Goal: Task Accomplishment & Management: Complete application form

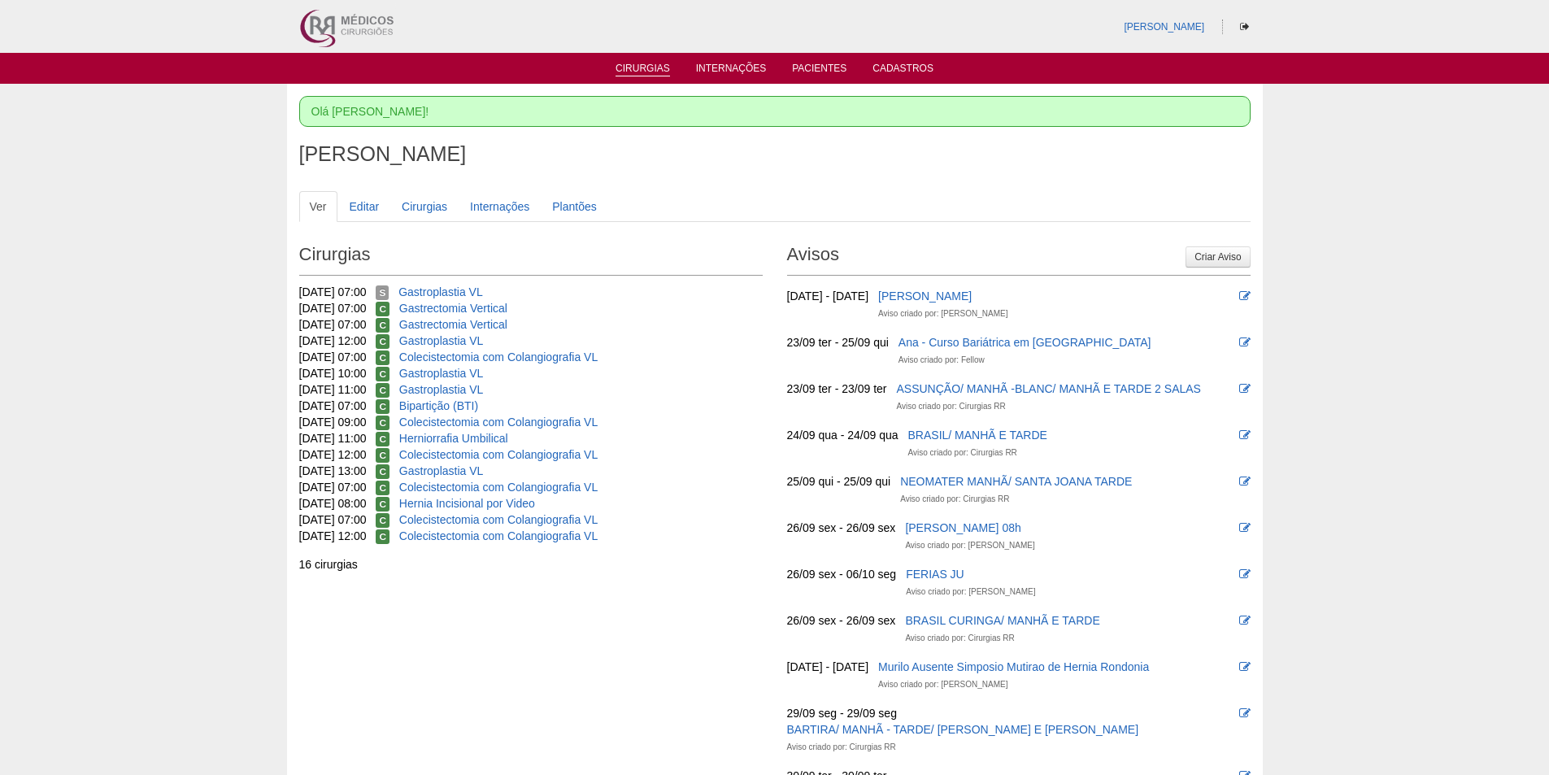
click at [653, 64] on link "Cirurgias" at bounding box center [642, 70] width 54 height 14
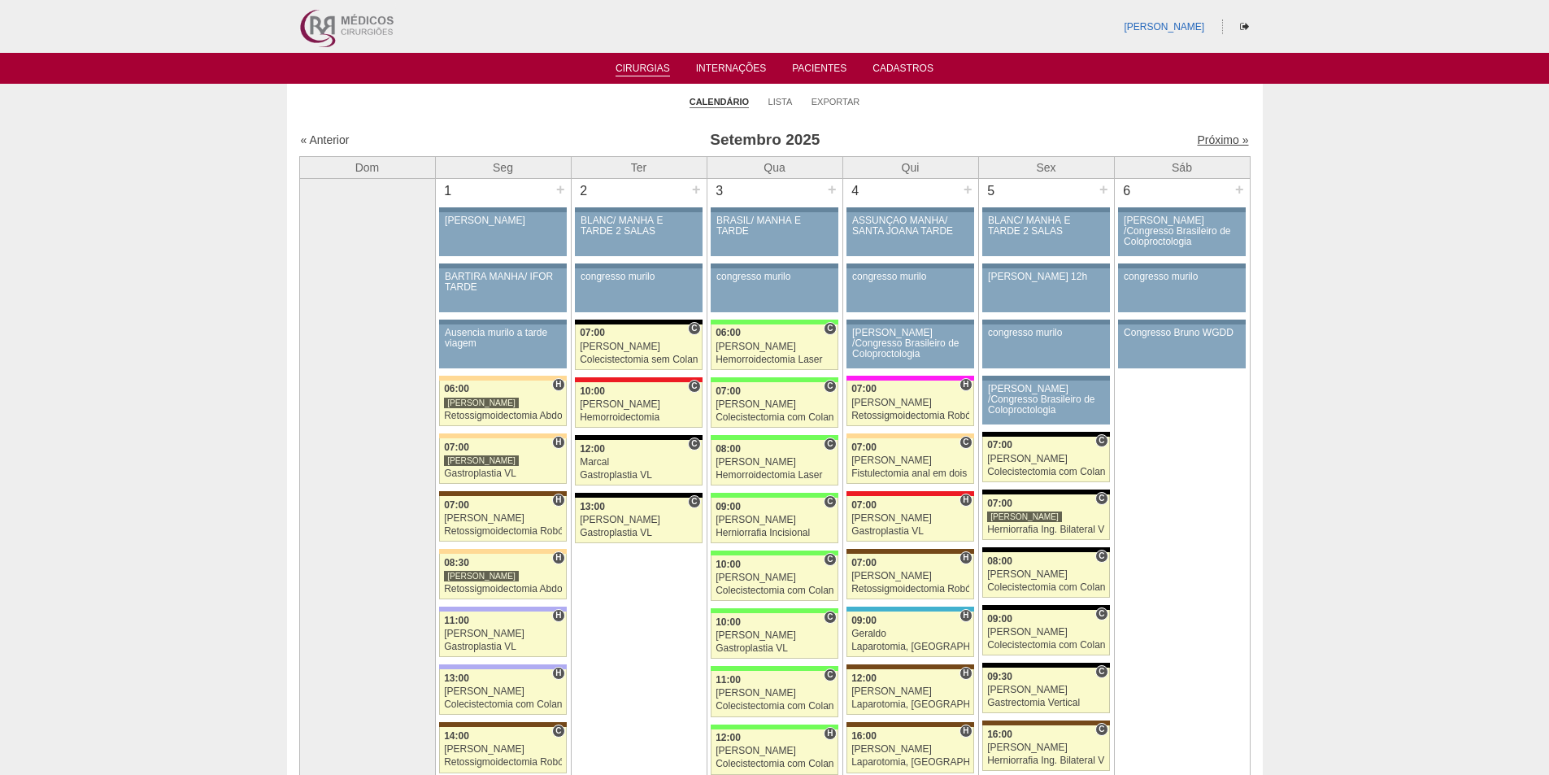
click at [1207, 134] on link "Próximo »" at bounding box center [1222, 139] width 51 height 13
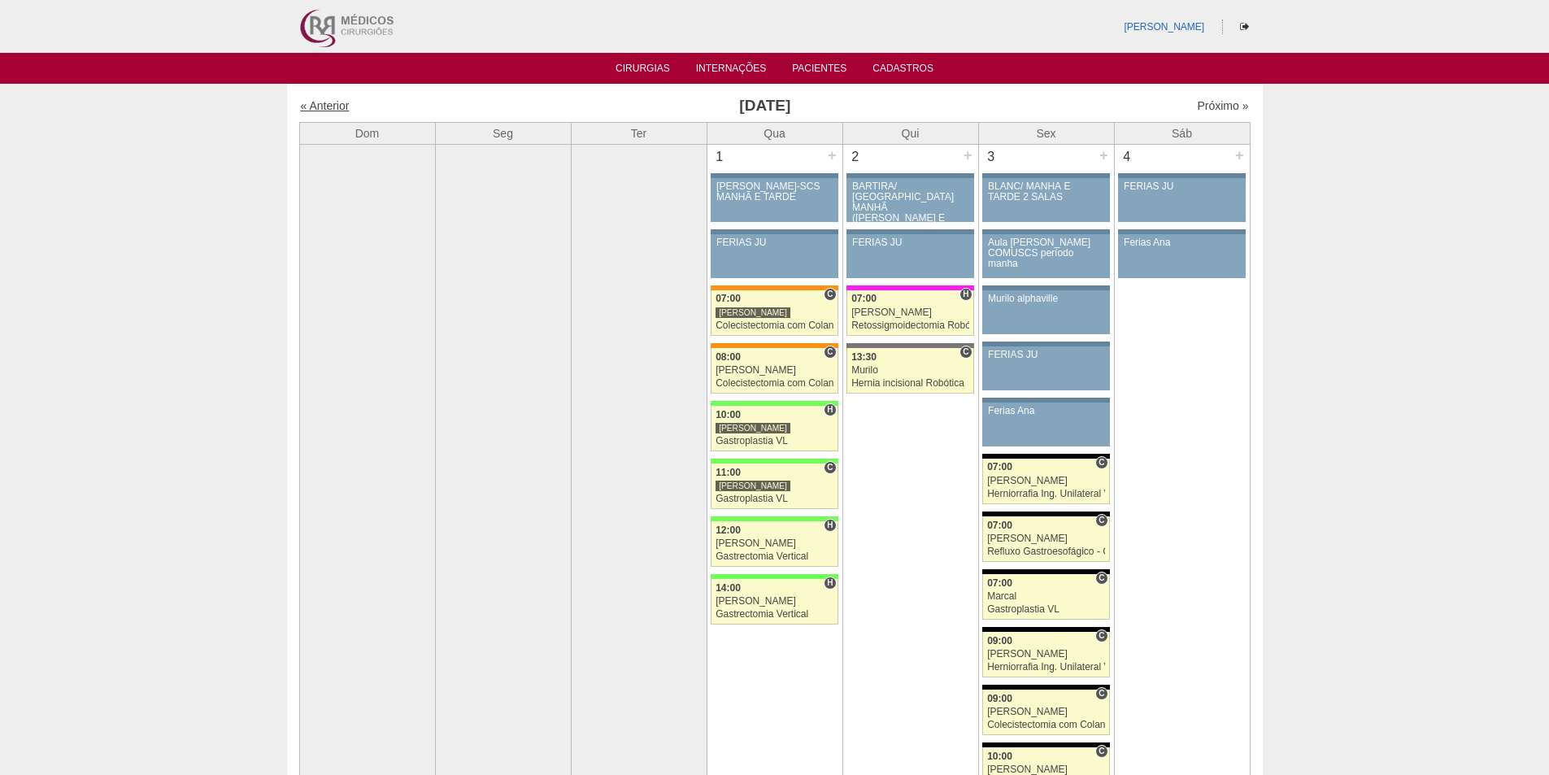
click at [319, 99] on link "« Anterior" at bounding box center [325, 105] width 49 height 13
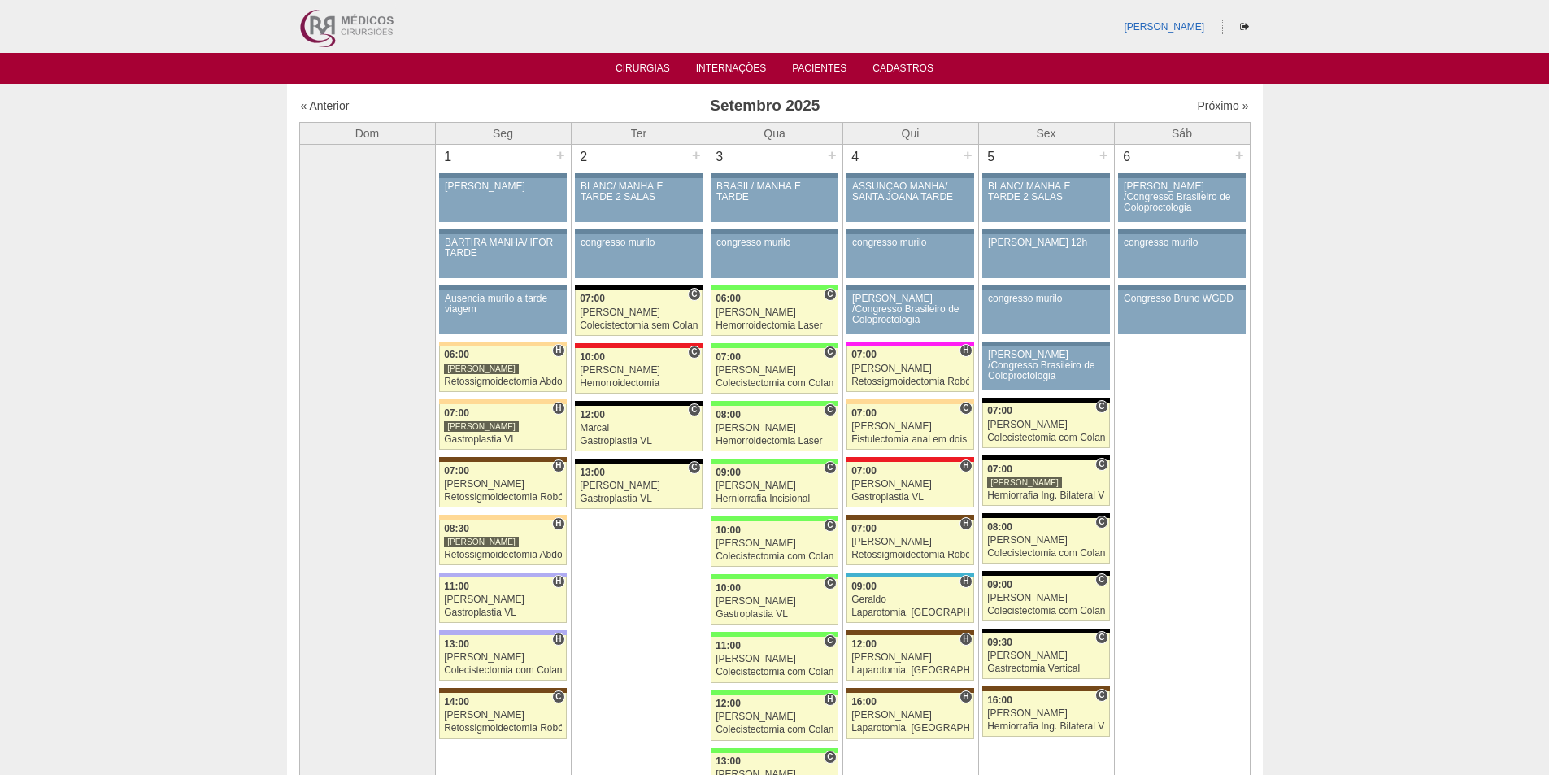
click at [1197, 102] on link "Próximo »" at bounding box center [1222, 105] width 51 height 13
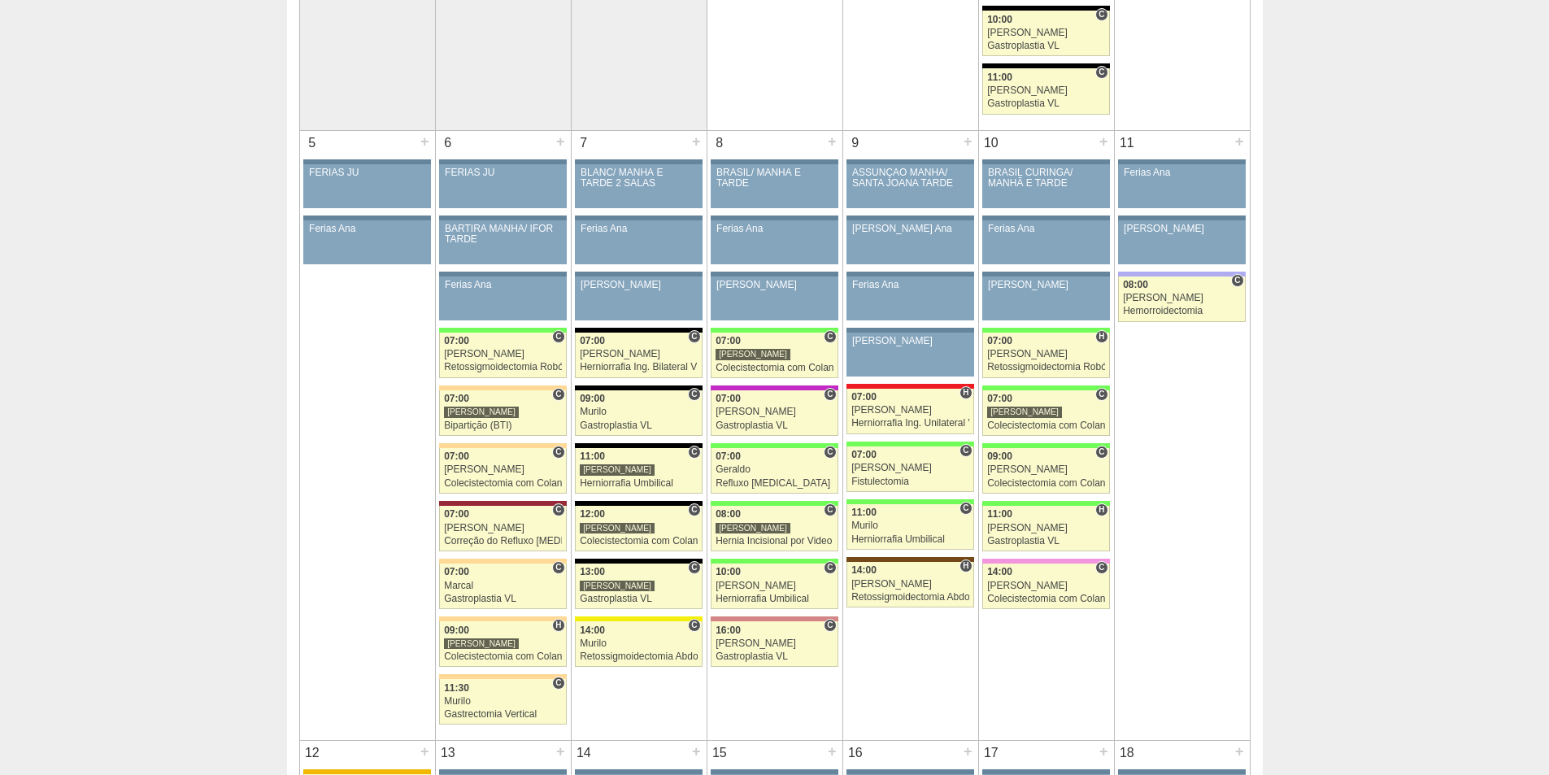
scroll to position [732, 0]
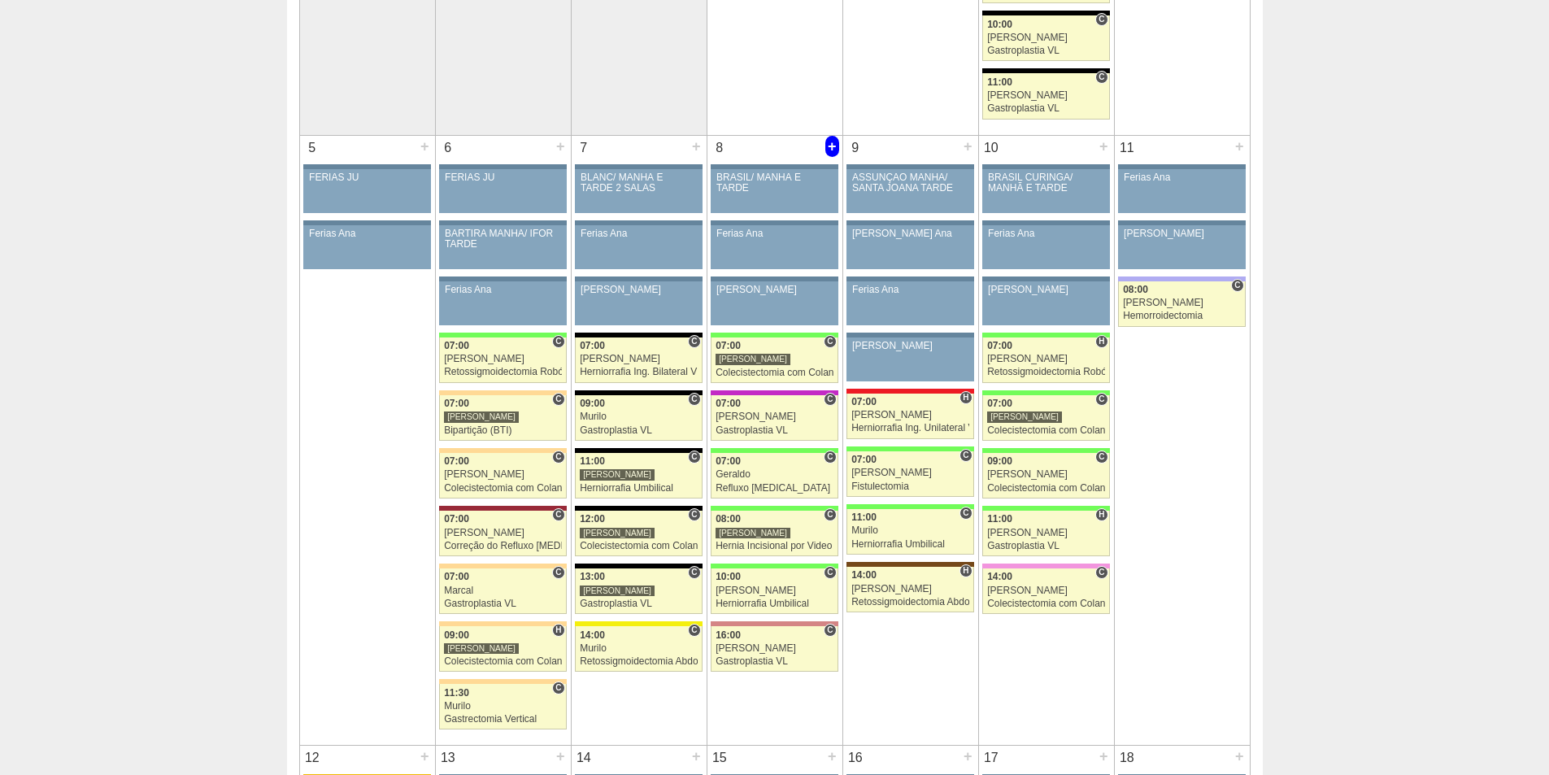
click at [826, 146] on div "+" at bounding box center [832, 146] width 14 height 21
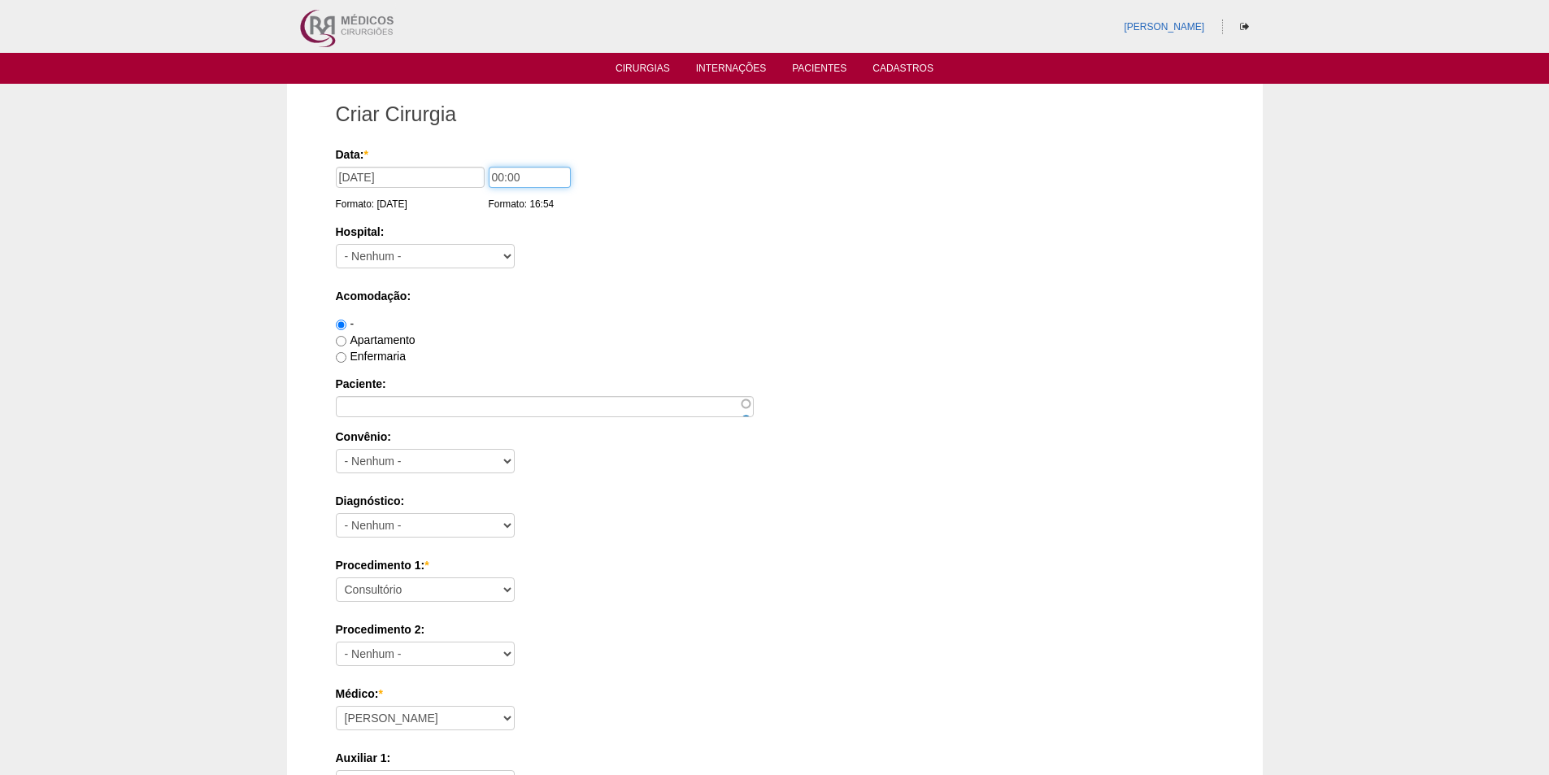
click at [495, 176] on input "00:00" at bounding box center [530, 177] width 82 height 21
type input "09:00"
click at [415, 265] on select "- Nenhum - 9 de Julho Albert Einstein Alvorada América Assunção Bartira Benefic…" at bounding box center [425, 256] width 179 height 24
select select "8"
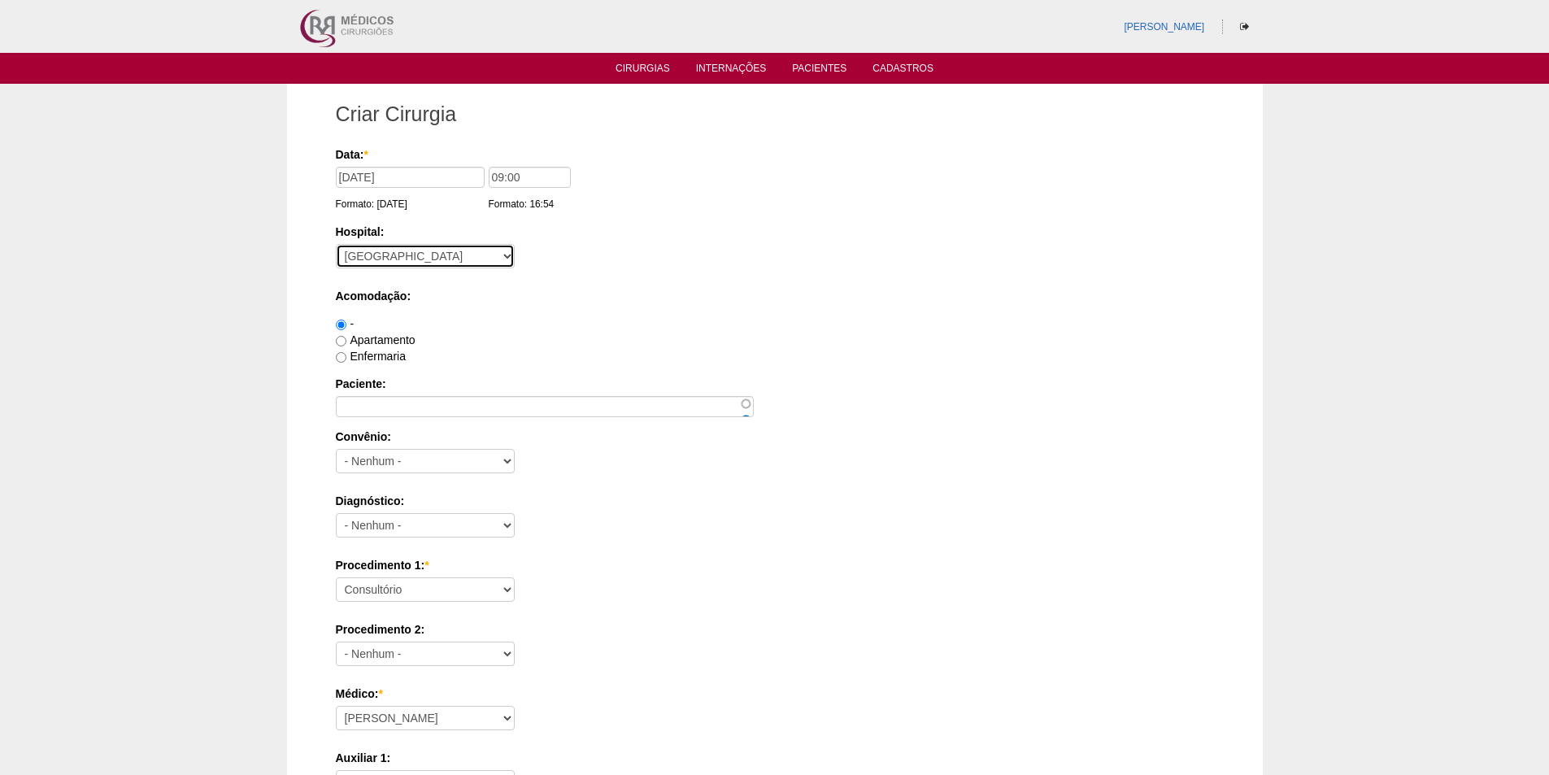
click at [336, 244] on select "- Nenhum - 9 de Julho Albert Einstein Alvorada América Assunção Bartira Benefic…" at bounding box center [425, 256] width 179 height 24
click at [390, 343] on label "Apartamento" at bounding box center [376, 339] width 80 height 13
click at [346, 343] on input "Apartamento" at bounding box center [341, 341] width 11 height 11
radio input "true"
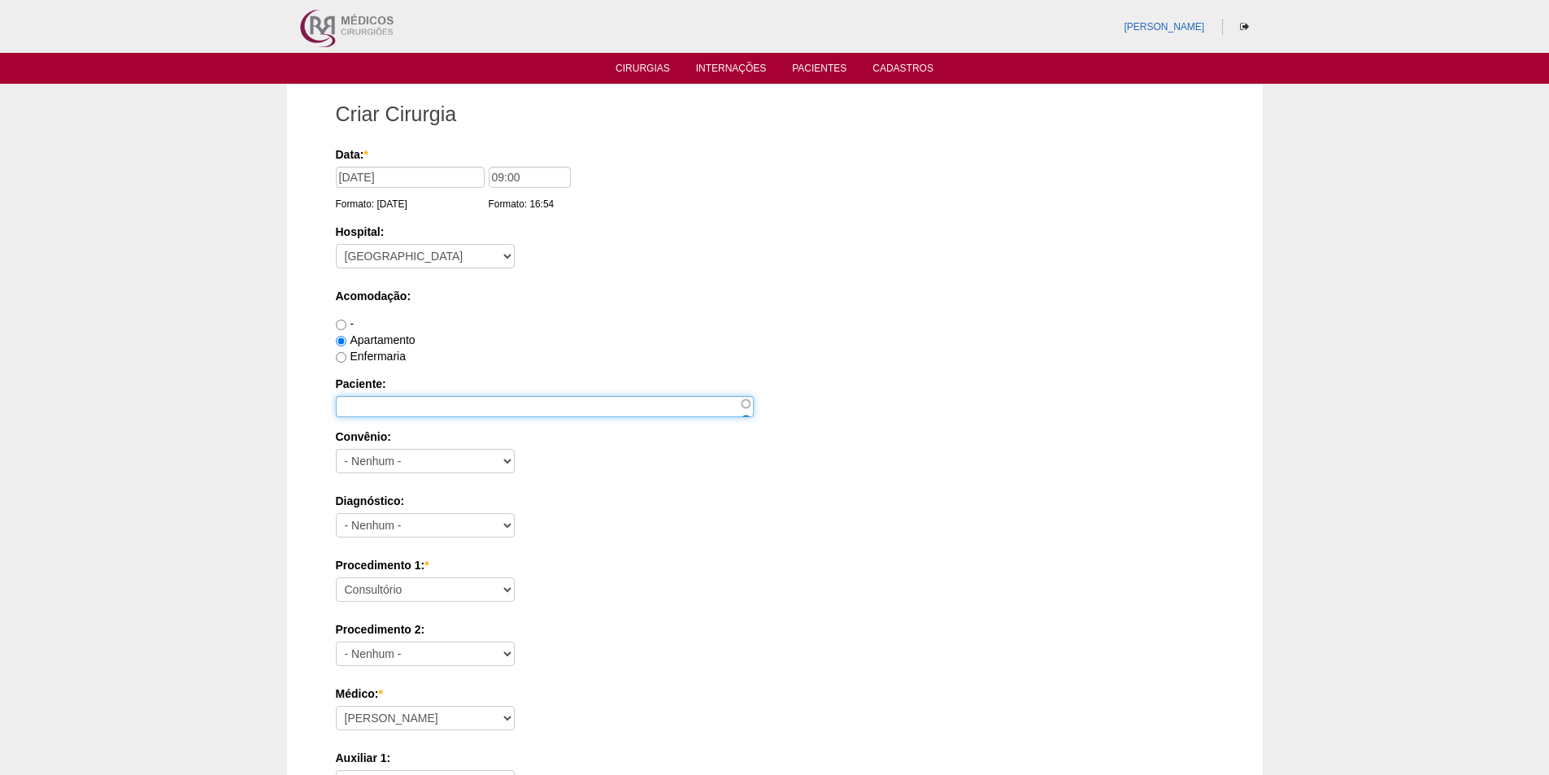
click at [382, 409] on input "Paciente:" at bounding box center [545, 406] width 418 height 21
paste input "LUCIANO BULGARELLI"
type input "LUCIANO BULGARELLI"
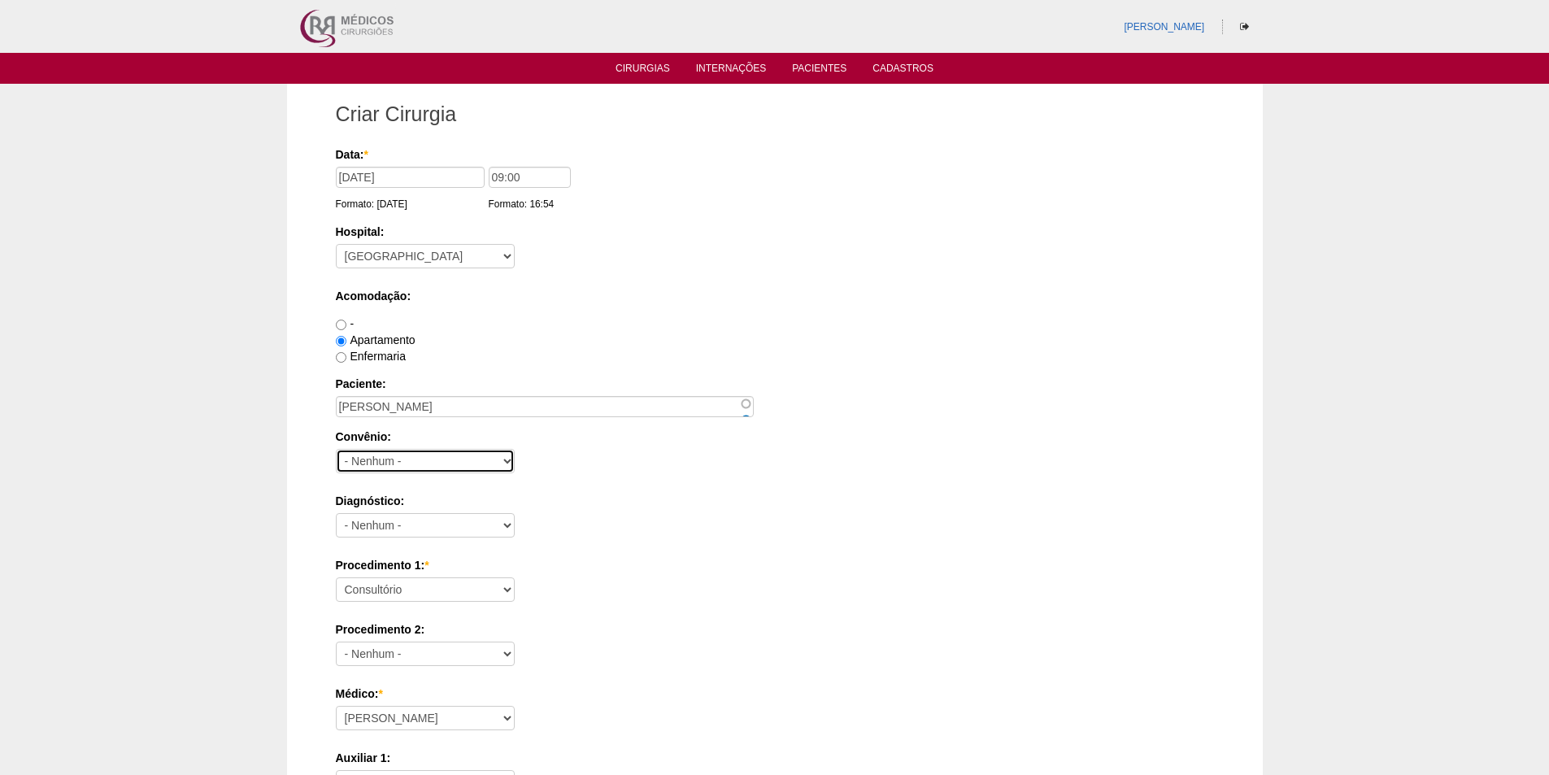
click at [455, 459] on select "- Nenhum - Abet Afresp Allianz Amil Blue Life Caasp Cabesp Caixa de Pensões Car…" at bounding box center [425, 461] width 179 height 24
select select "26"
click at [336, 449] on select "- Nenhum - Abet Afresp Allianz Amil Blue Life Caasp Cabesp Caixa de Pensões Car…" at bounding box center [425, 461] width 179 height 24
drag, startPoint x: 379, startPoint y: 522, endPoint x: 377, endPoint y: 513, distance: 9.1
click at [377, 521] on select "- Nenhum - Abdome Agudo Abscesso Hepático Abscesso Perianal Abscesso Peritoneal…" at bounding box center [425, 525] width 179 height 24
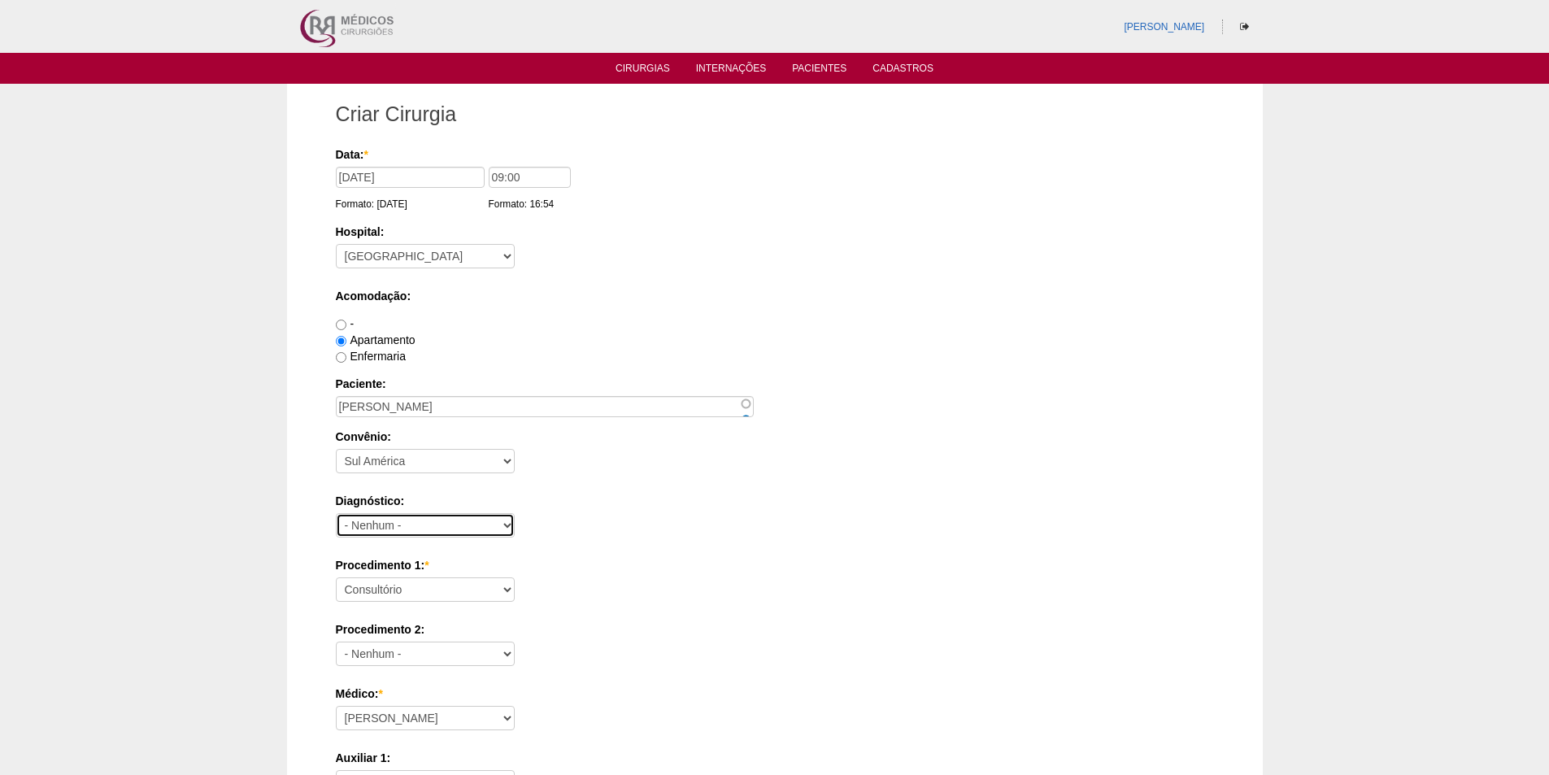
select select "3704"
click at [336, 513] on select "- Nenhum - Abdome Agudo Abscesso Hepático Abscesso Perianal Abscesso Peritoneal…" at bounding box center [425, 525] width 179 height 24
click at [373, 584] on select "Consultório Abscesso Hepático - Drenagem Abscesso perianal Amputação Abdômino P…" at bounding box center [425, 589] width 179 height 24
select select "3740"
click at [336, 577] on select "Consultório Abscesso Hepático - Drenagem Abscesso perianal Amputação Abdômino P…" at bounding box center [425, 589] width 179 height 24
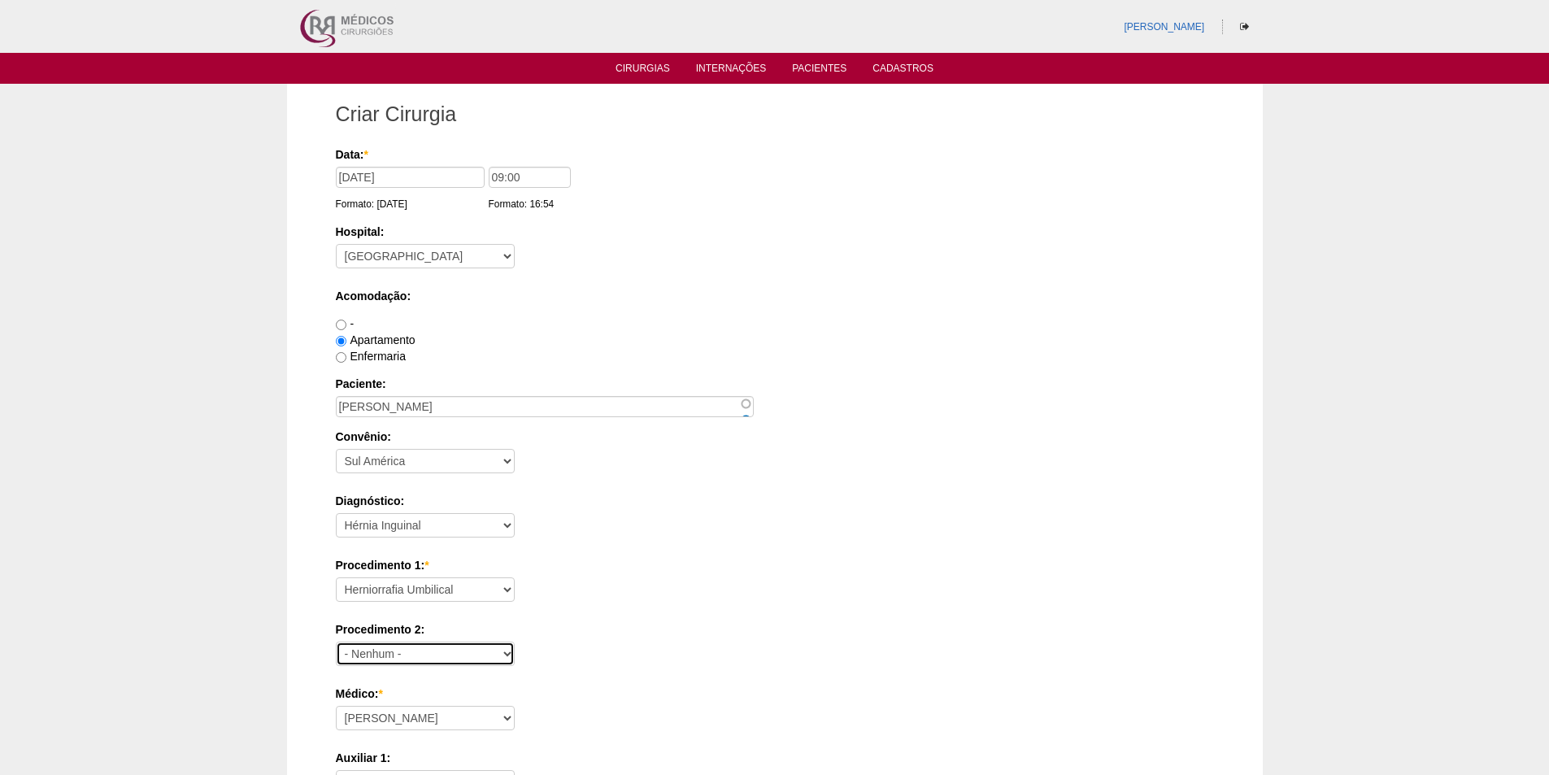
click at [384, 650] on select "- Nenhum - Consultório Abscesso Hepático - Drenagem Abscesso perianal Amputação…" at bounding box center [425, 654] width 179 height 24
select select "4910"
click at [336, 642] on select "- Nenhum - Consultório Abscesso Hepático - Drenagem Abscesso perianal Amputação…" at bounding box center [425, 654] width 179 height 24
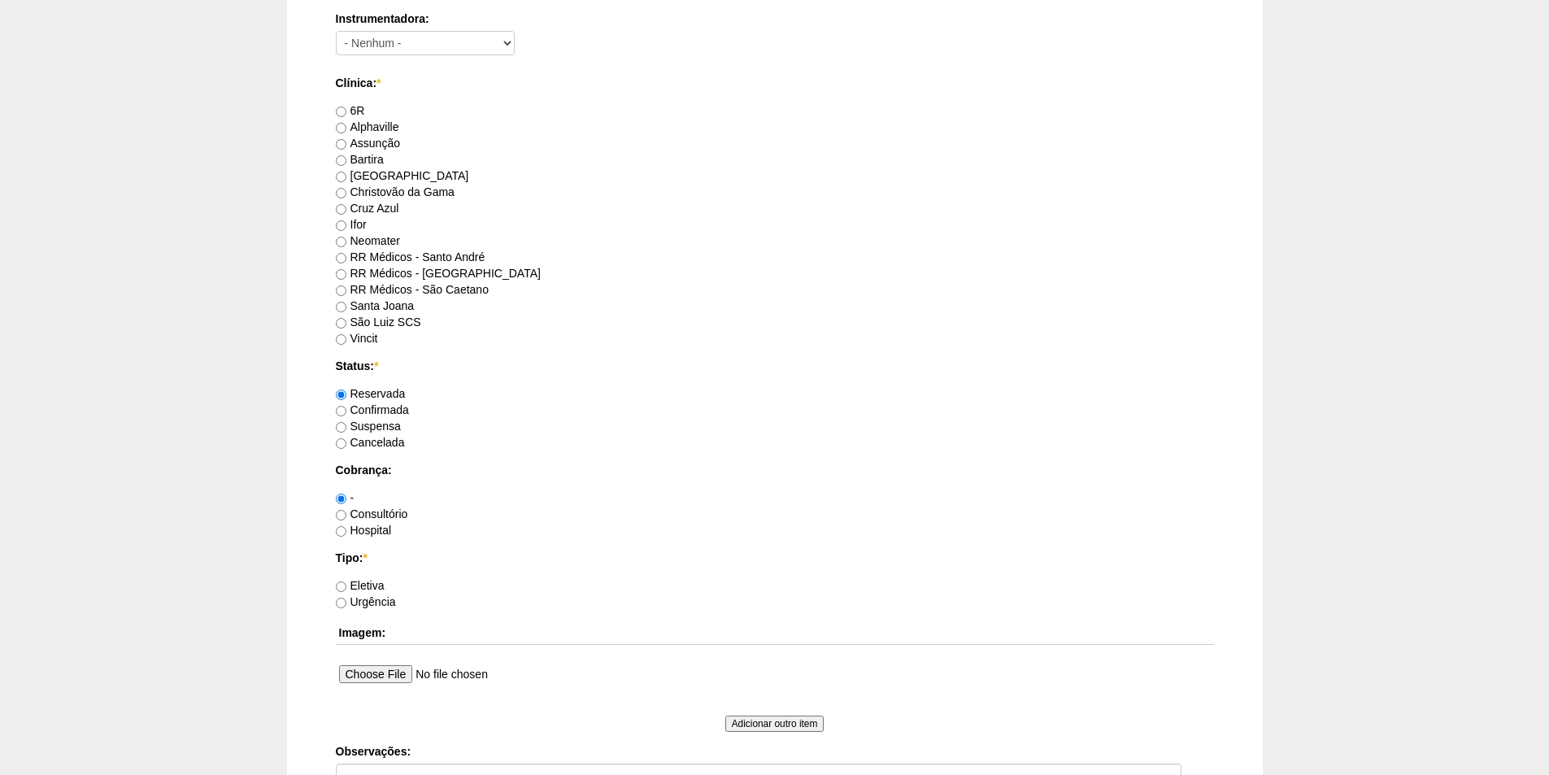
scroll to position [894, 0]
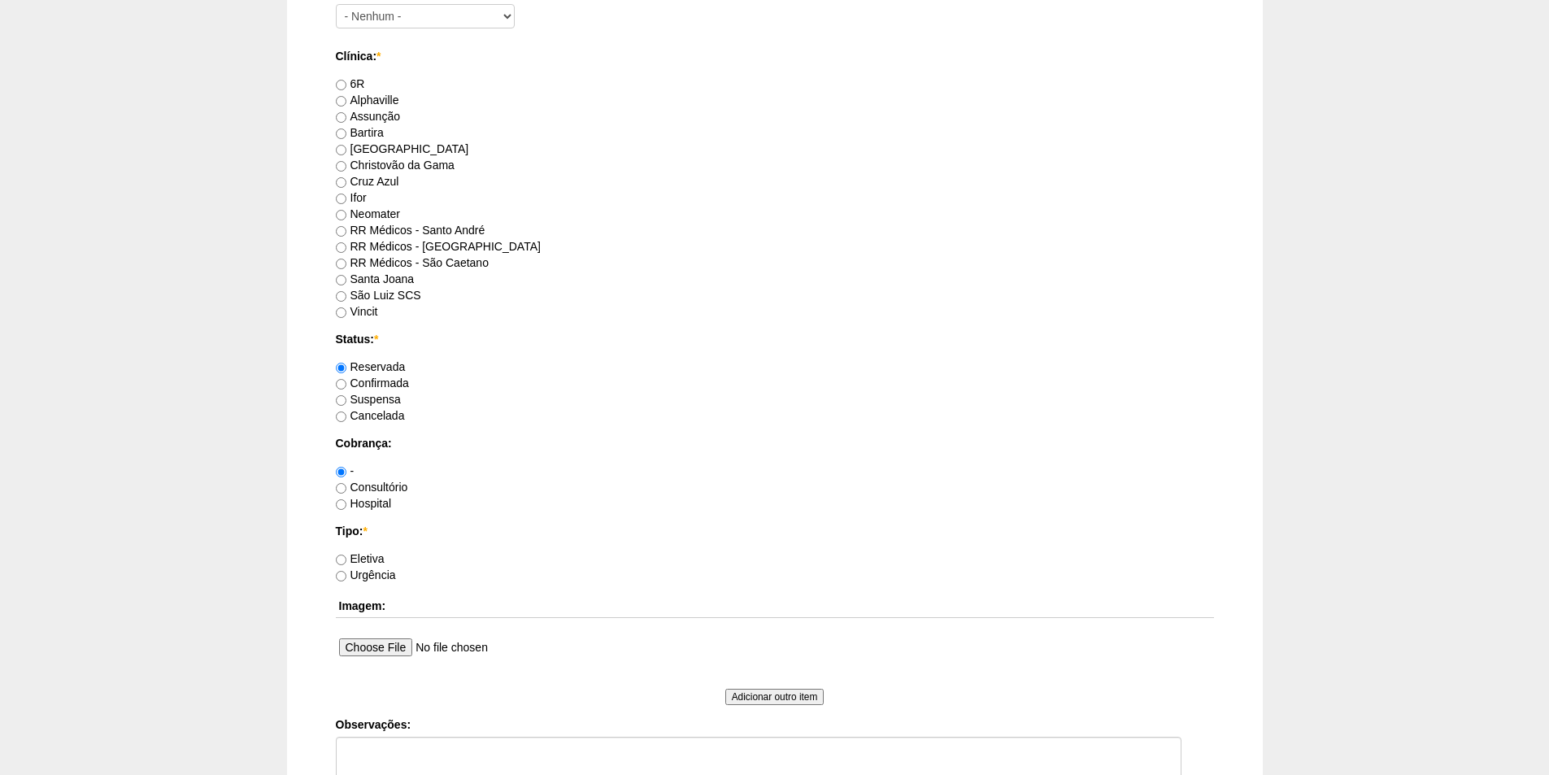
click at [404, 229] on label "RR Médicos - Santo André" at bounding box center [411, 230] width 150 height 13
click at [346, 229] on input "RR Médicos - Santo André" at bounding box center [341, 231] width 11 height 11
radio input "true"
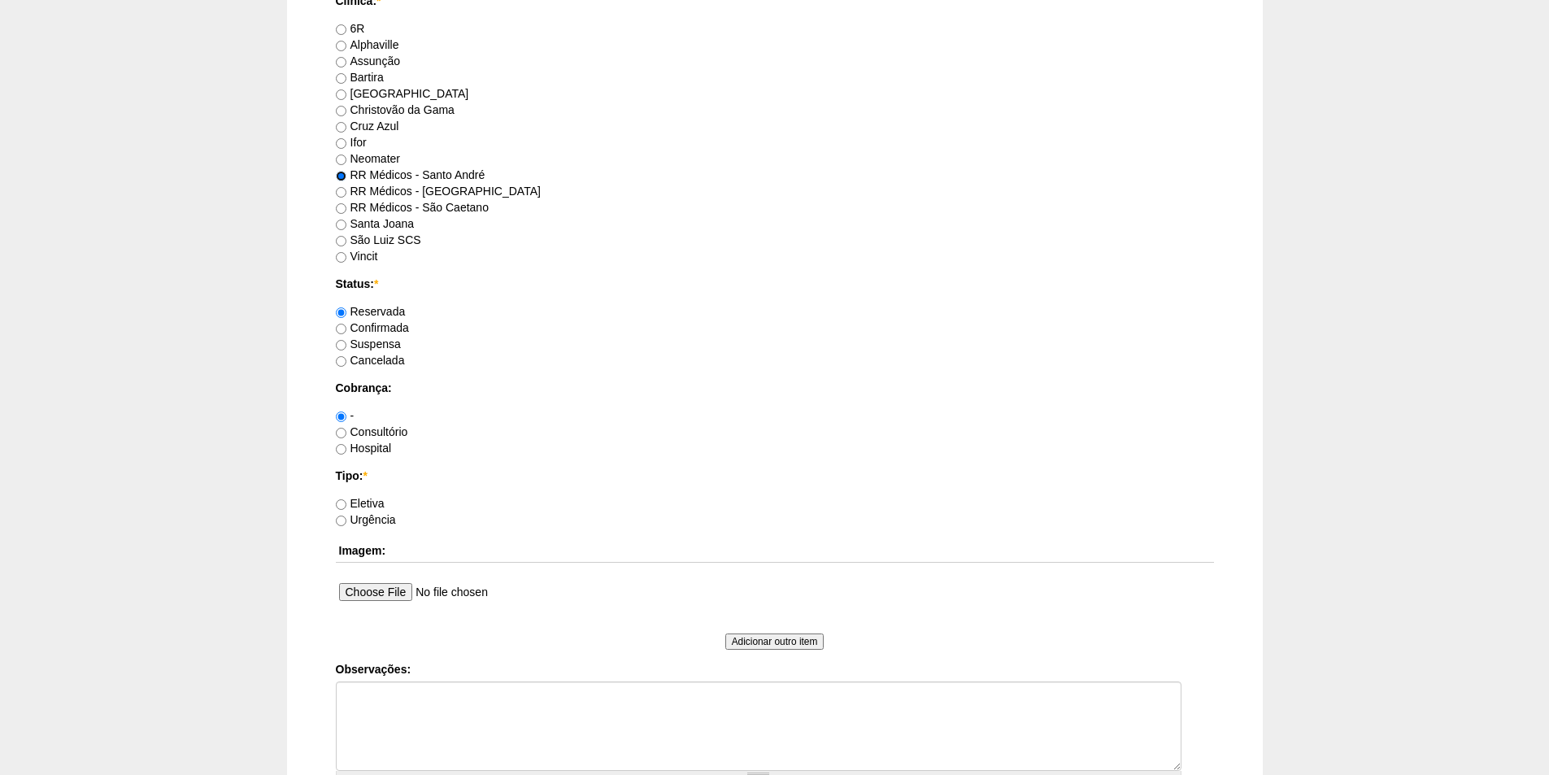
scroll to position [976, 0]
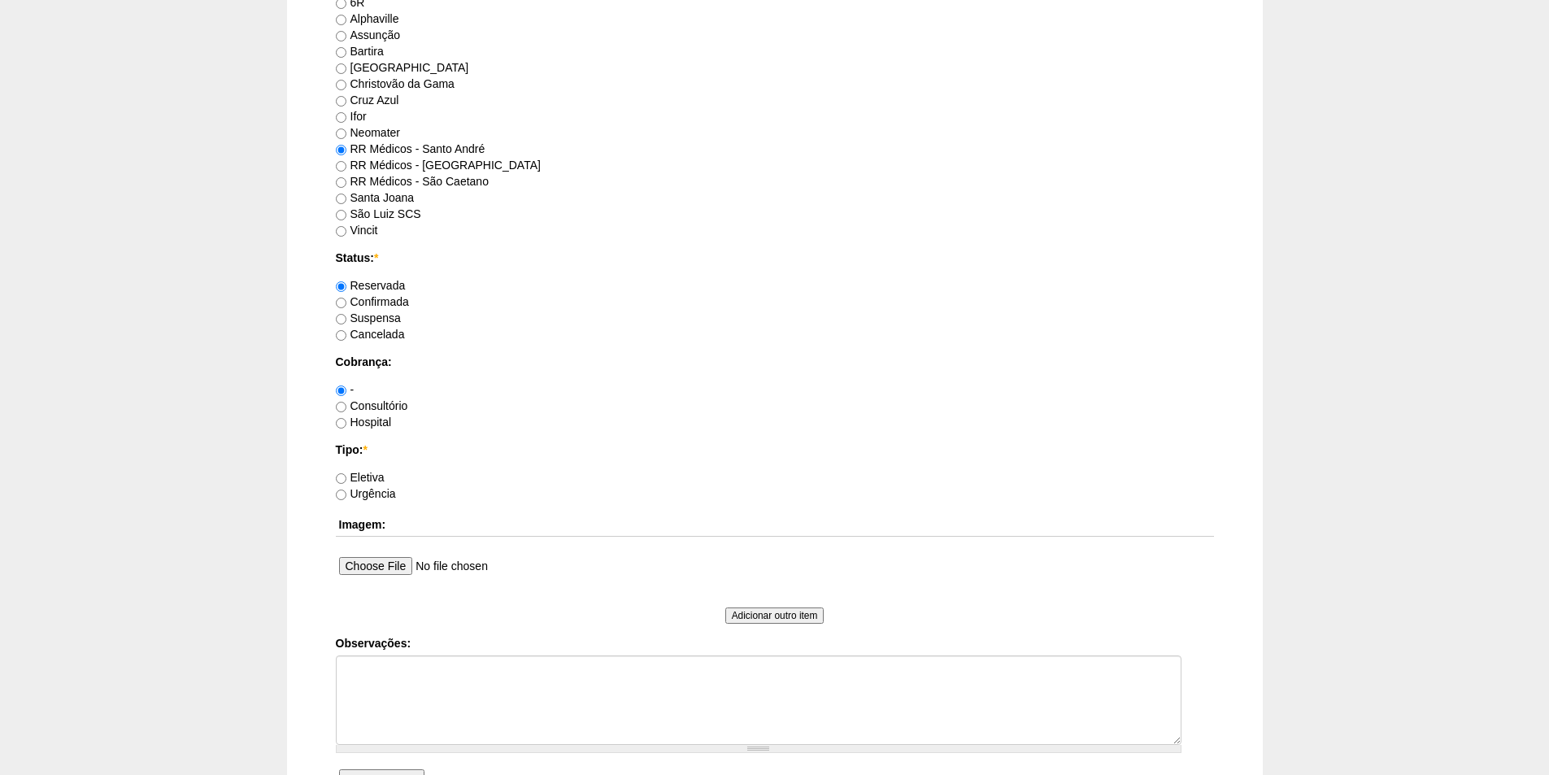
click at [387, 398] on div "Consultório" at bounding box center [775, 406] width 878 height 16
click at [388, 404] on label "Consultório" at bounding box center [372, 405] width 72 height 13
click at [346, 404] on input "Consultório" at bounding box center [341, 407] width 11 height 11
radio input "true"
click at [361, 477] on label "Eletiva" at bounding box center [360, 477] width 49 height 13
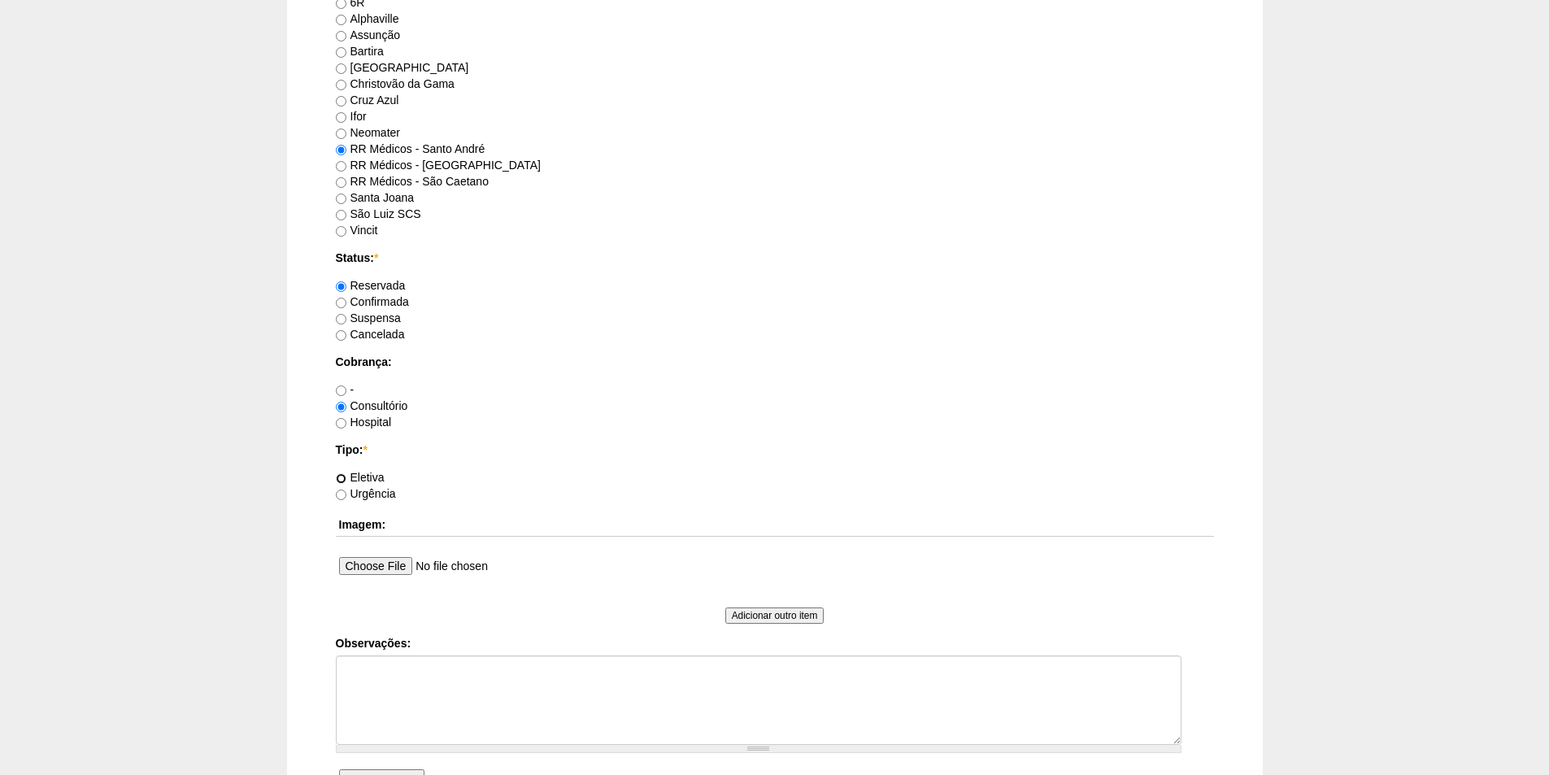
click at [346, 477] on input "Eletiva" at bounding box center [341, 478] width 11 height 11
radio input "true"
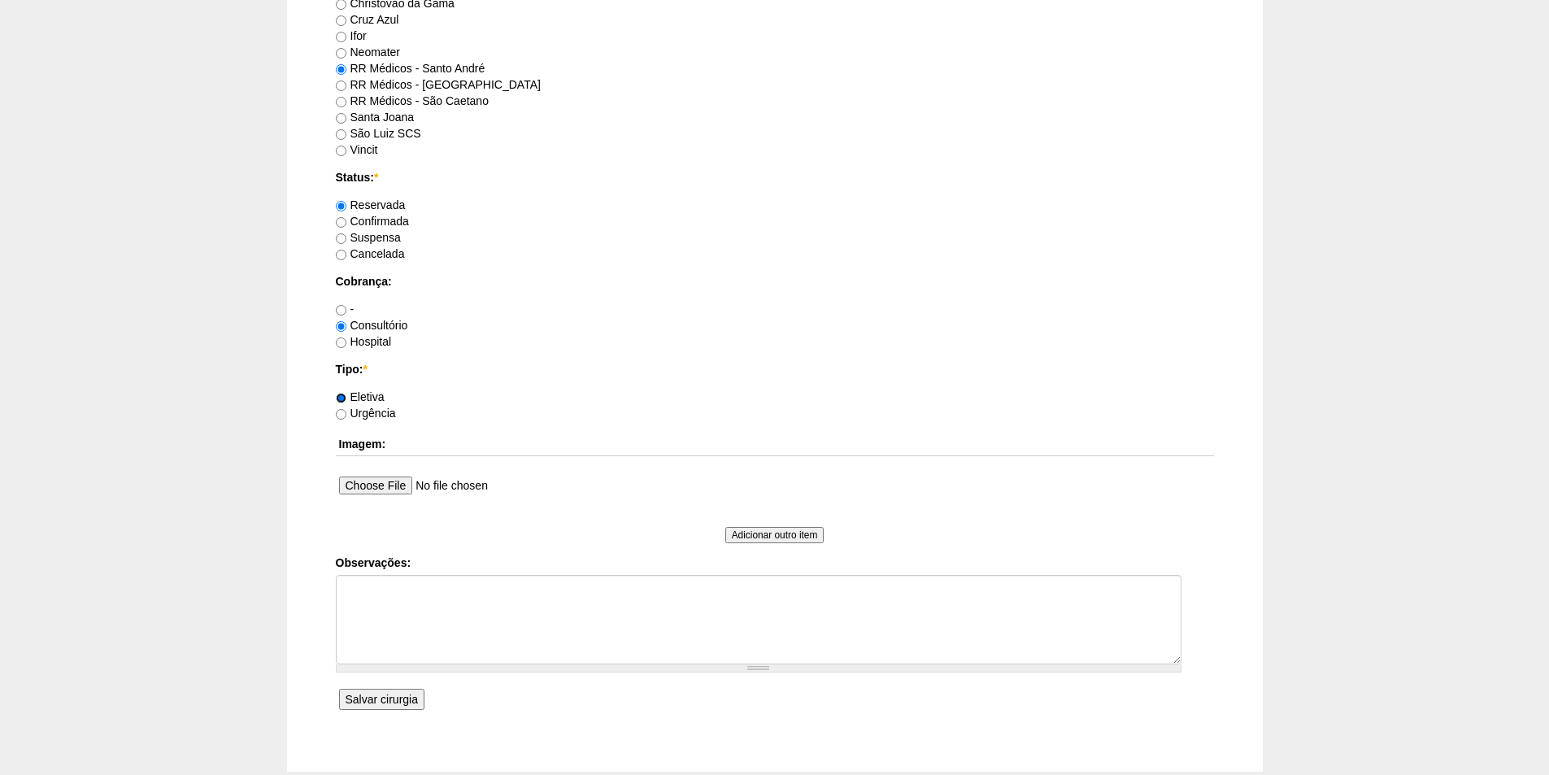
scroll to position [1057, 0]
drag, startPoint x: 376, startPoint y: 619, endPoint x: 377, endPoint y: 611, distance: 8.2
click at [377, 618] on textarea "Observações:" at bounding box center [759, 618] width 846 height 89
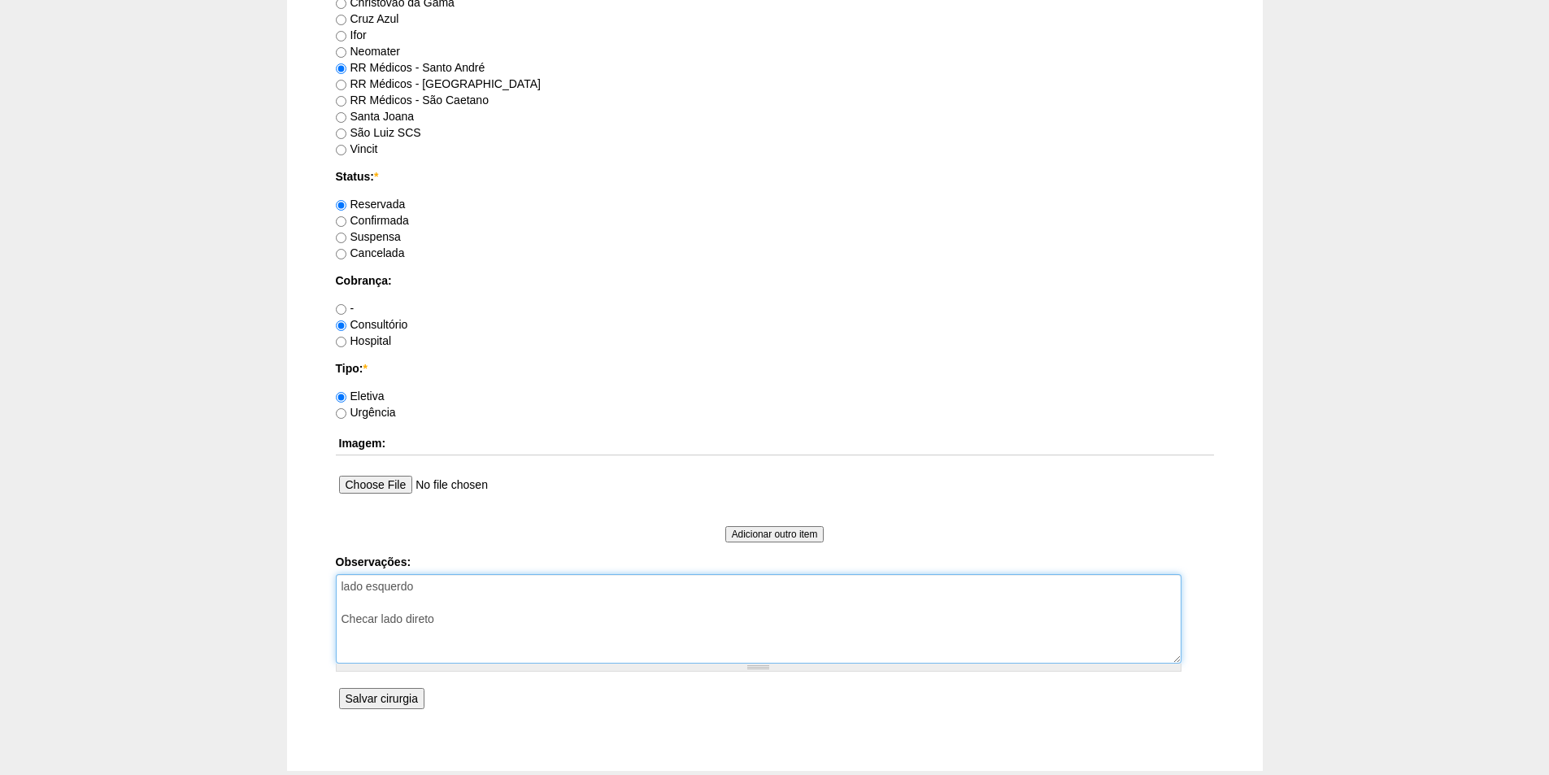
click at [424, 616] on textarea "lado esquerdo Checar lado direto" at bounding box center [759, 618] width 846 height 89
type textarea "lado esquerdo Checar lado direito"
click at [383, 700] on input "Salvar cirurgia" at bounding box center [381, 698] width 85 height 21
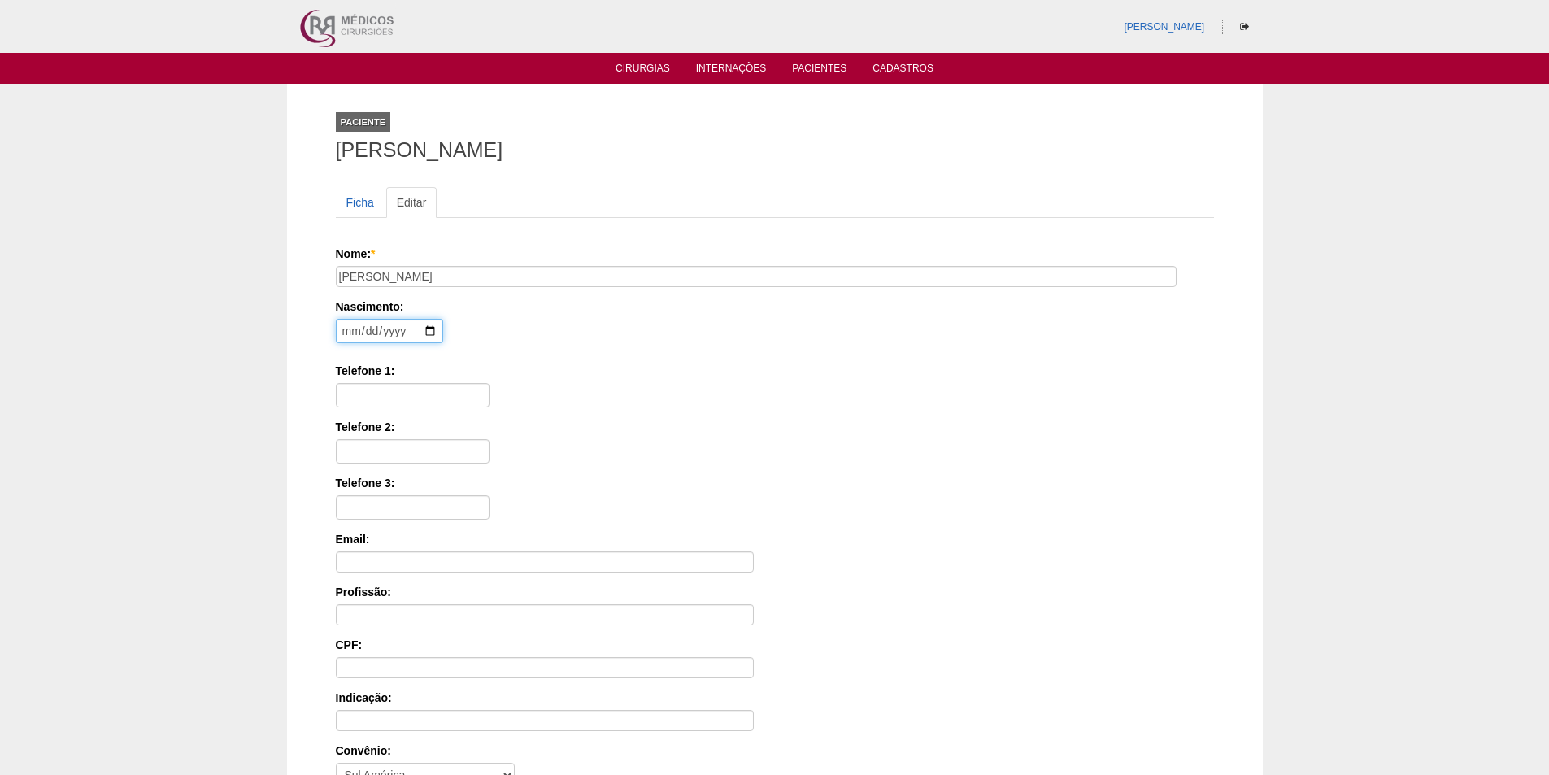
click at [353, 333] on input "date" at bounding box center [389, 331] width 107 height 24
type input "1968-04-01"
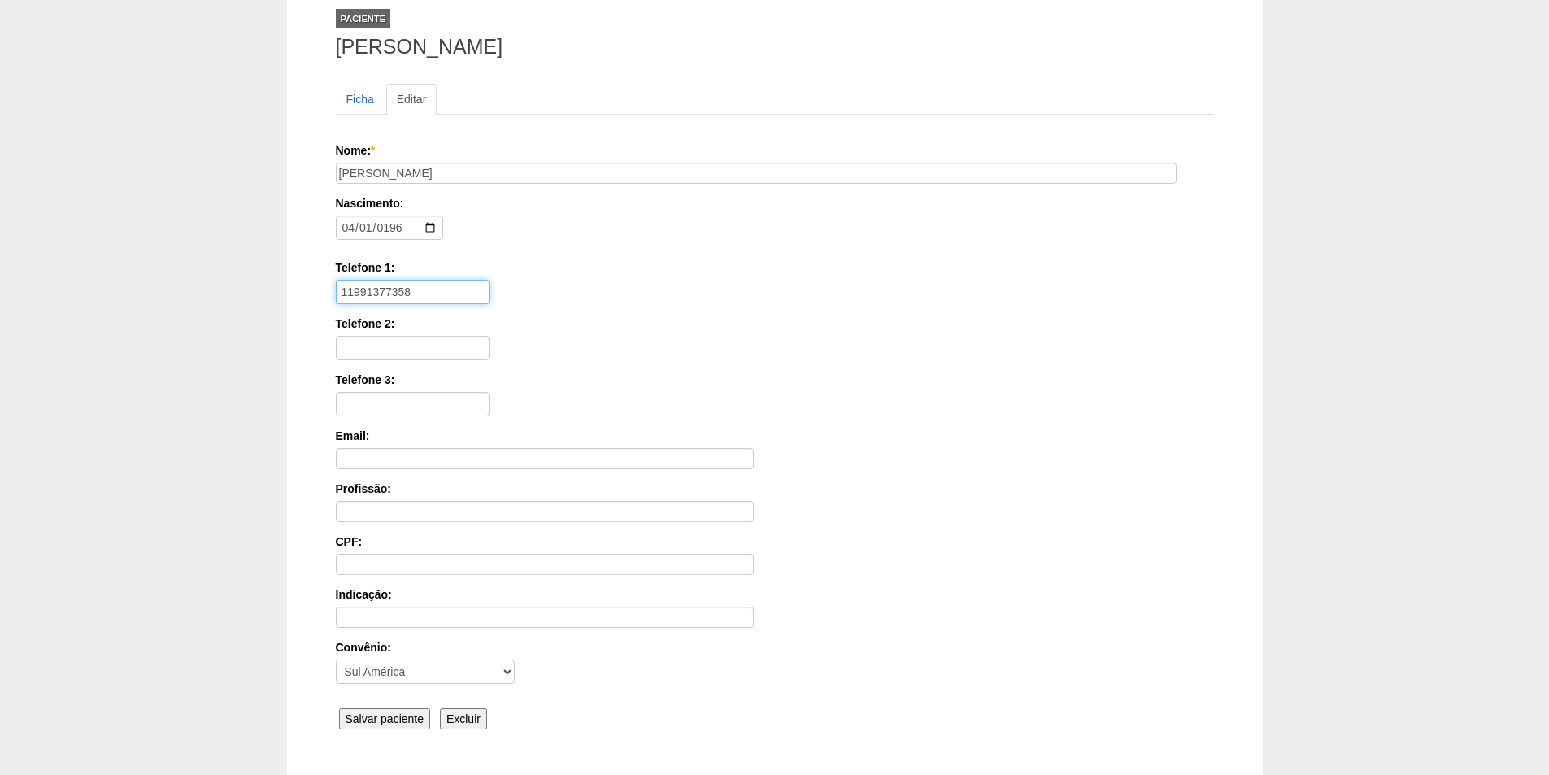
scroll to position [218, 0]
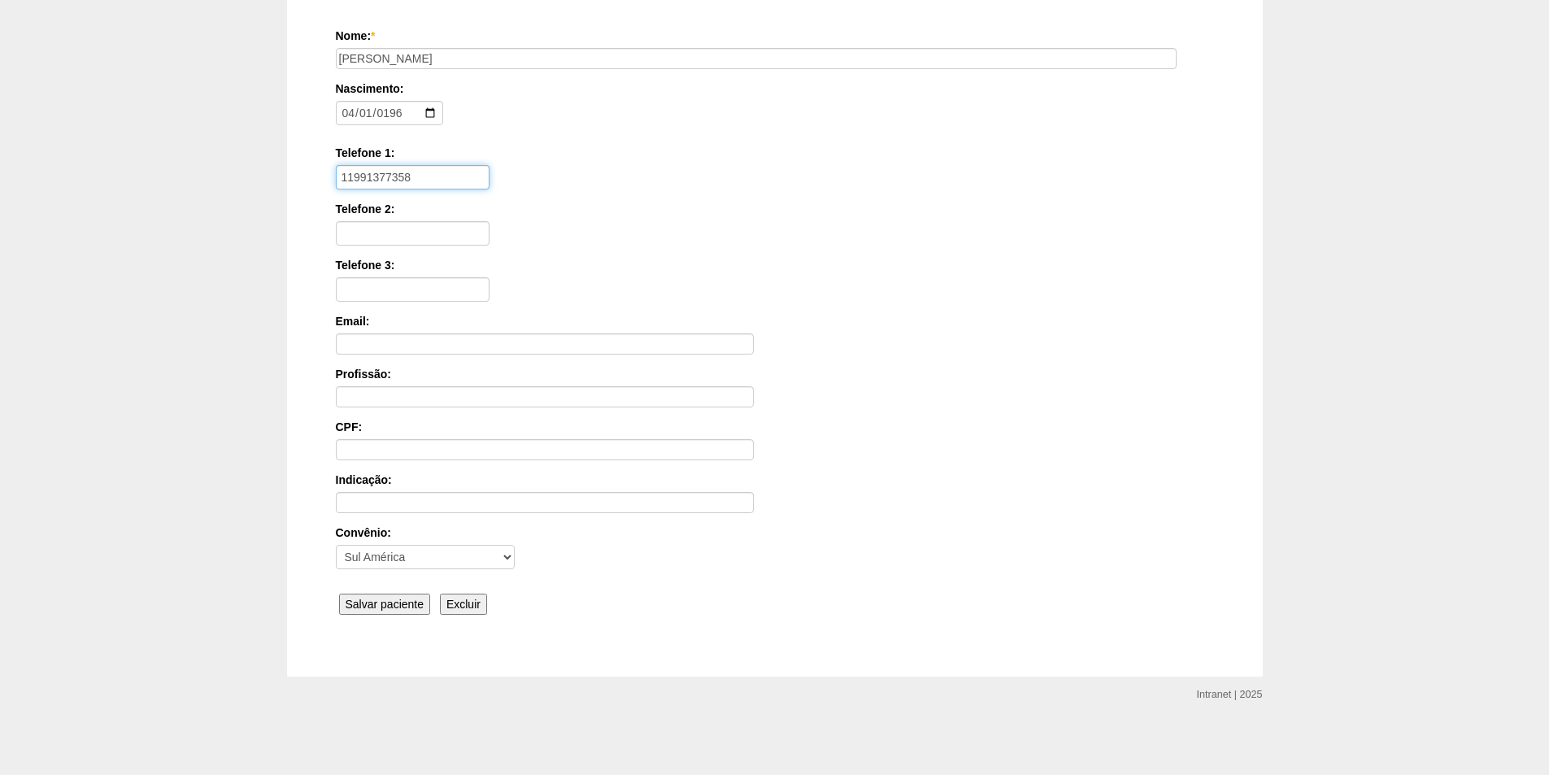
type input "11991377358"
drag, startPoint x: 358, startPoint y: 602, endPoint x: 341, endPoint y: 598, distance: 16.6
click at [359, 602] on input "Salvar paciente" at bounding box center [385, 604] width 92 height 21
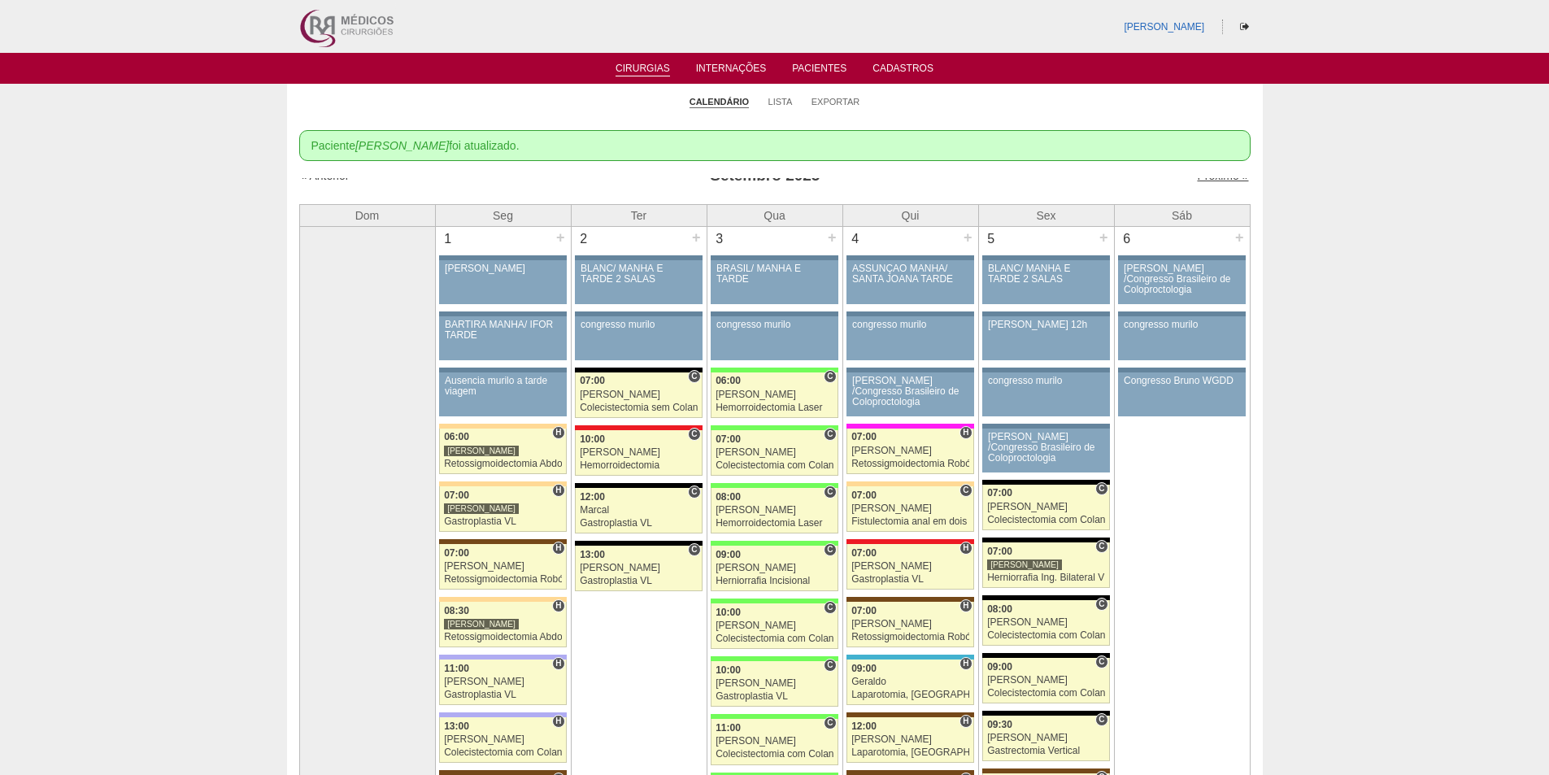
click at [1216, 181] on link "Próximo »" at bounding box center [1222, 175] width 51 height 13
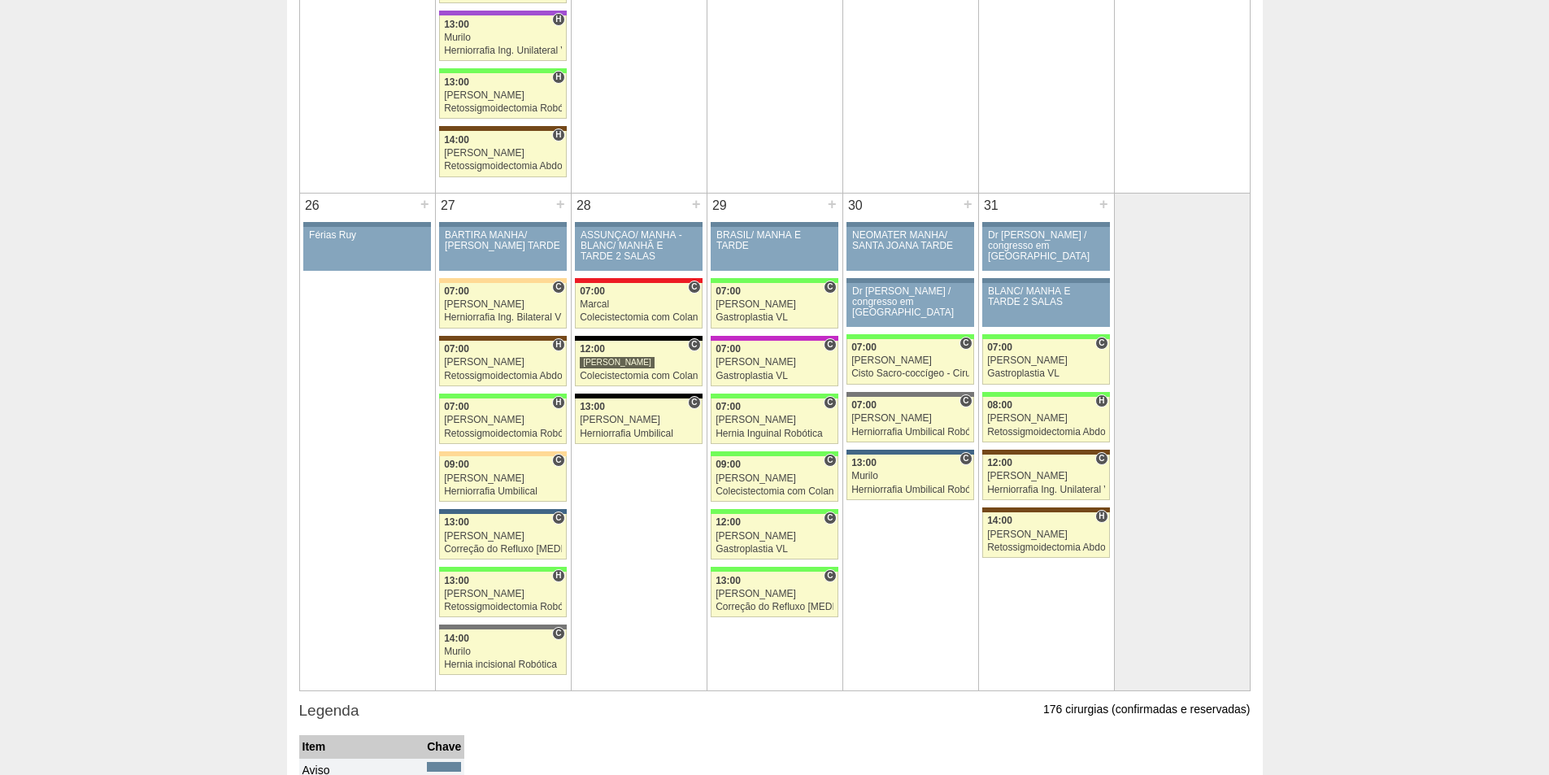
scroll to position [2602, 0]
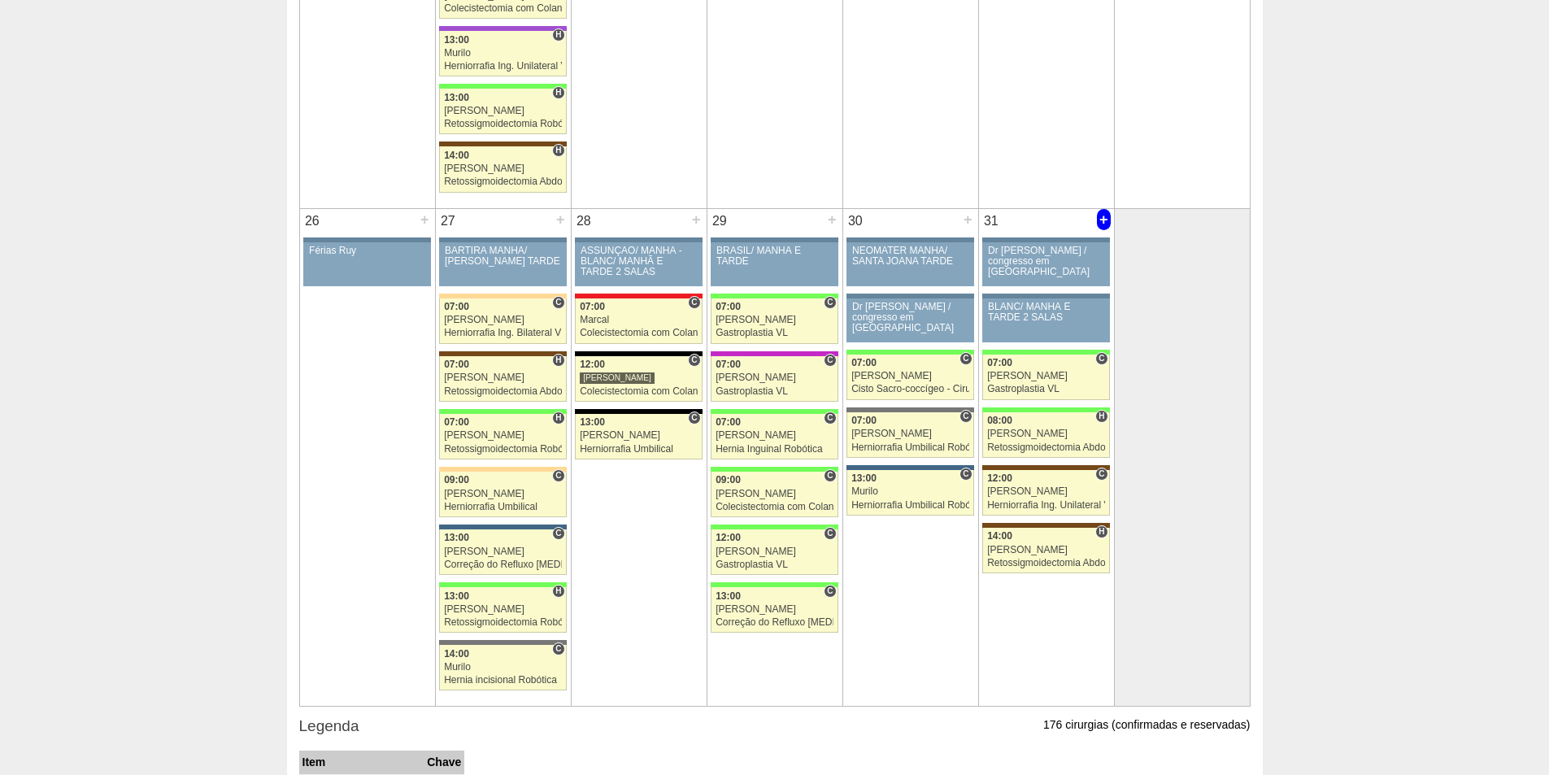
click at [1101, 211] on div "+" at bounding box center [1104, 219] width 14 height 21
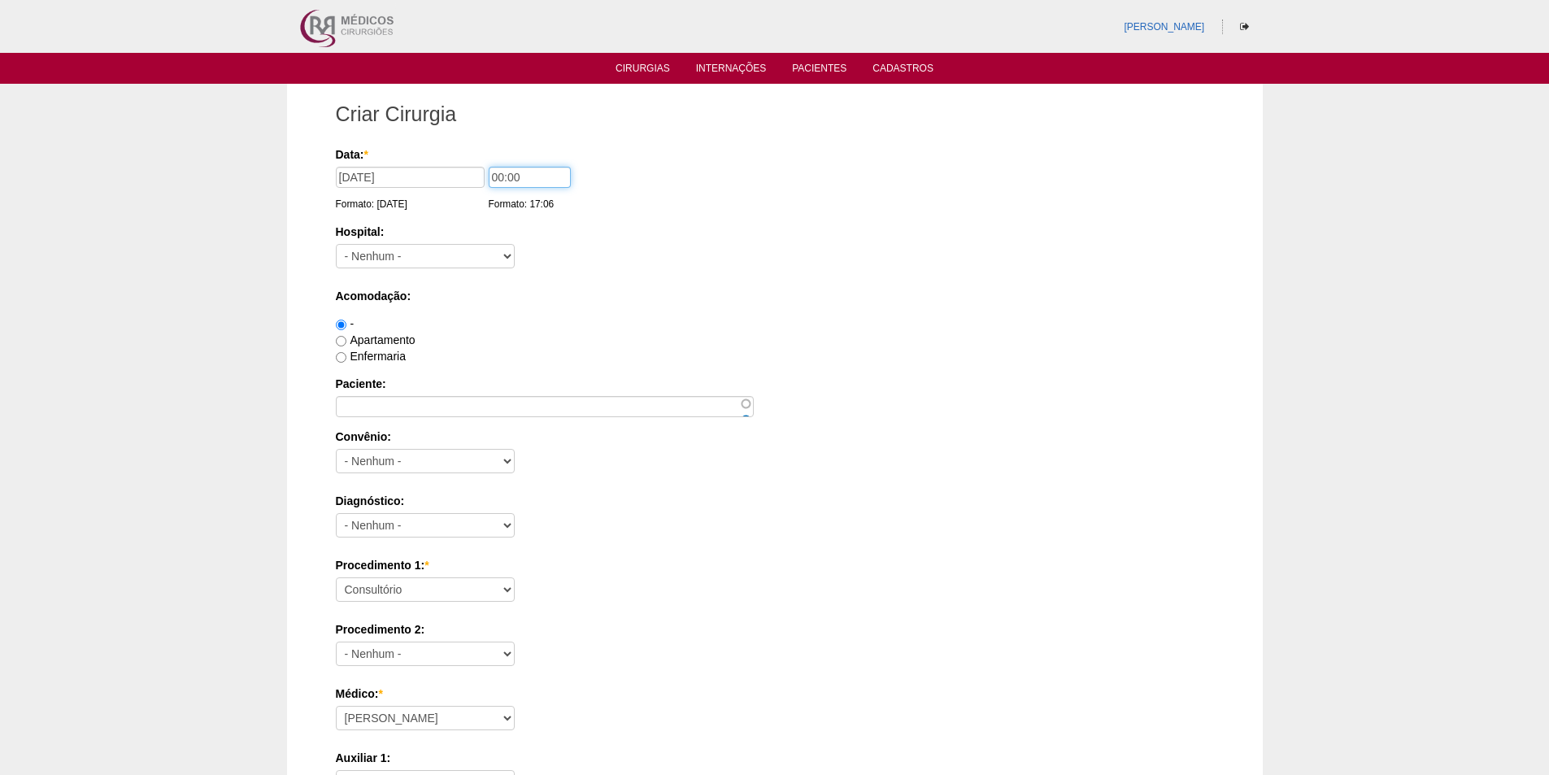
click at [496, 169] on input "00:00" at bounding box center [530, 177] width 82 height 21
type input "07:00"
click at [441, 245] on select "- Nenhum - 9 de Julho Albert Einstein Alvorada América Assunção Bartira Benefic…" at bounding box center [425, 256] width 179 height 24
select select "8"
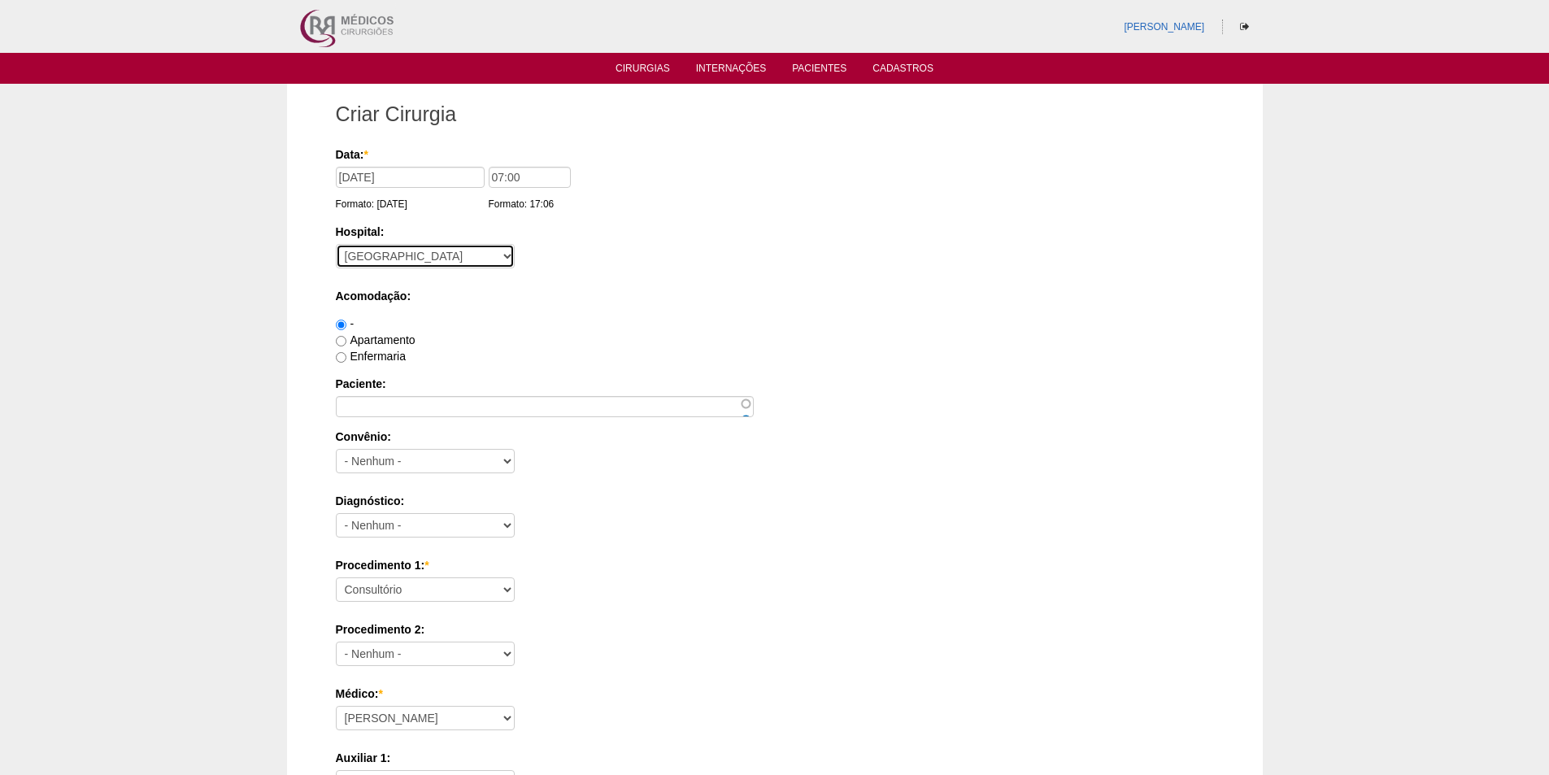
click at [336, 244] on select "- Nenhum - 9 de Julho Albert Einstein Alvorada América Assunção Bartira Benefic…" at bounding box center [425, 256] width 179 height 24
click at [489, 178] on input "07:00" at bounding box center [530, 177] width 82 height 21
type input "09:00"
drag, startPoint x: 373, startPoint y: 338, endPoint x: 373, endPoint y: 371, distance: 32.5
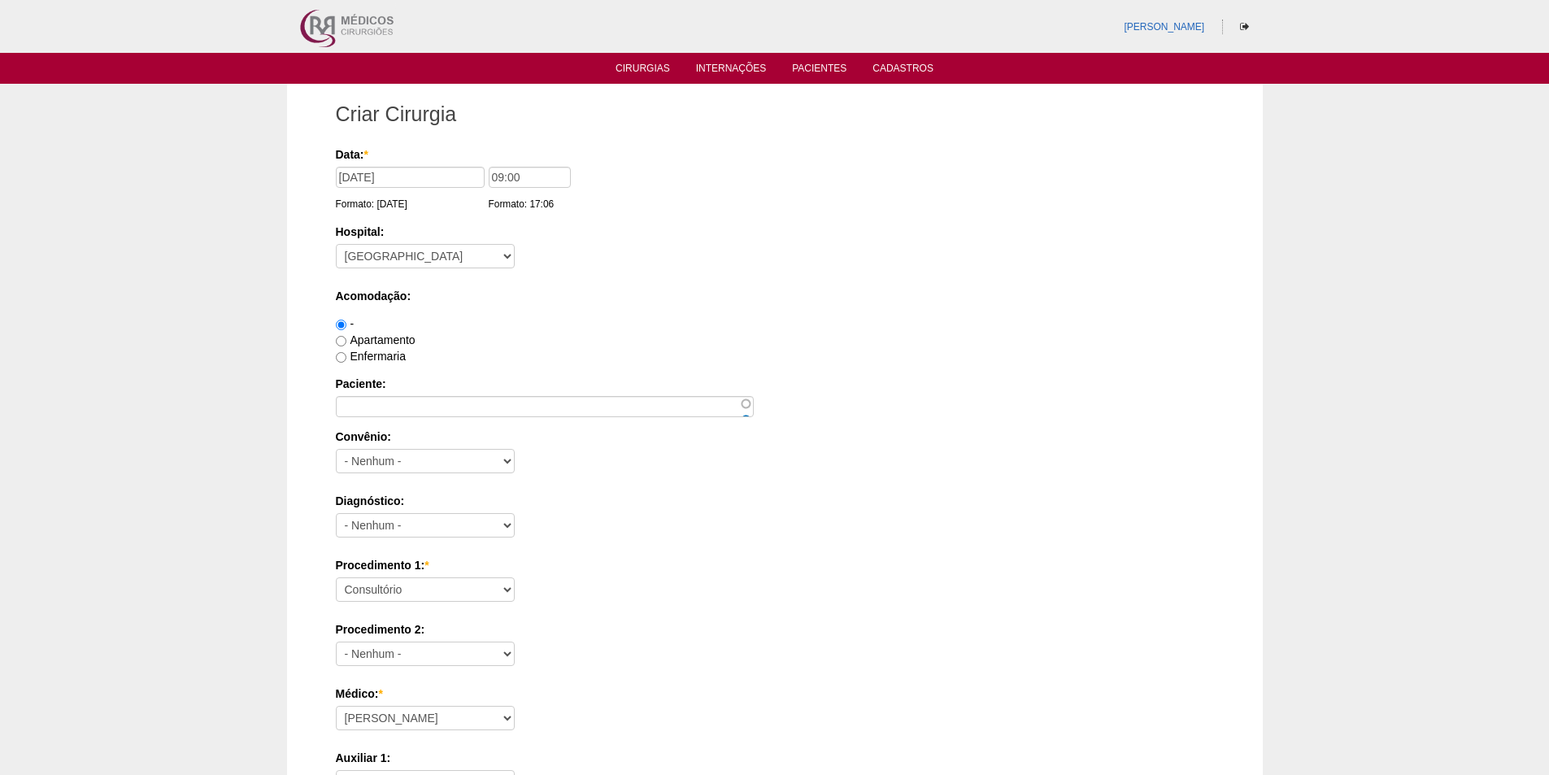
click at [373, 337] on label "Apartamento" at bounding box center [376, 339] width 80 height 13
click at [346, 337] on input "Apartamento" at bounding box center [341, 341] width 11 height 11
radio input "true"
click at [380, 408] on input "Paciente:" at bounding box center [545, 406] width 418 height 21
paste input "[PERSON_NAME]"
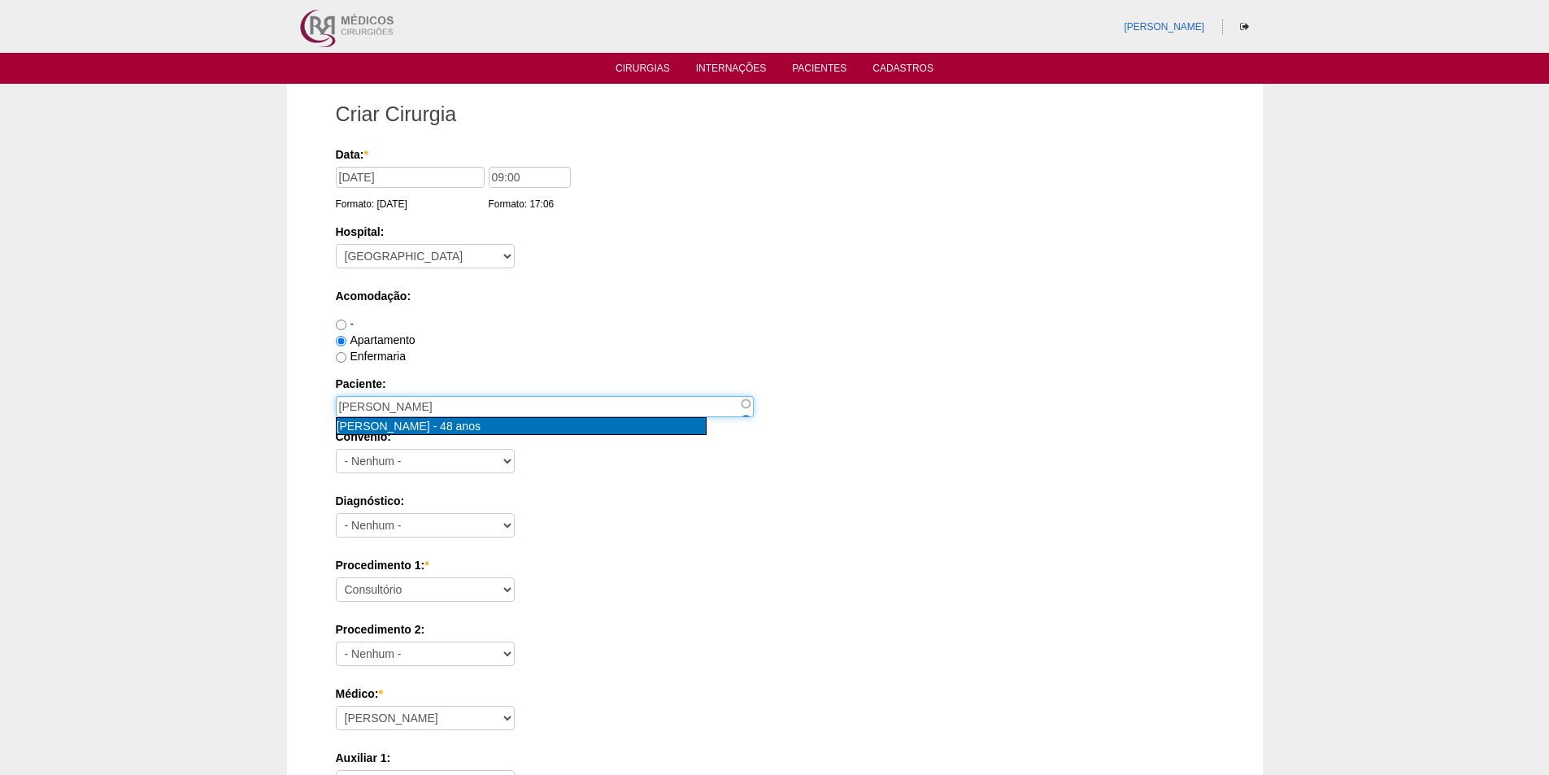
type input "CLAUDIA REGINA CARVALHO DE ALMEIDA [nid:78223]"
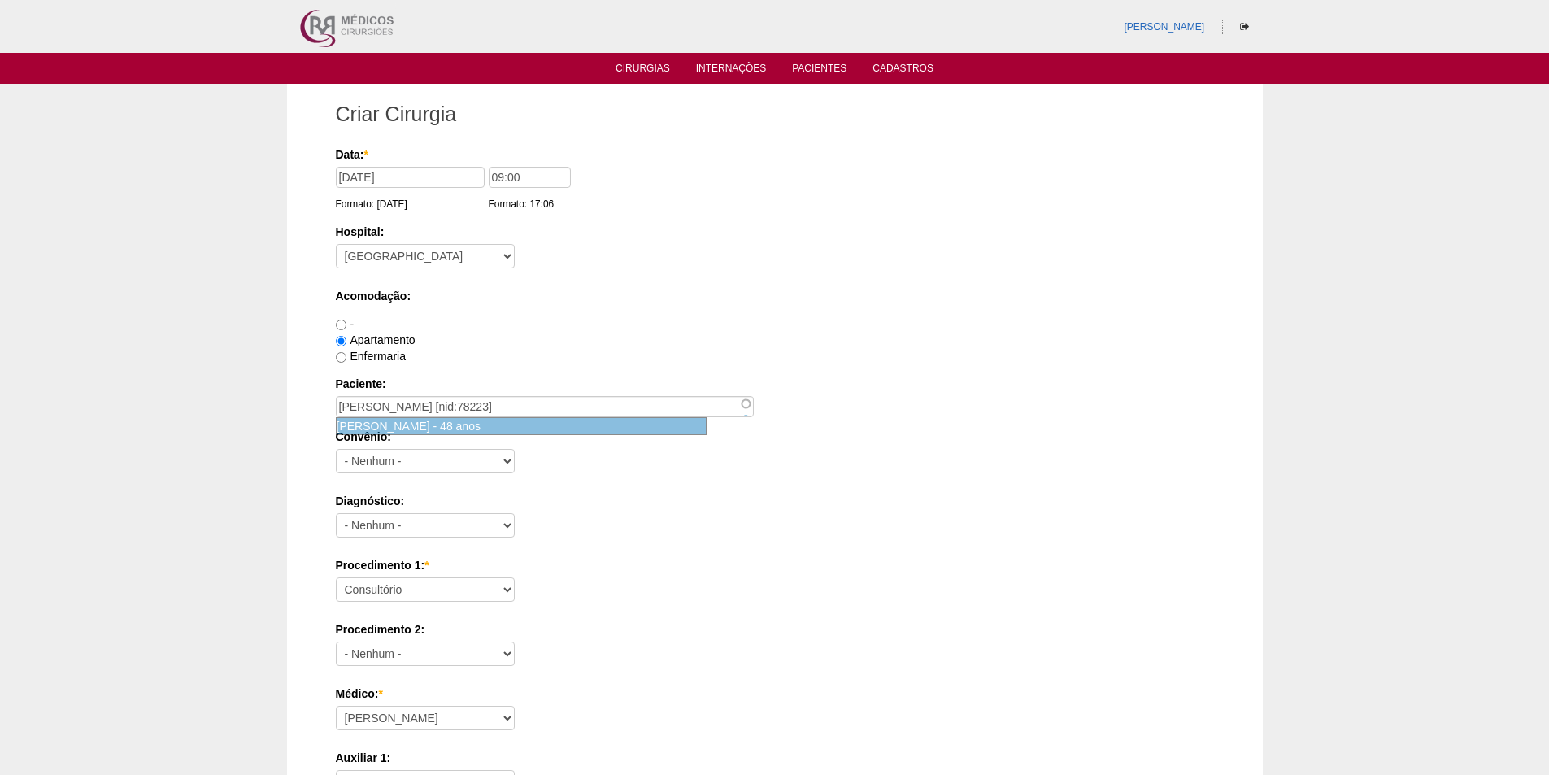
click at [391, 421] on span "[PERSON_NAME]" at bounding box center [384, 426] width 94 height 13
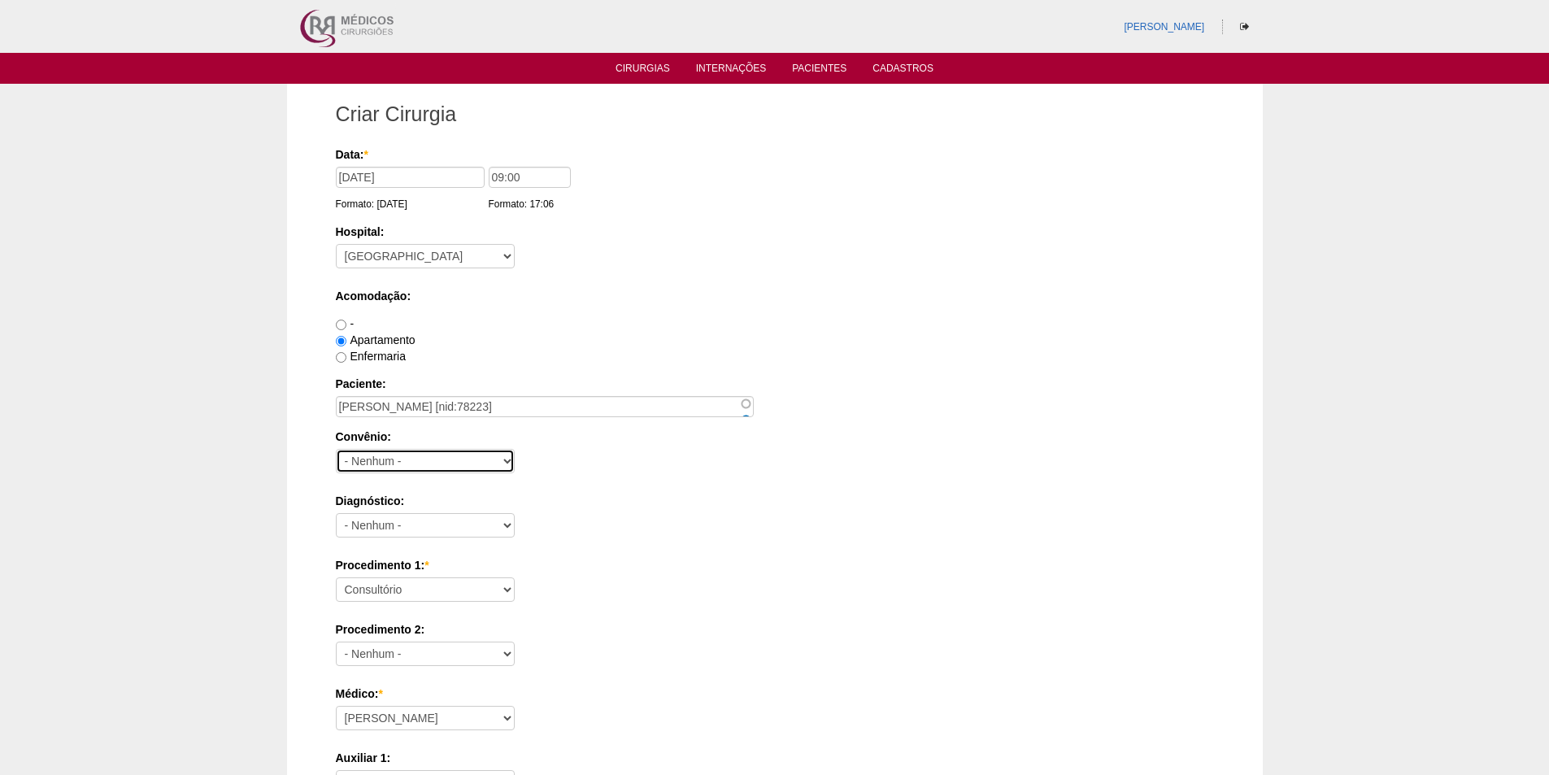
click at [393, 459] on select "- Nenhum - Abet Afresp Allianz Amil Blue Life Caasp Cabesp Caixa de Pensões Car…" at bounding box center [425, 461] width 179 height 24
select select "26"
click at [336, 449] on select "- Nenhum - Abet Afresp Allianz Amil Blue Life Caasp Cabesp Caixa de Pensões Car…" at bounding box center [425, 461] width 179 height 24
click at [379, 509] on div "Diagnóstico: - Nenhum - Abdome Agudo Abscesso Hepático Abscesso Perianal Absces…" at bounding box center [775, 519] width 878 height 53
click at [390, 514] on select "- Nenhum - Abdome Agudo Abscesso Hepático Abscesso Perianal Abscesso Peritoneal…" at bounding box center [425, 525] width 179 height 24
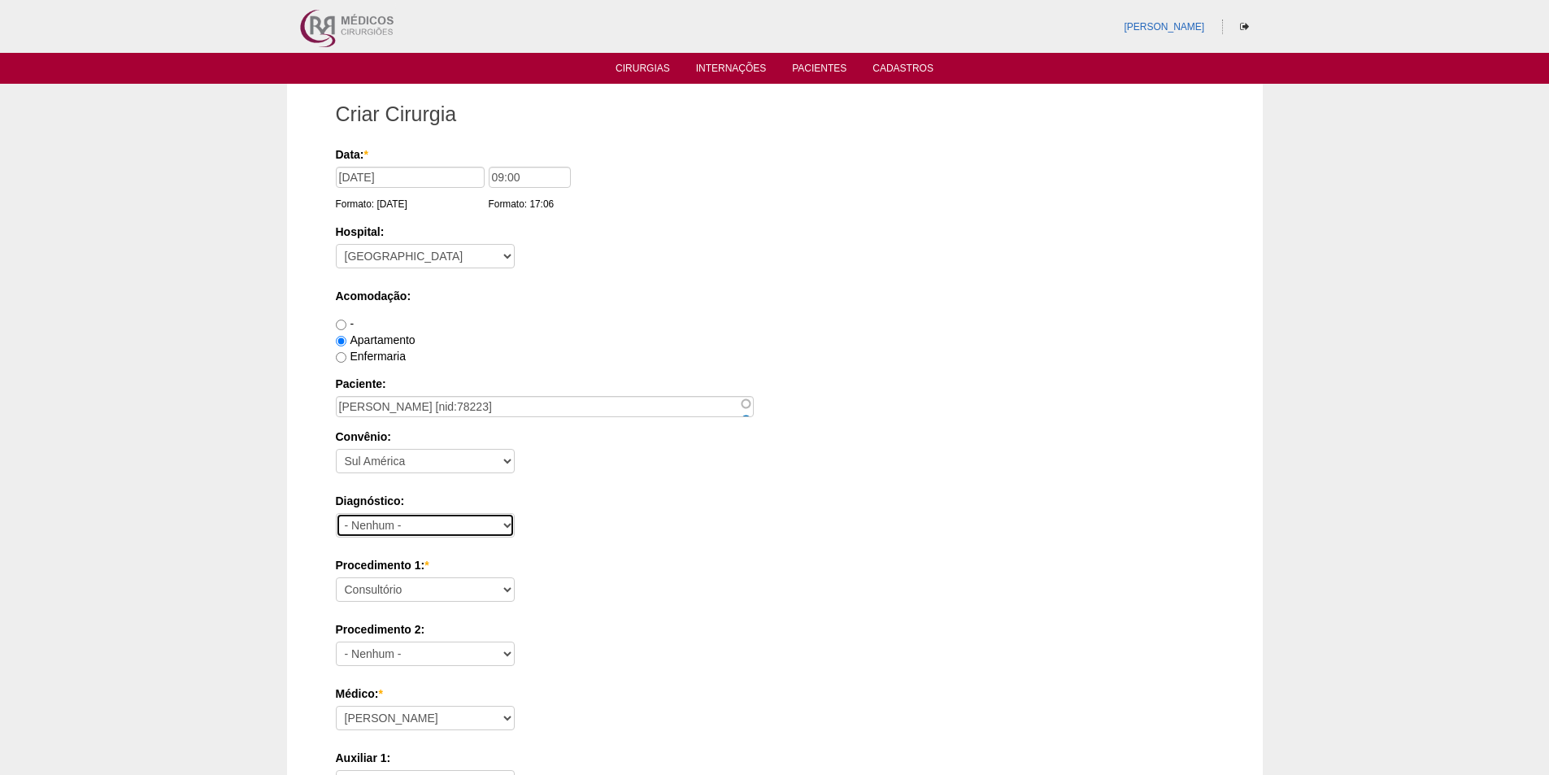
select select "3914"
click at [336, 513] on select "- Nenhum - Abdome Agudo Abscesso Hepático Abscesso Perianal Abscesso Peritoneal…" at bounding box center [425, 525] width 179 height 24
click at [555, 472] on div "Convênio: - Nenhum - Abet Afresp Allianz Amil Blue Life Caasp Cabesp Caixa de P…" at bounding box center [775, 454] width 878 height 53
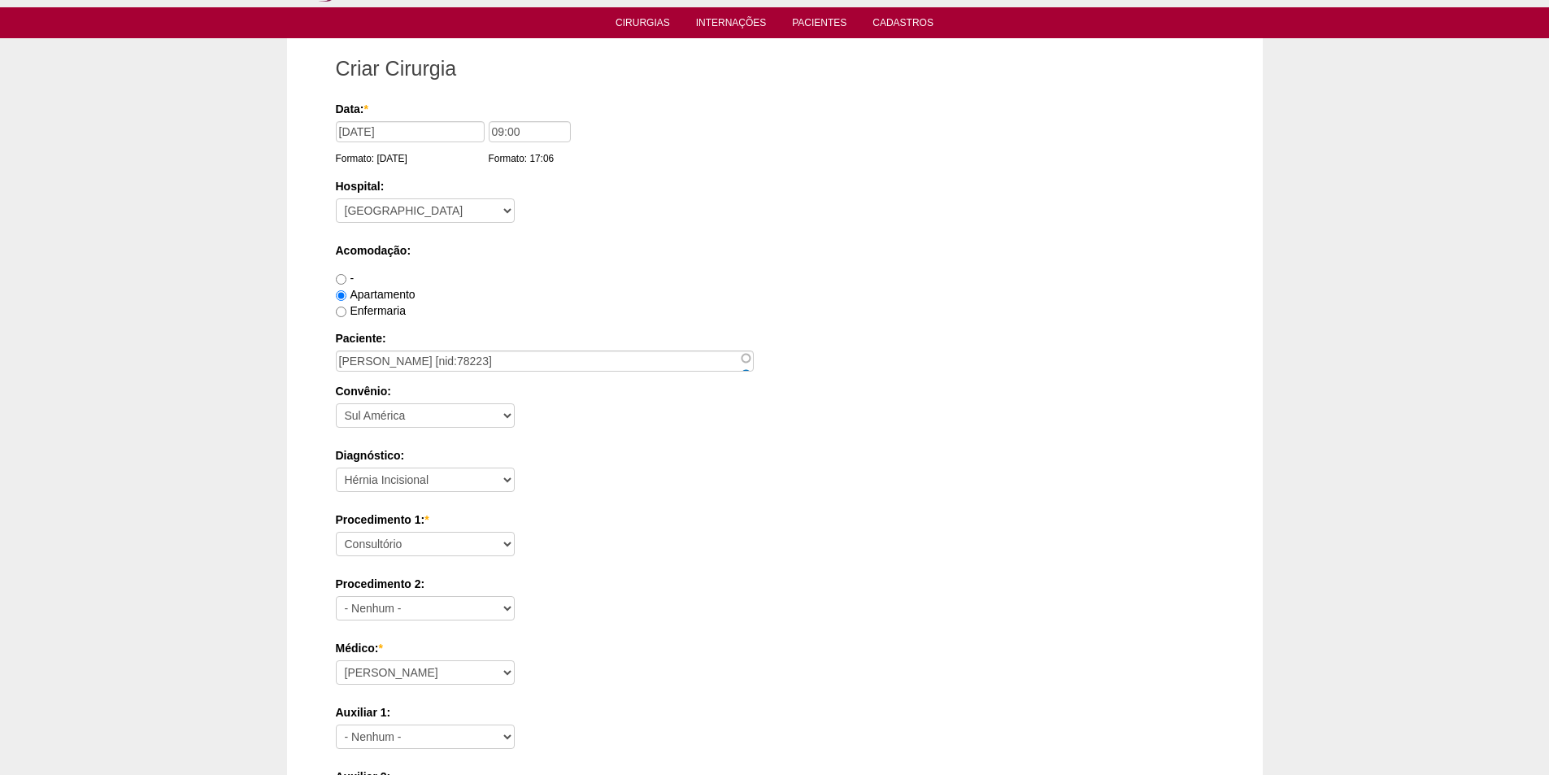
scroll to position [81, 0]
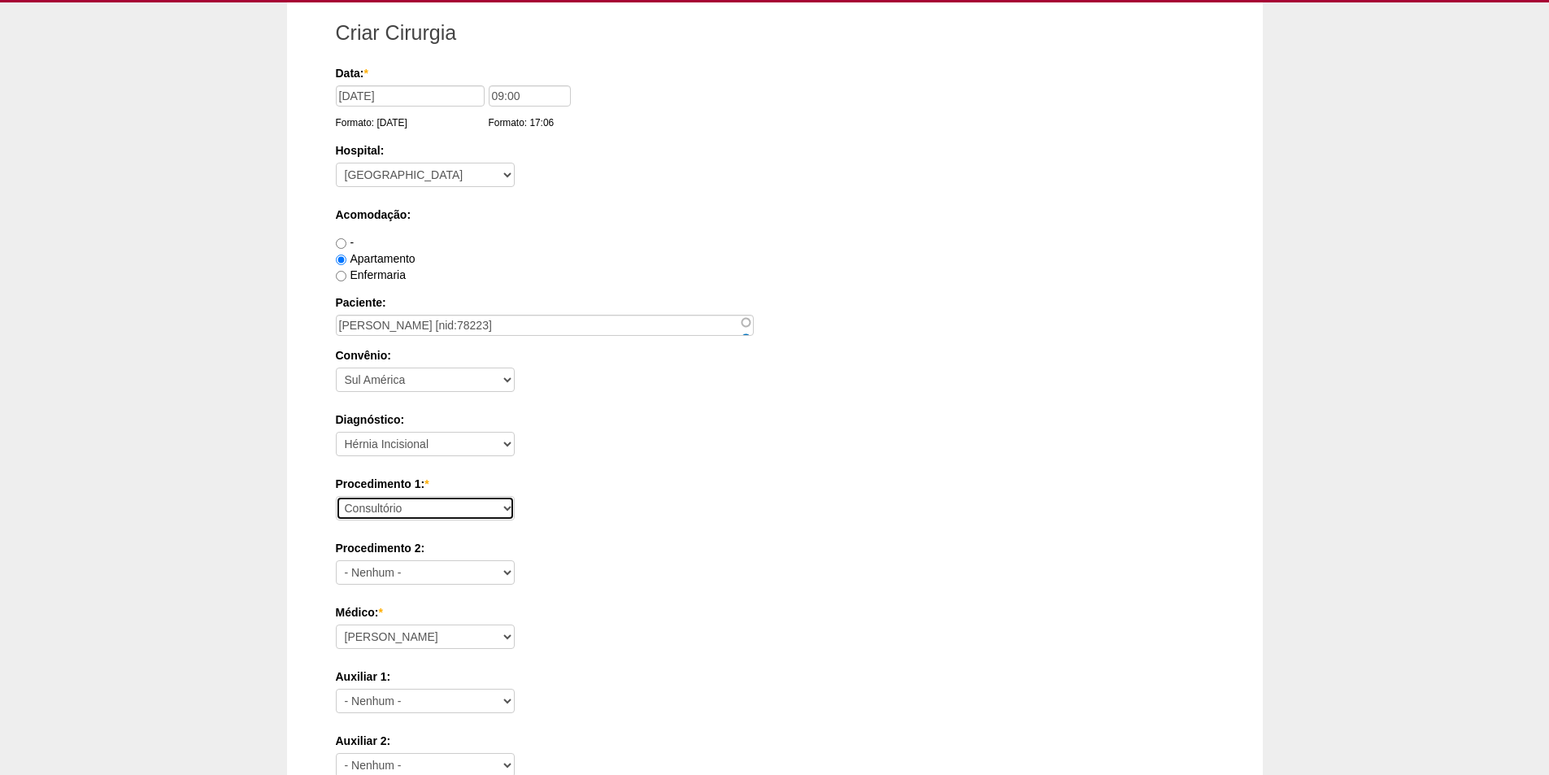
click at [432, 507] on select "Consultório Abscesso Hepático - Drenagem Abscesso perianal Amputação Abdômino P…" at bounding box center [425, 508] width 179 height 24
select select "10634"
click at [336, 496] on select "Consultório Abscesso Hepático - Drenagem Abscesso perianal Amputação Abdômino P…" at bounding box center [425, 508] width 179 height 24
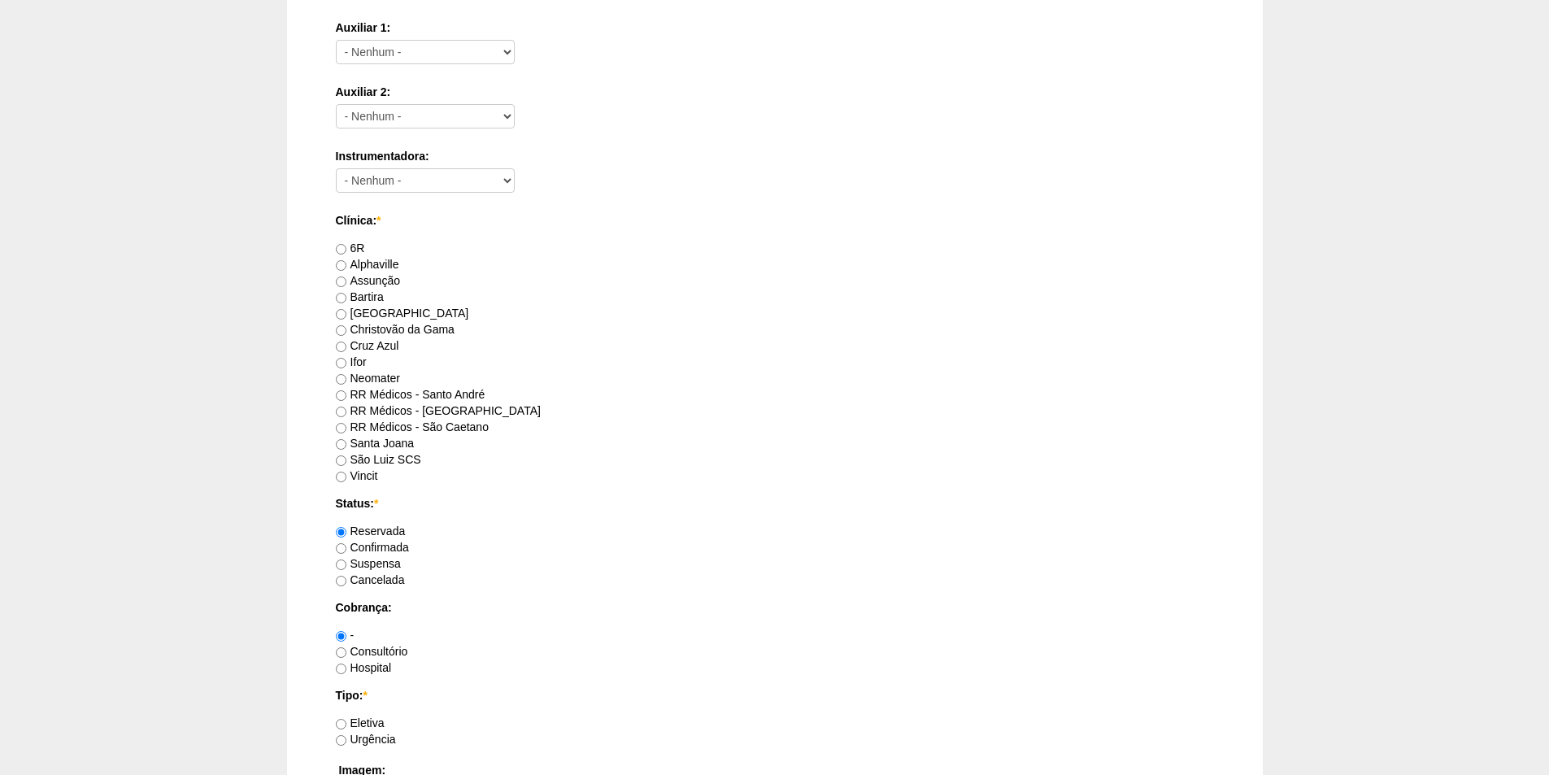
scroll to position [732, 0]
click at [398, 394] on label "RR Médicos - Santo André" at bounding box center [411, 392] width 150 height 13
click at [346, 394] on input "RR Médicos - Santo André" at bounding box center [341, 394] width 11 height 11
radio input "true"
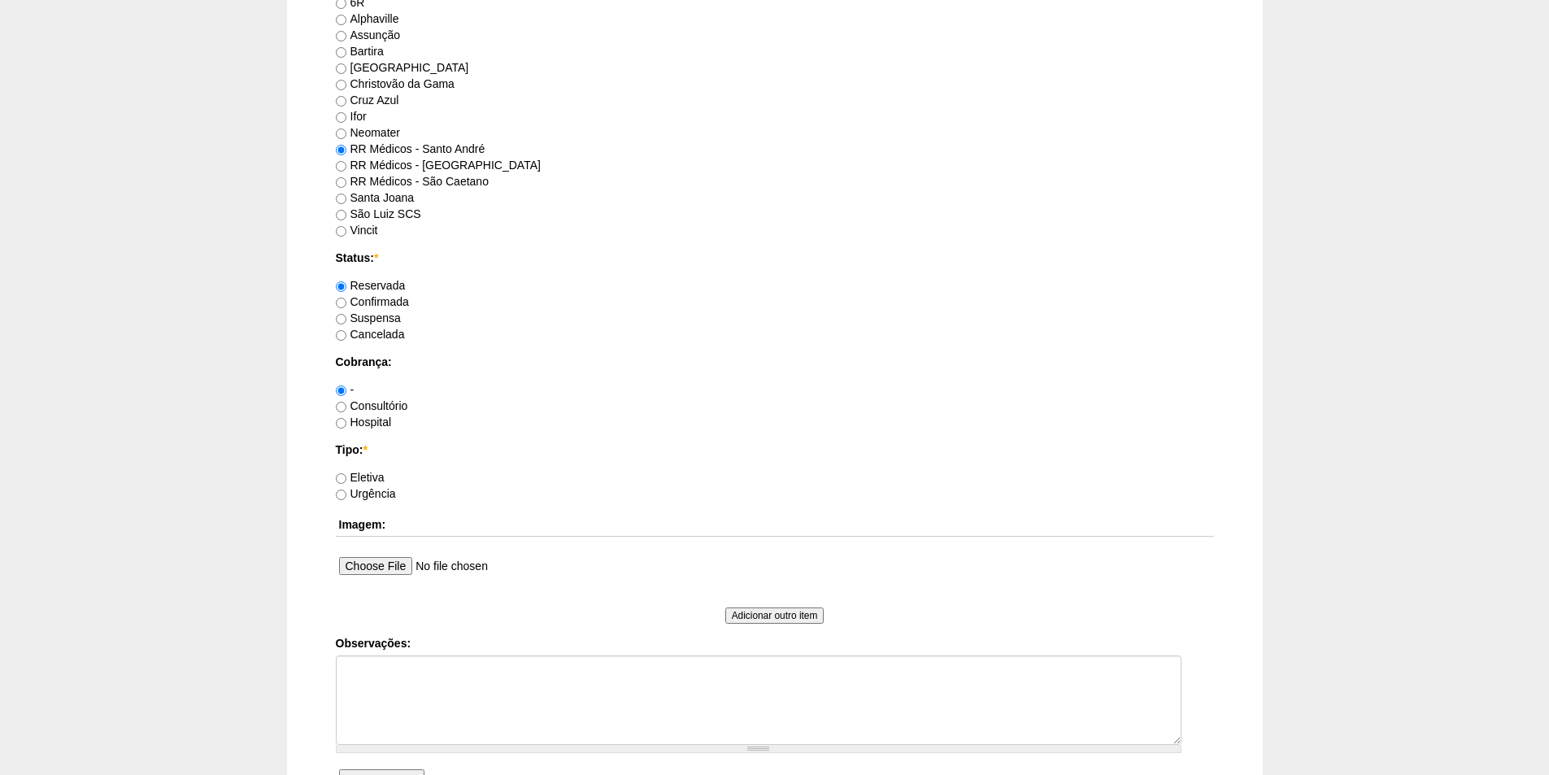
click at [381, 407] on label "Consultório" at bounding box center [372, 405] width 72 height 13
click at [346, 407] on input "Consultório" at bounding box center [341, 407] width 11 height 11
radio input "true"
click at [375, 473] on label "Eletiva" at bounding box center [360, 477] width 49 height 13
click at [346, 473] on input "Eletiva" at bounding box center [341, 478] width 11 height 11
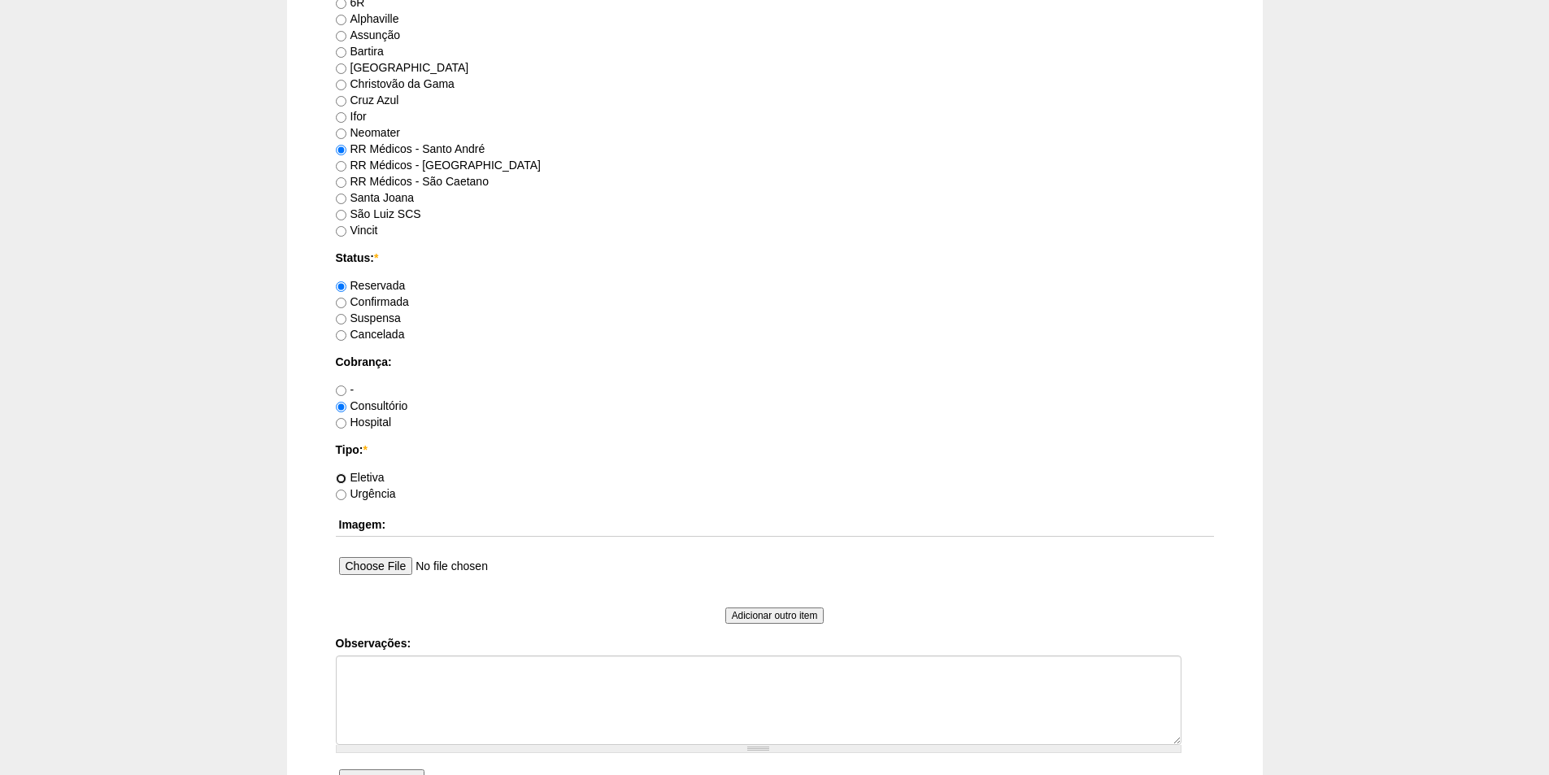
radio input "true"
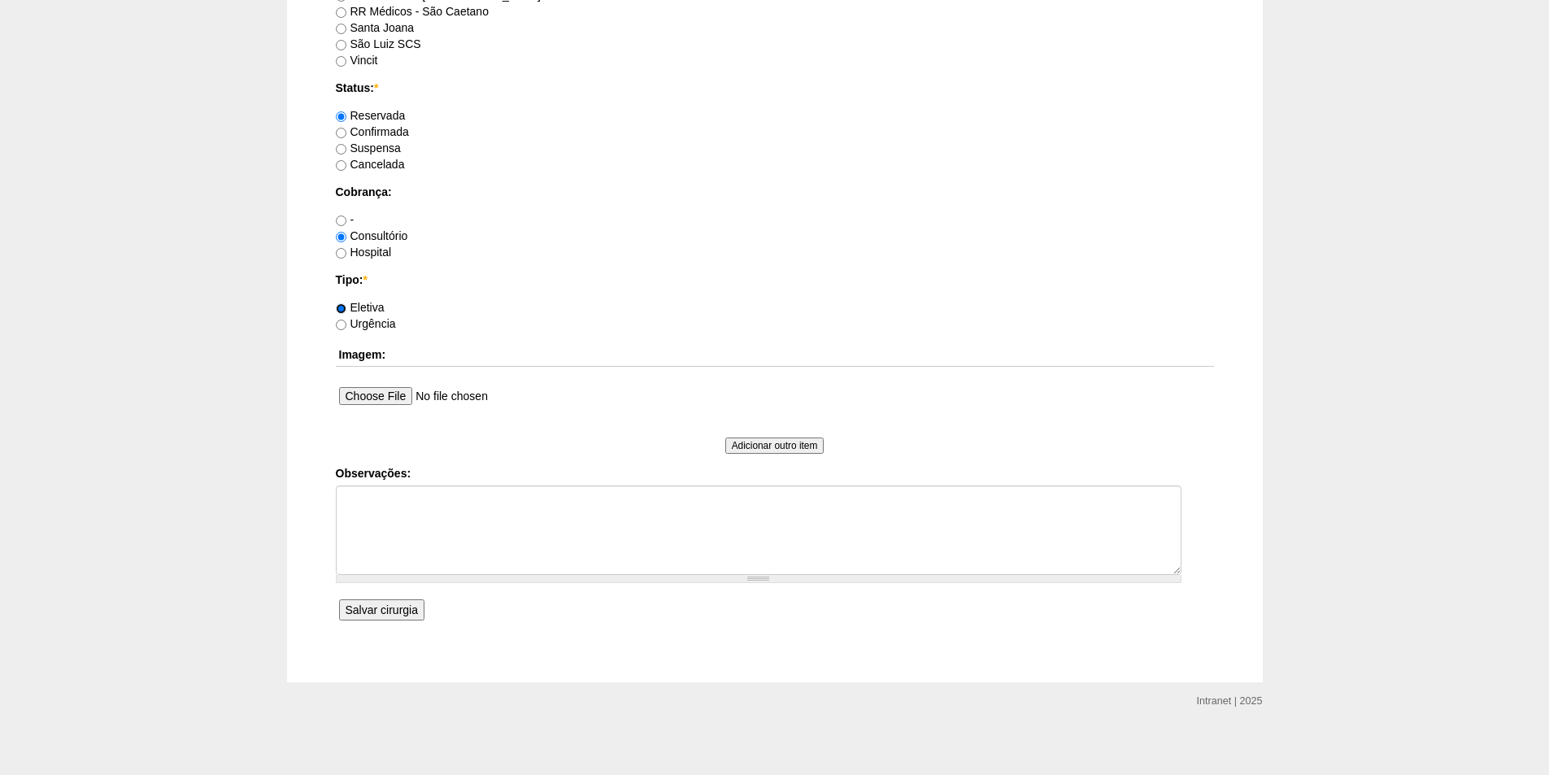
scroll to position [1151, 0]
click at [372, 602] on input "Salvar cirurgia" at bounding box center [381, 604] width 85 height 21
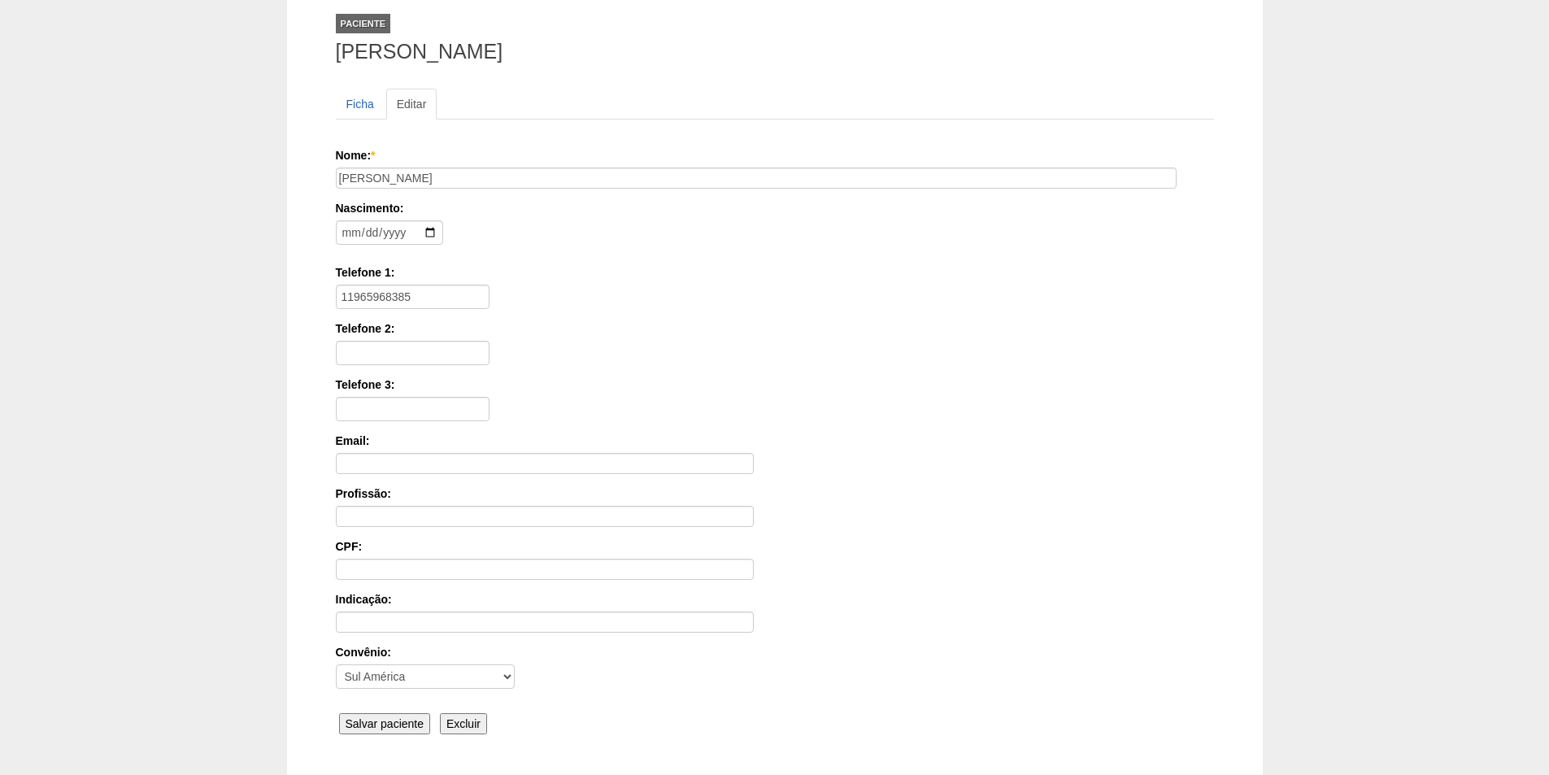
scroll to position [218, 0]
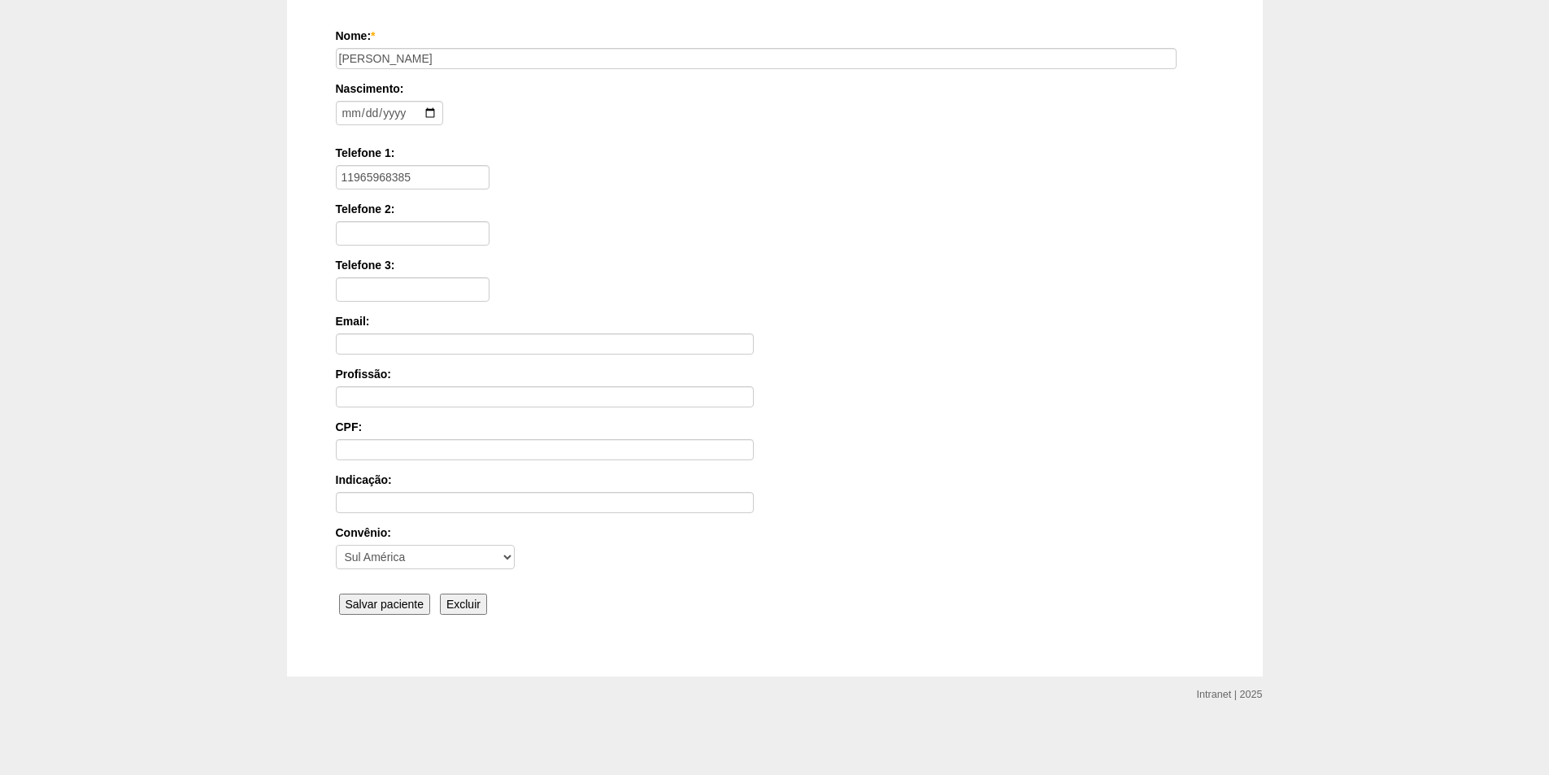
click at [379, 598] on input "Salvar paciente" at bounding box center [385, 604] width 92 height 21
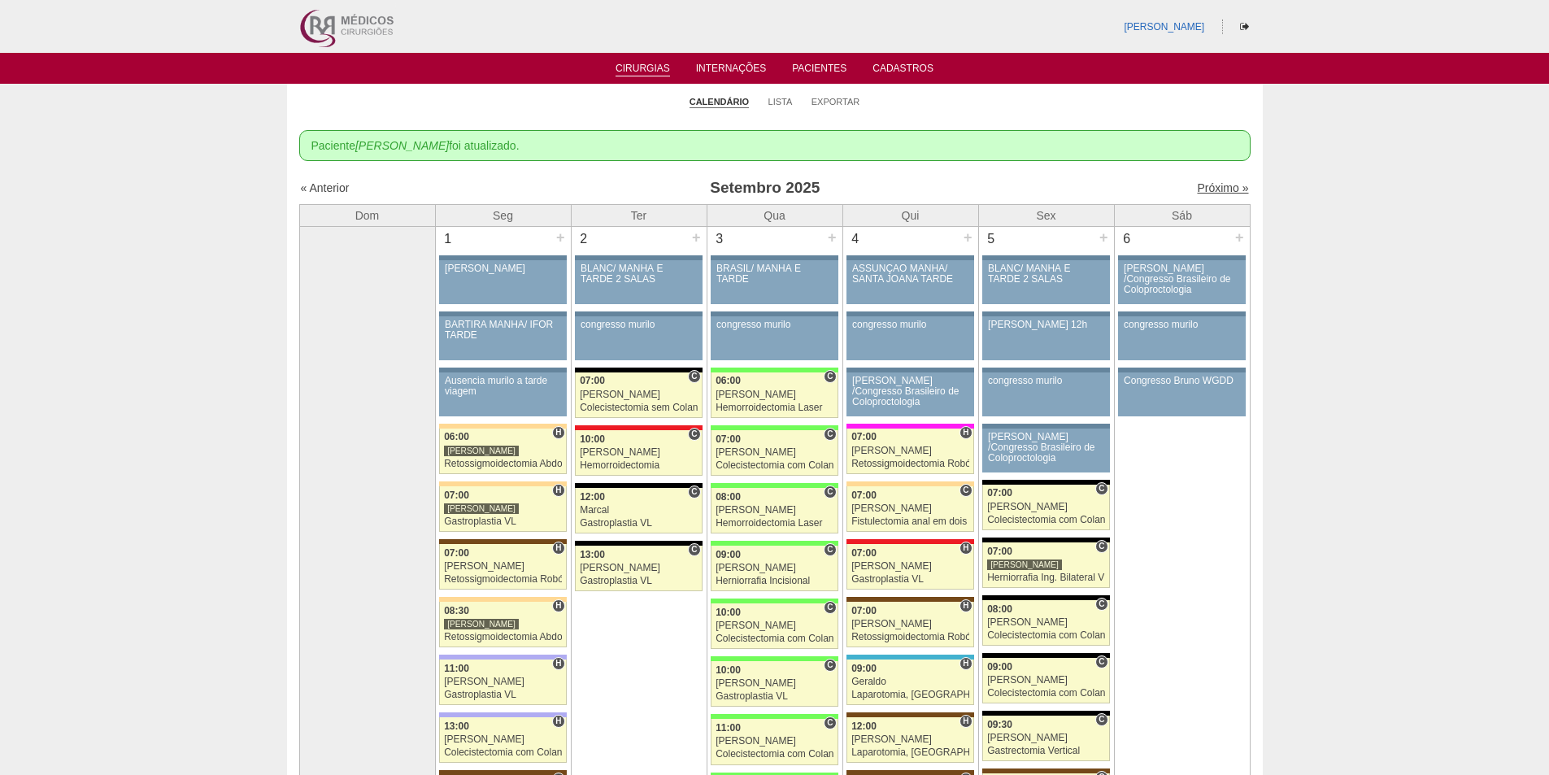
click at [1221, 188] on link "Próximo »" at bounding box center [1222, 187] width 51 height 13
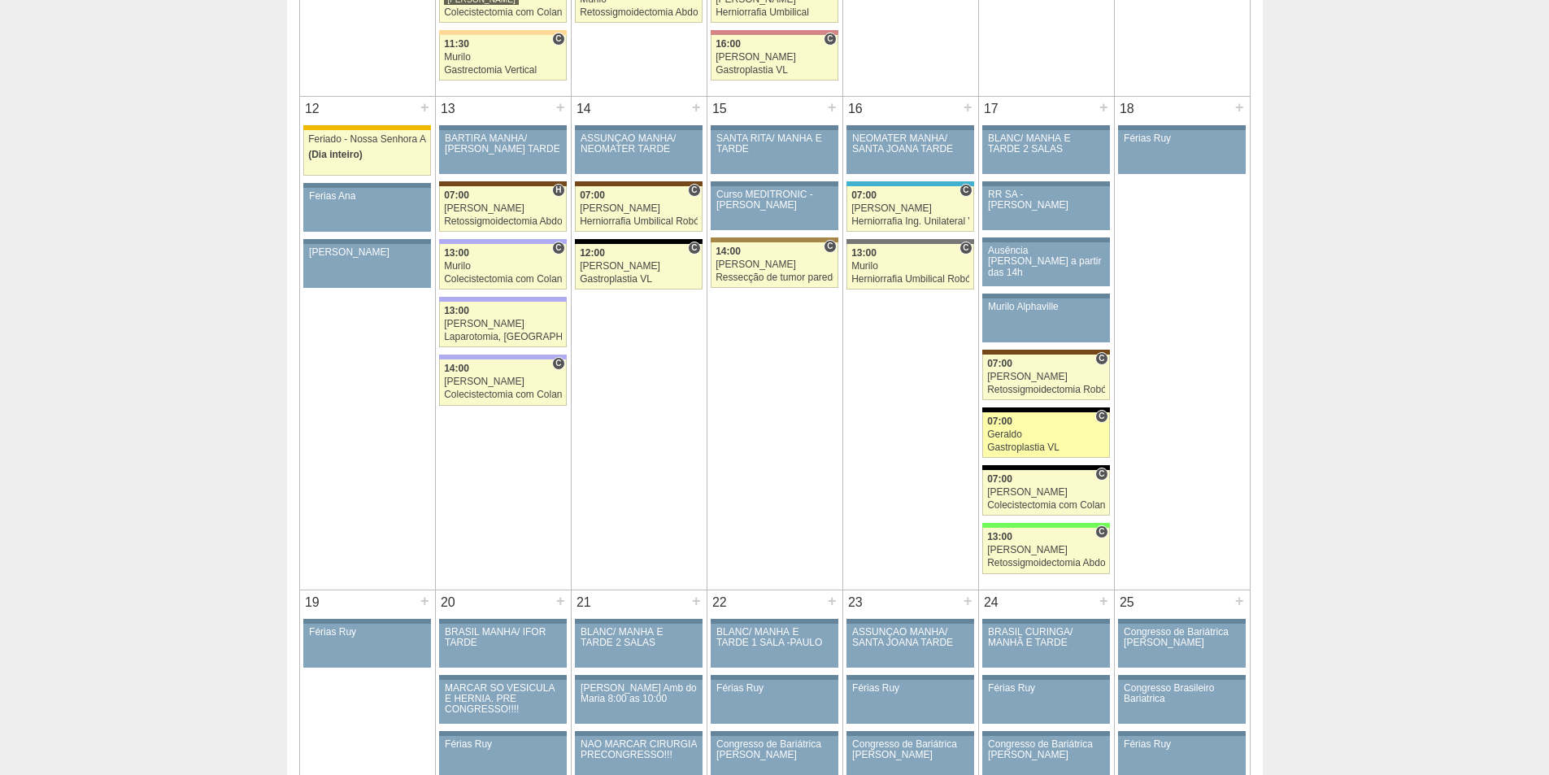
scroll to position [1382, 0]
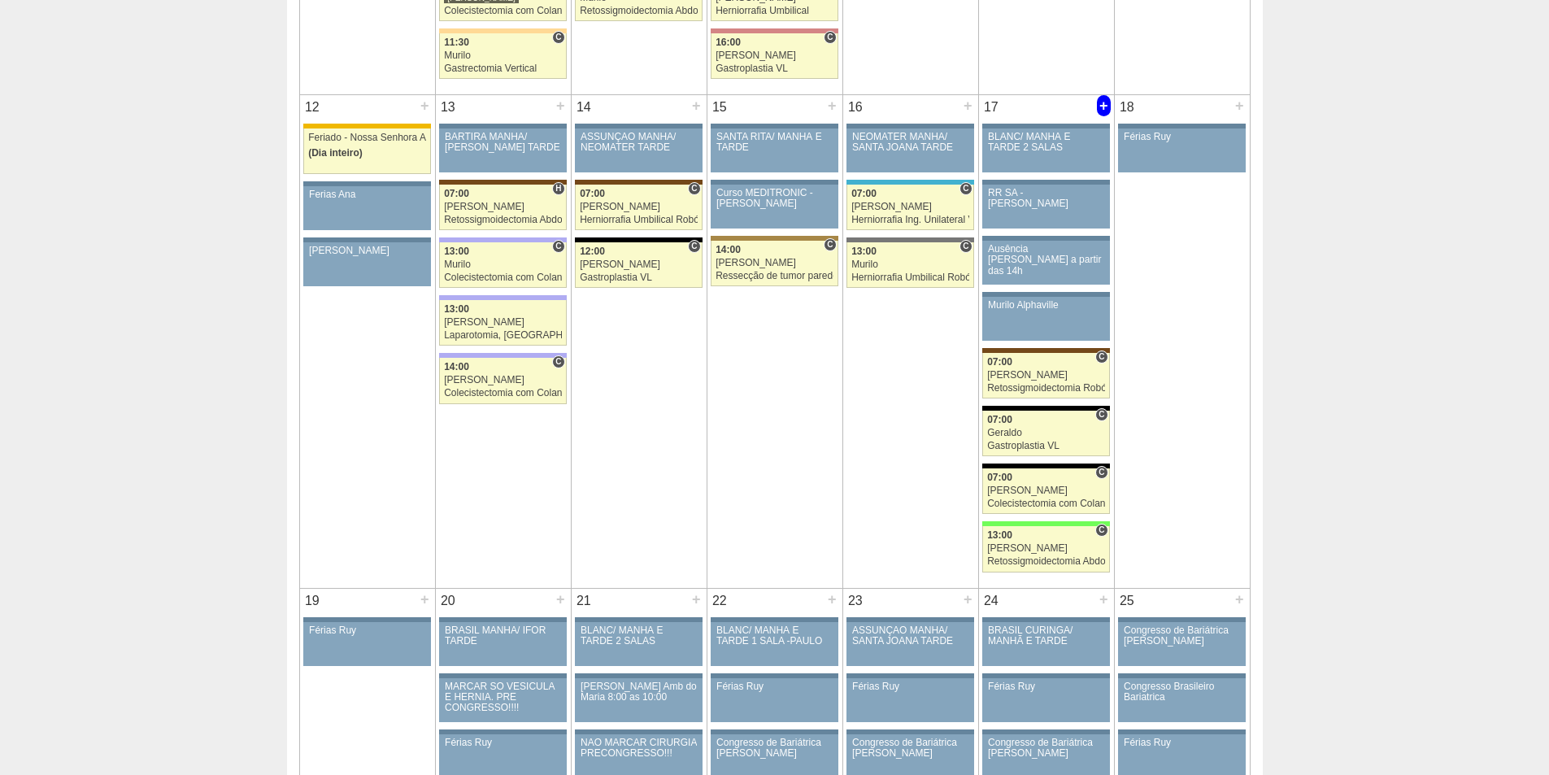
click at [1101, 111] on div "+" at bounding box center [1104, 105] width 14 height 21
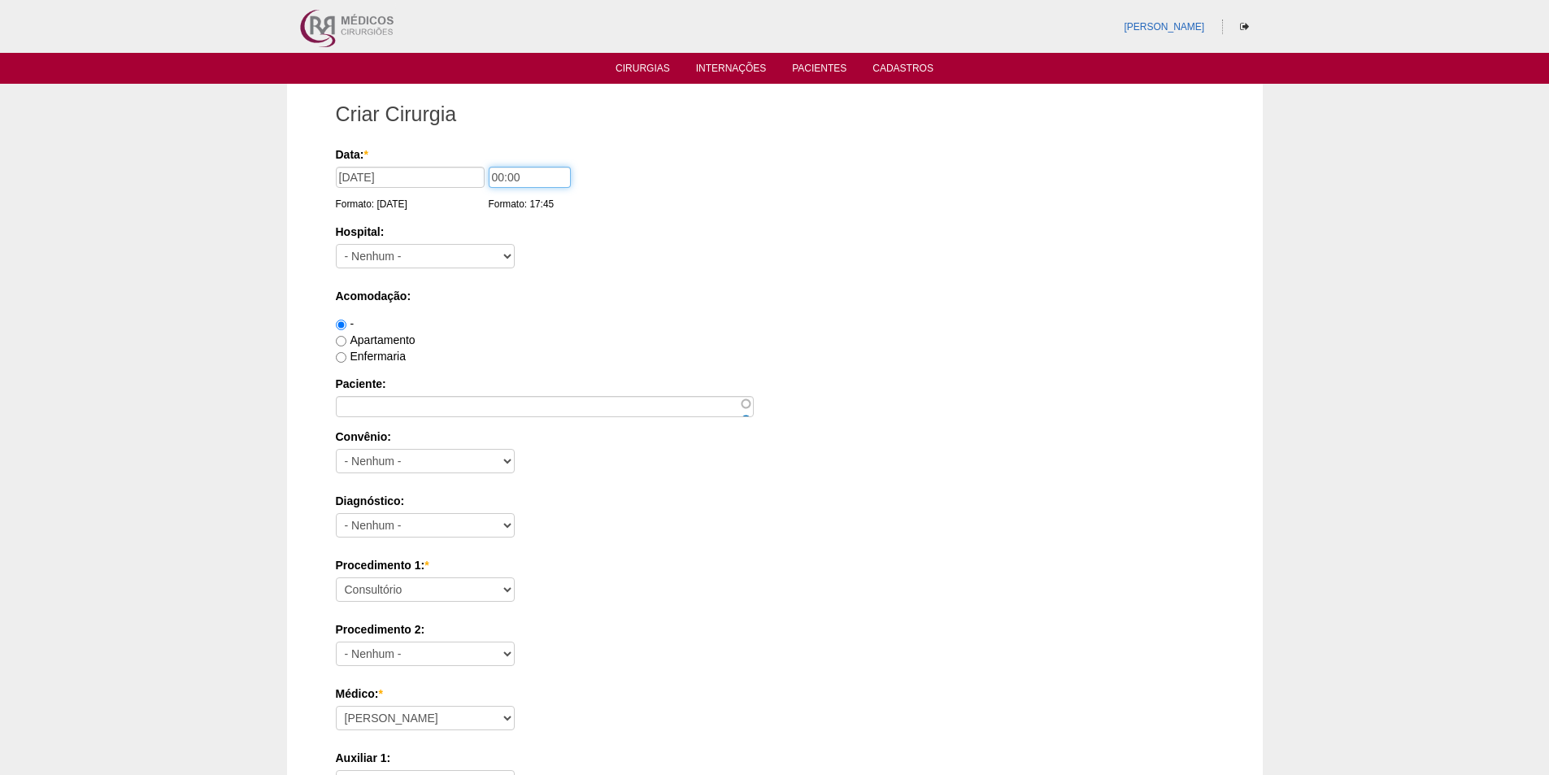
click at [493, 178] on input "00:00" at bounding box center [530, 177] width 82 height 21
type input "09:00"
click at [434, 259] on select "- Nenhum - 9 de Julho Albert Einstein Alvorada América Assunção Bartira Benefic…" at bounding box center [425, 256] width 179 height 24
select select "67"
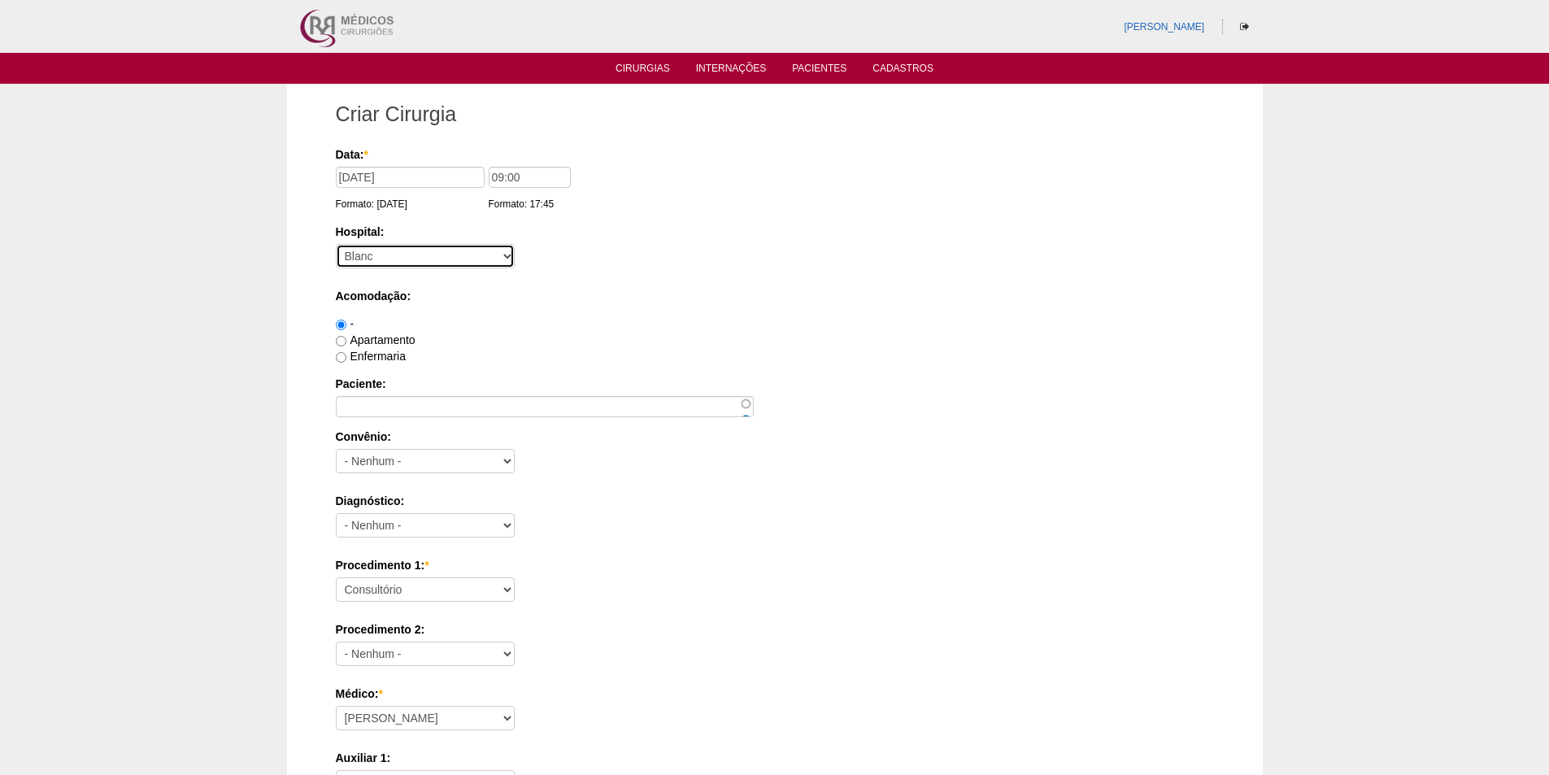
click at [336, 244] on select "- Nenhum - 9 de Julho Albert Einstein Alvorada América Assunção Bartira Benefic…" at bounding box center [425, 256] width 179 height 24
click at [394, 343] on label "Apartamento" at bounding box center [376, 339] width 80 height 13
click at [346, 343] on input "Apartamento" at bounding box center [341, 341] width 11 height 11
radio input "true"
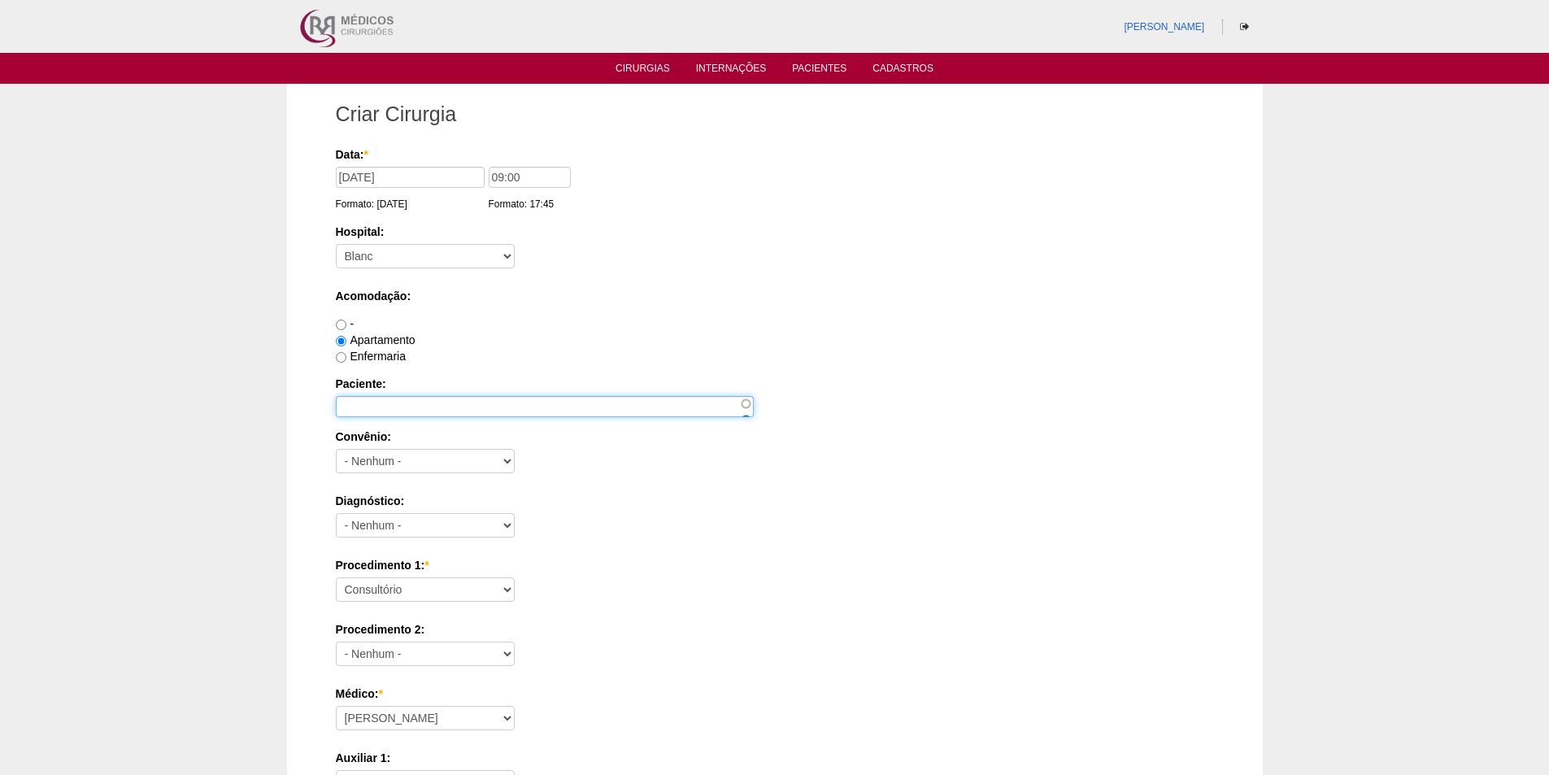
click at [423, 407] on input "Paciente:" at bounding box center [545, 406] width 418 height 21
type input "b"
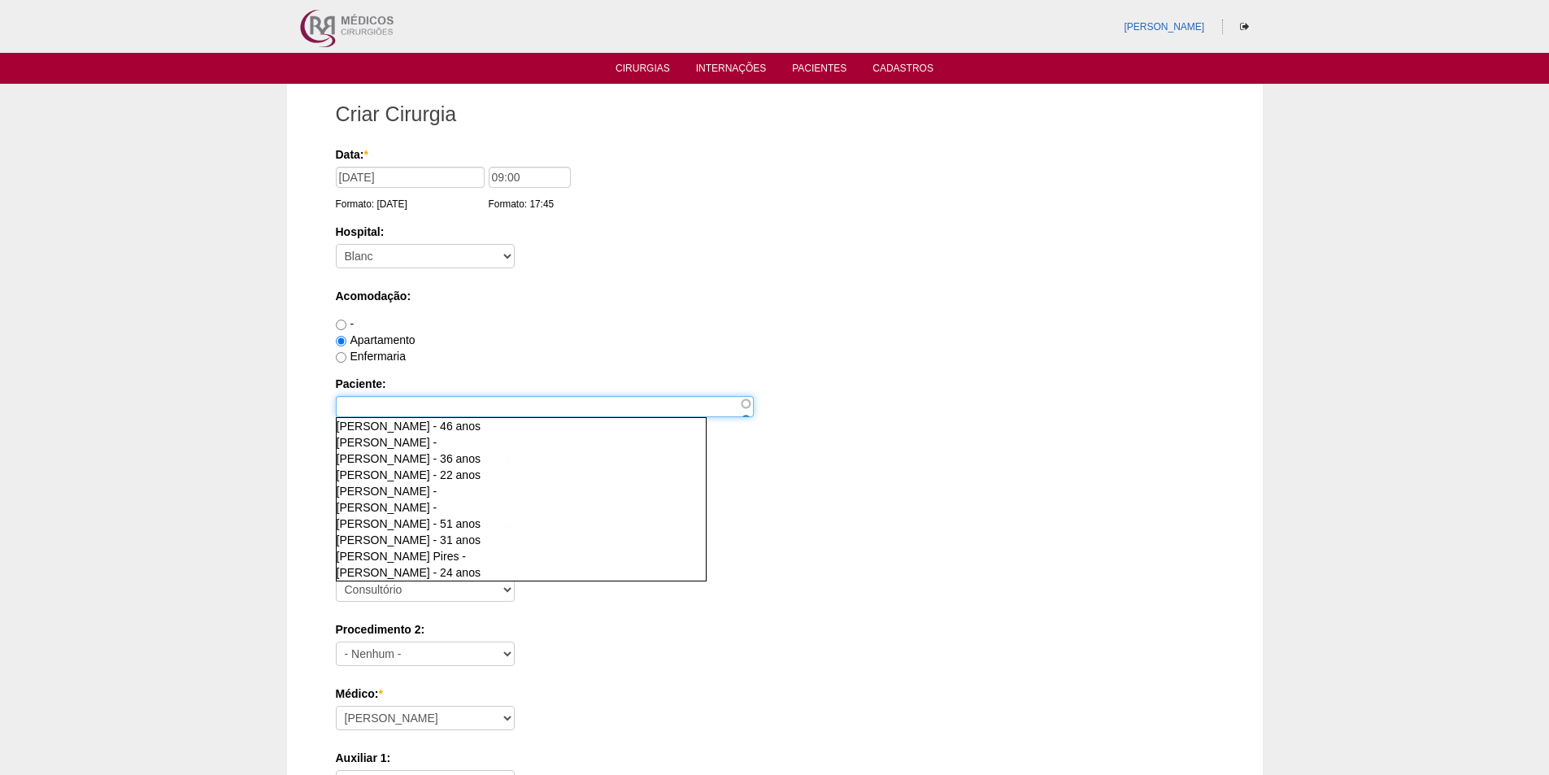
paste input "MARCELO HENRIQUE DONEGA MARTINS DE SOUZA"
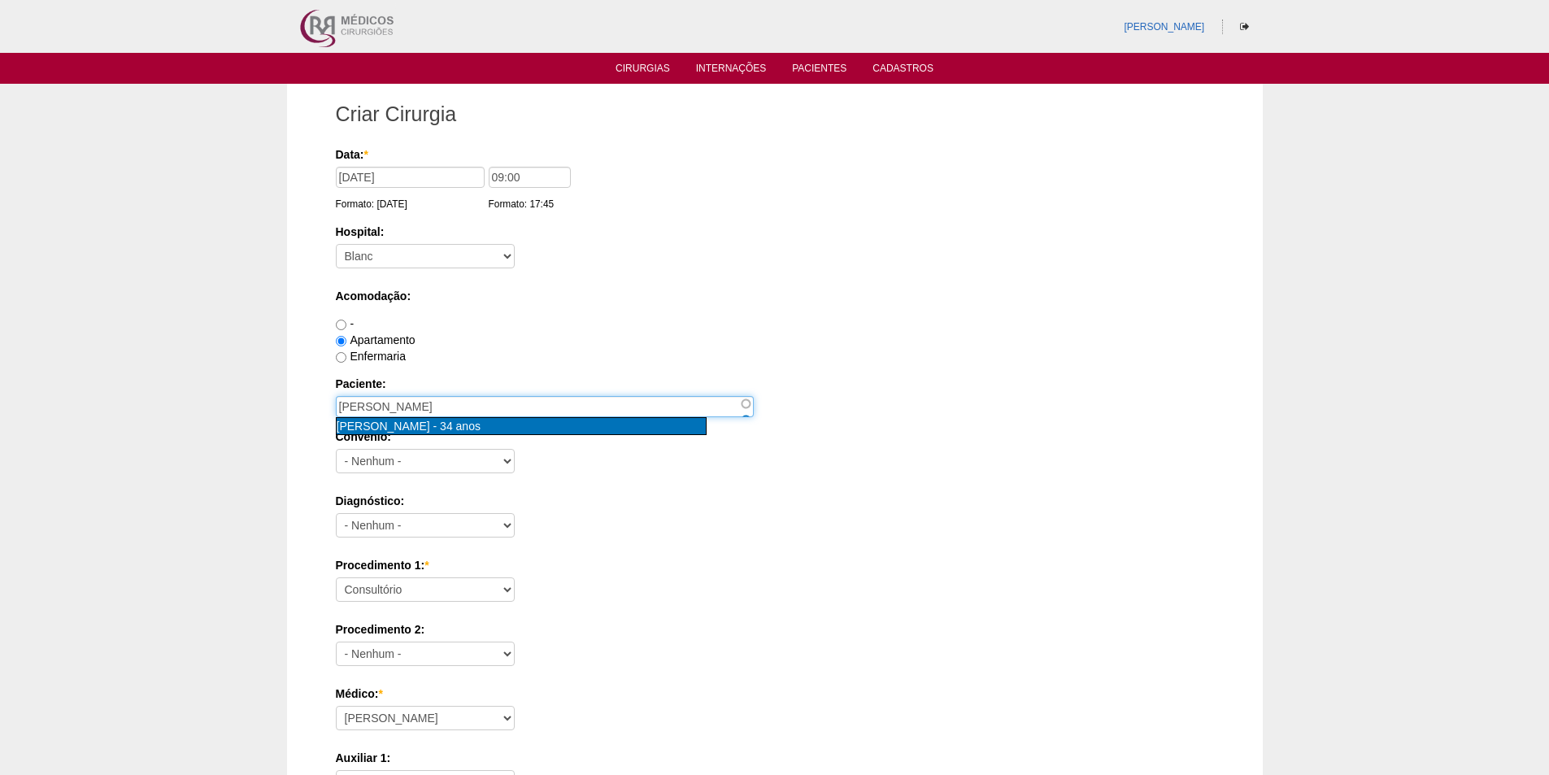
type input "MARCELO HENRIQUE DONEGA MARTINS DE SOUZA [nid:86173]"
click at [424, 428] on span "MARCELO HENRIQUE DONEGA MARTINS DE SOUZA" at bounding box center [384, 426] width 94 height 13
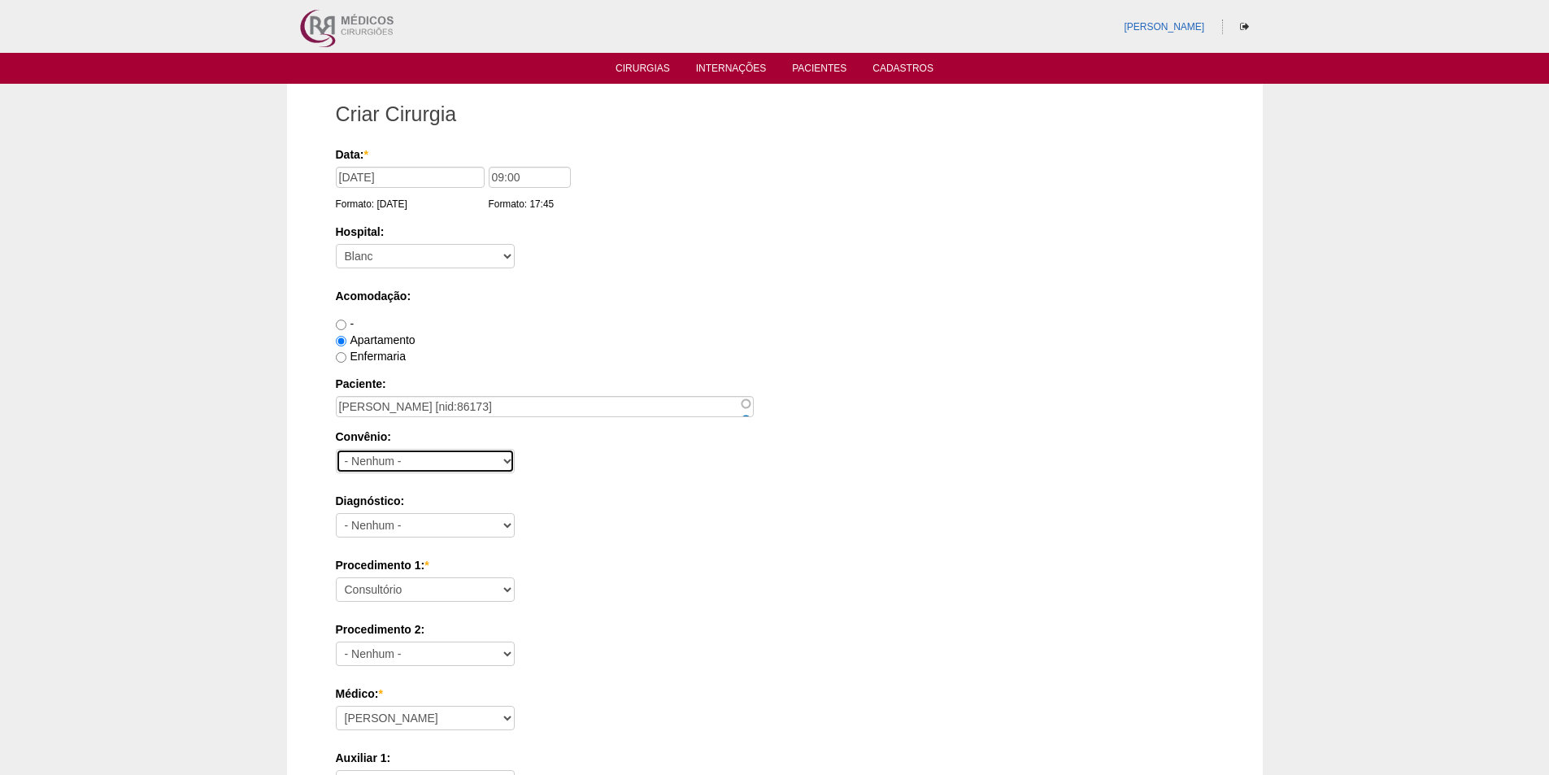
click at [417, 456] on select "- Nenhum - Abet Afresp Allianz Amil Blue Life Caasp Cabesp Caixa de Pensões Car…" at bounding box center [425, 461] width 179 height 24
select select "8907"
click at [336, 449] on select "- Nenhum - Abet Afresp Allianz Amil Blue Life Caasp Cabesp Caixa de Pensões Car…" at bounding box center [425, 461] width 179 height 24
click at [427, 531] on select "- Nenhum - Abdome Agudo Abscesso Hepático Abscesso Perianal Abscesso Peritoneal…" at bounding box center [425, 525] width 179 height 24
select select "12"
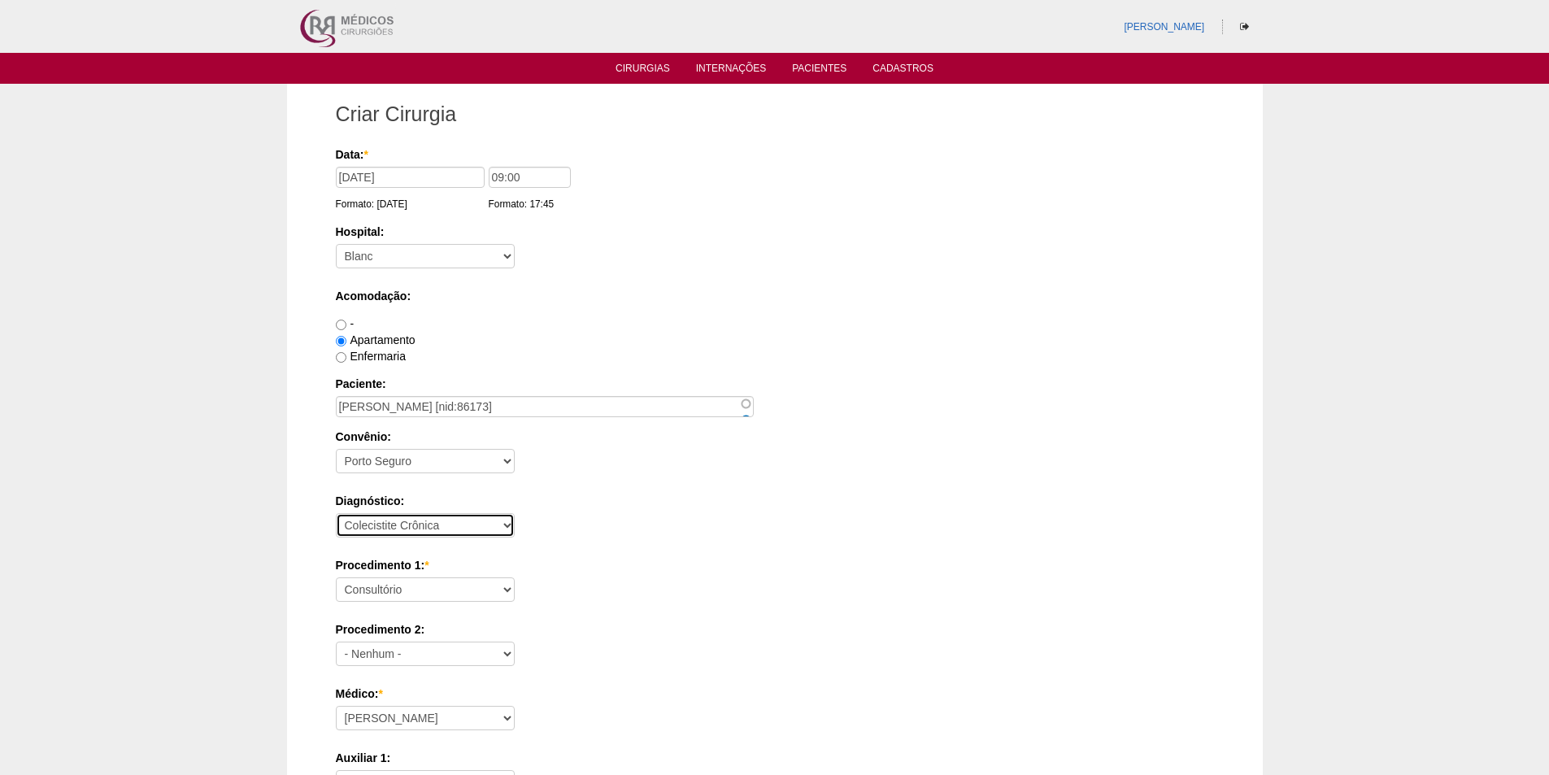
click at [336, 513] on select "- Nenhum - Abdome Agudo Abscesso Hepático Abscesso Perianal Abscesso Peritoneal…" at bounding box center [425, 525] width 179 height 24
click at [379, 594] on select "Consultório Abscesso Hepático - Drenagem Abscesso perianal Amputação Abdômino P…" at bounding box center [425, 589] width 179 height 24
select select "3735"
click at [336, 577] on select "Consultório Abscesso Hepático - Drenagem Abscesso perianal Amputação Abdômino P…" at bounding box center [425, 589] width 179 height 24
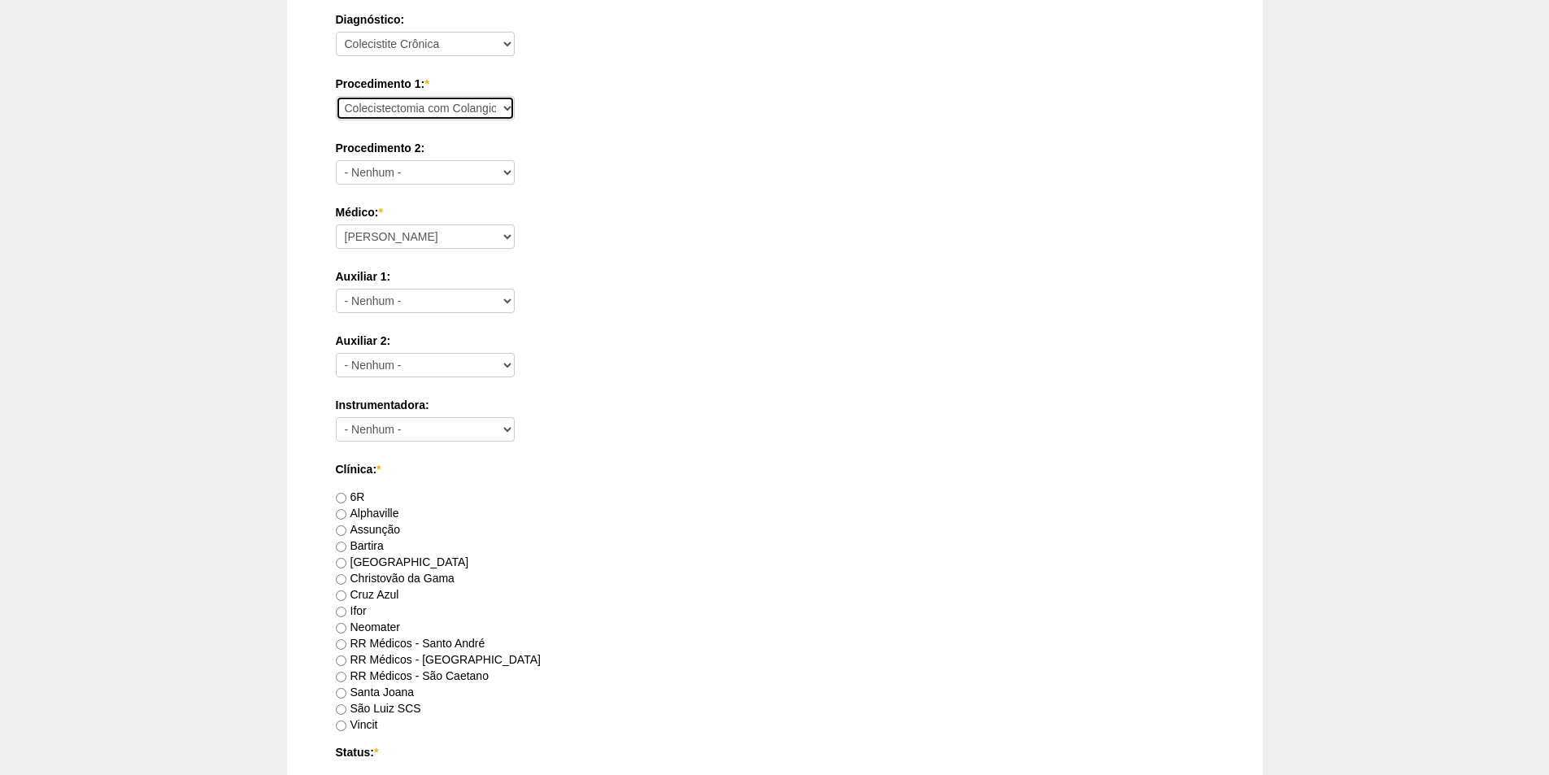
scroll to position [569, 0]
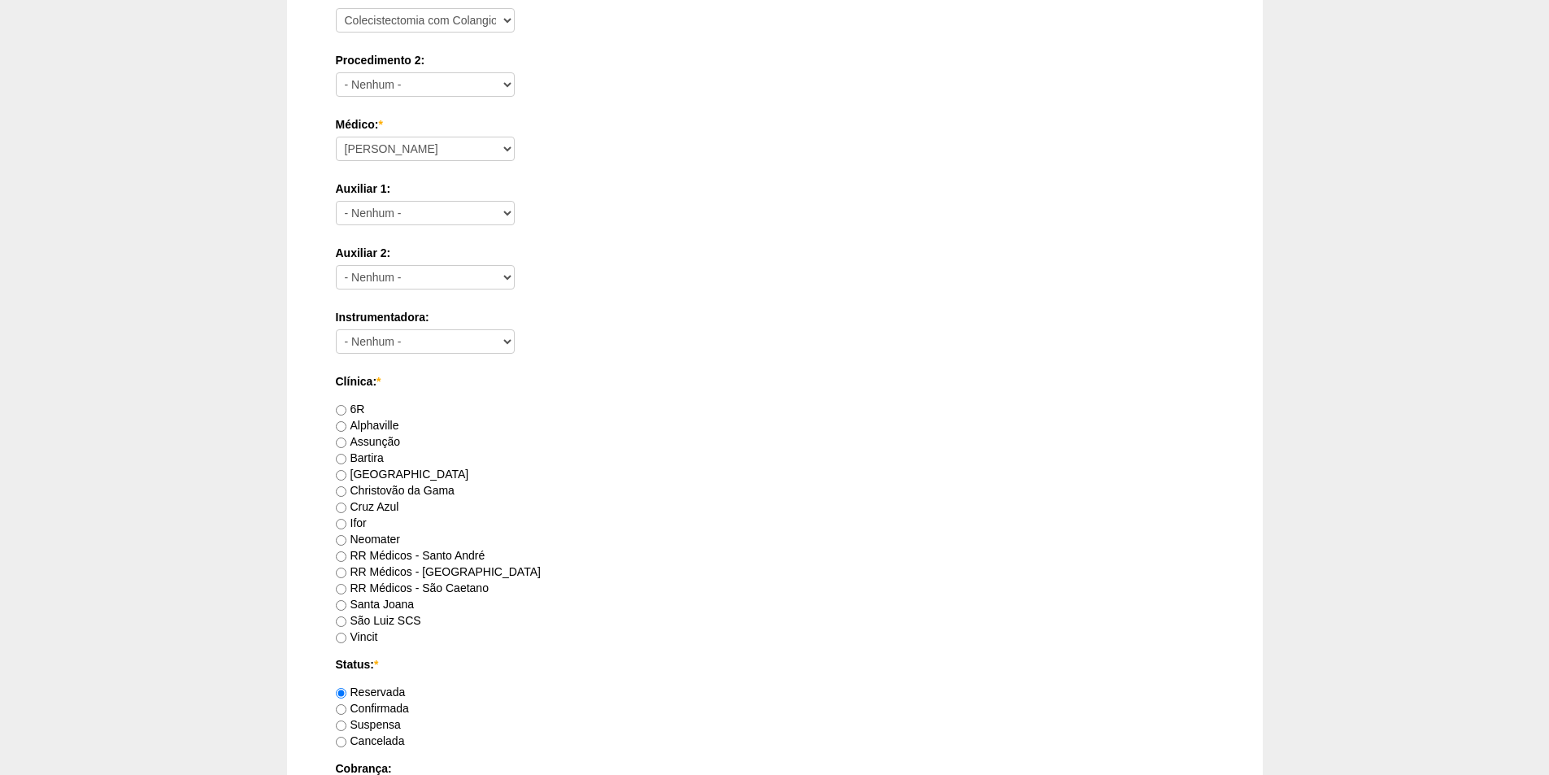
click at [381, 557] on label "RR Médicos - Santo André" at bounding box center [411, 555] width 150 height 13
click at [346, 557] on input "RR Médicos - Santo André" at bounding box center [341, 556] width 11 height 11
radio input "true"
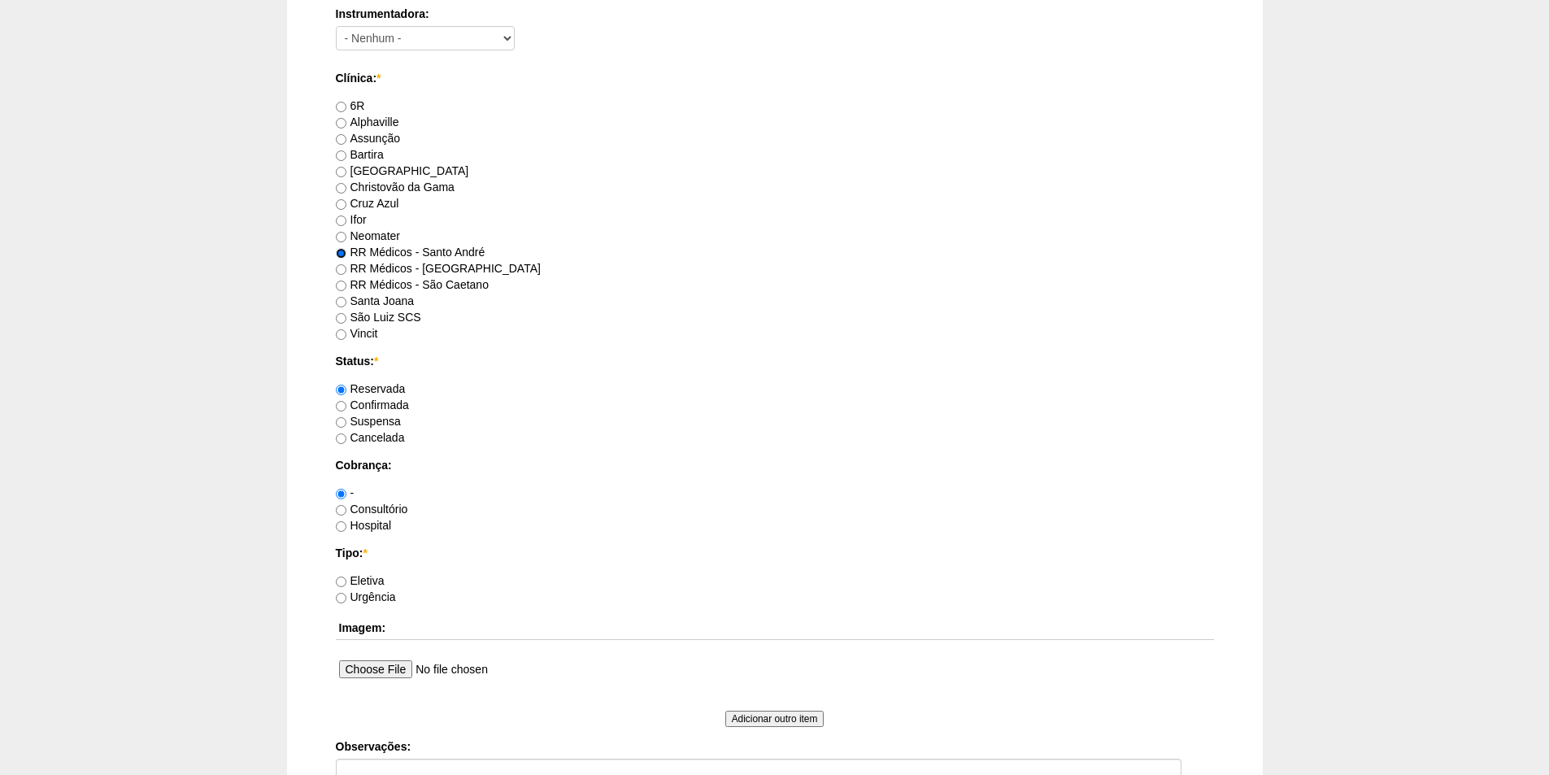
scroll to position [894, 0]
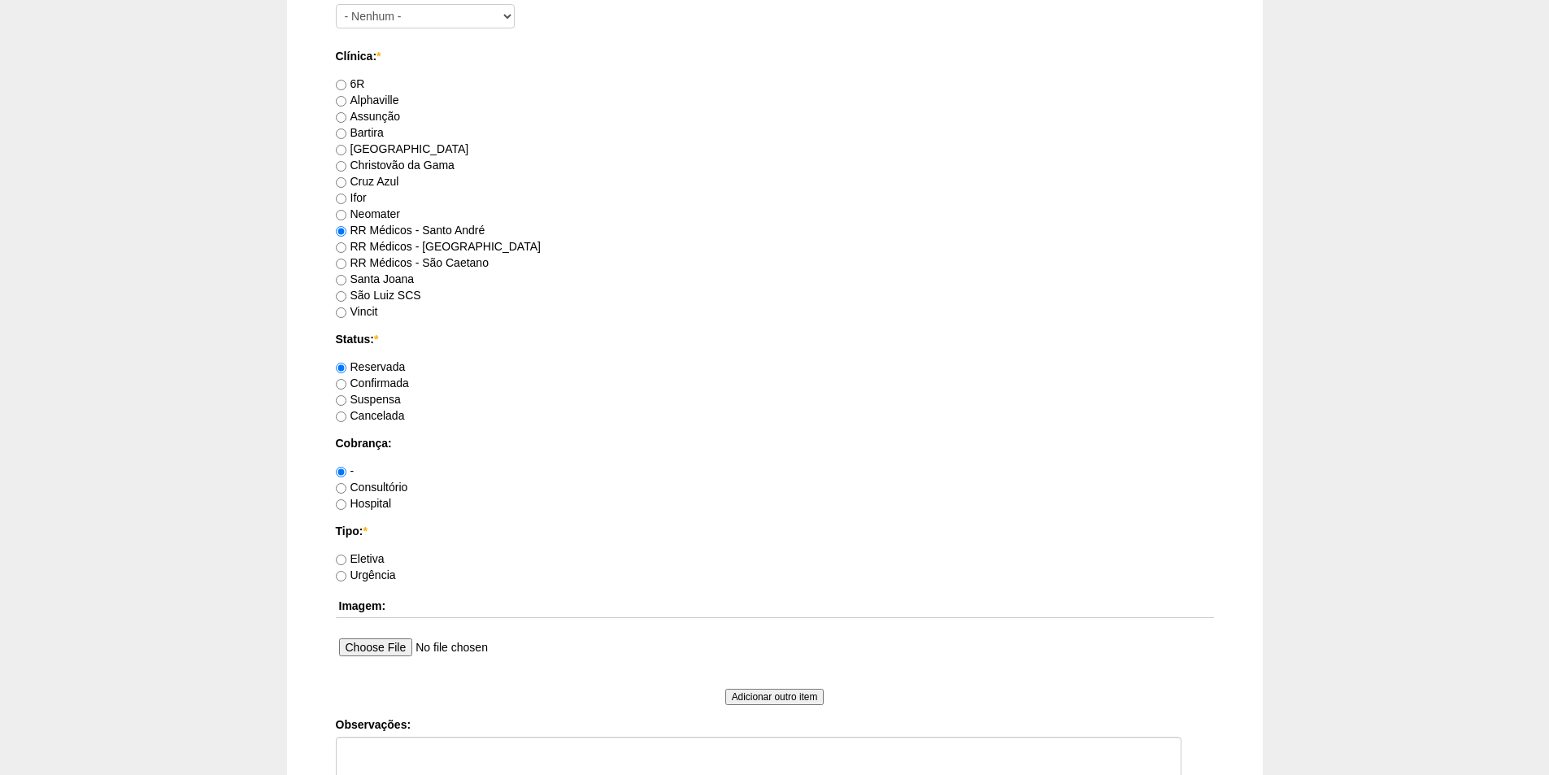
click at [365, 490] on label "Consultório" at bounding box center [372, 487] width 72 height 13
click at [346, 490] on input "Consultório" at bounding box center [341, 488] width 11 height 11
radio input "true"
click at [358, 557] on label "Eletiva" at bounding box center [360, 558] width 49 height 13
click at [346, 557] on input "Eletiva" at bounding box center [341, 560] width 11 height 11
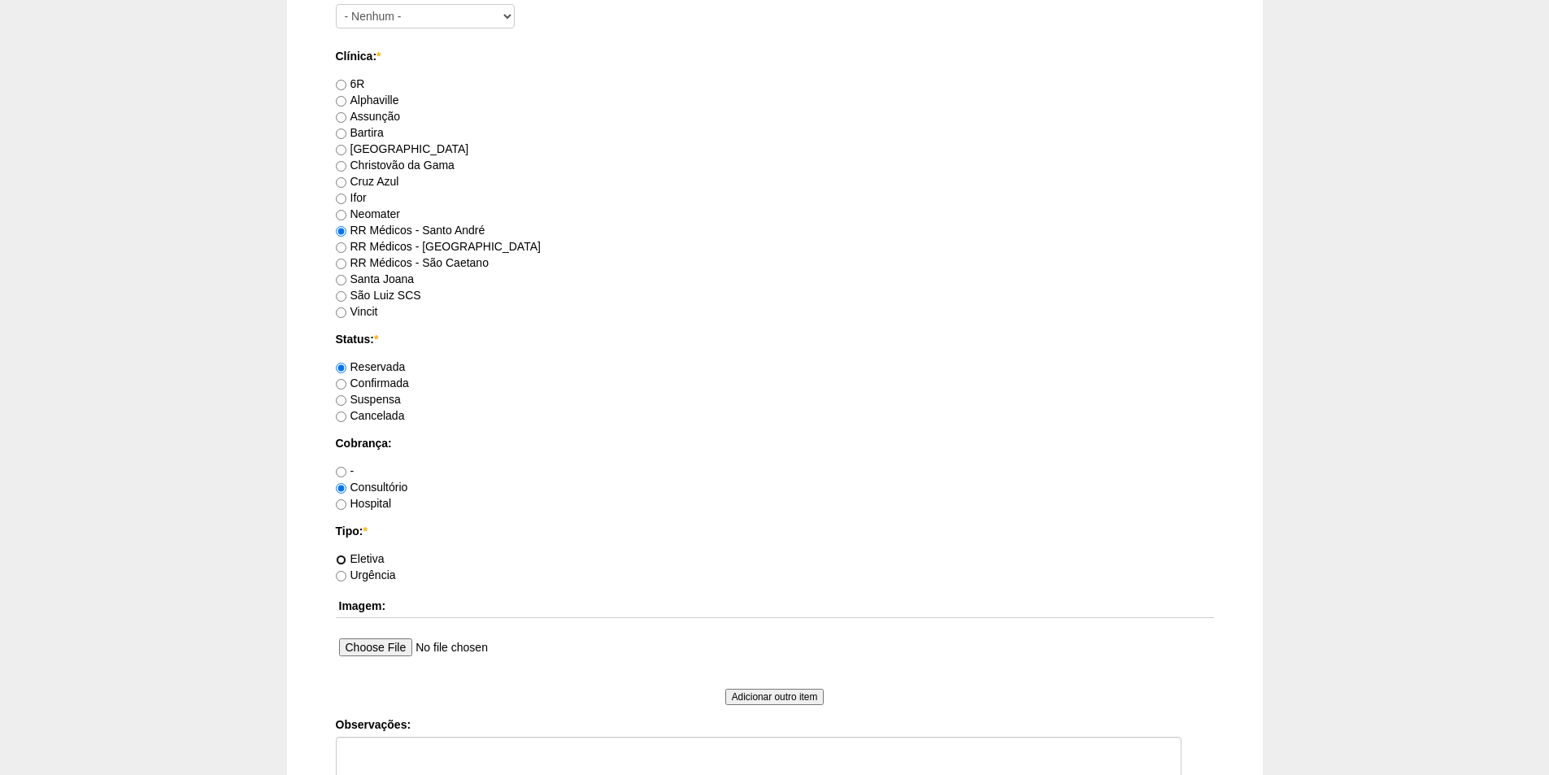
radio input "true"
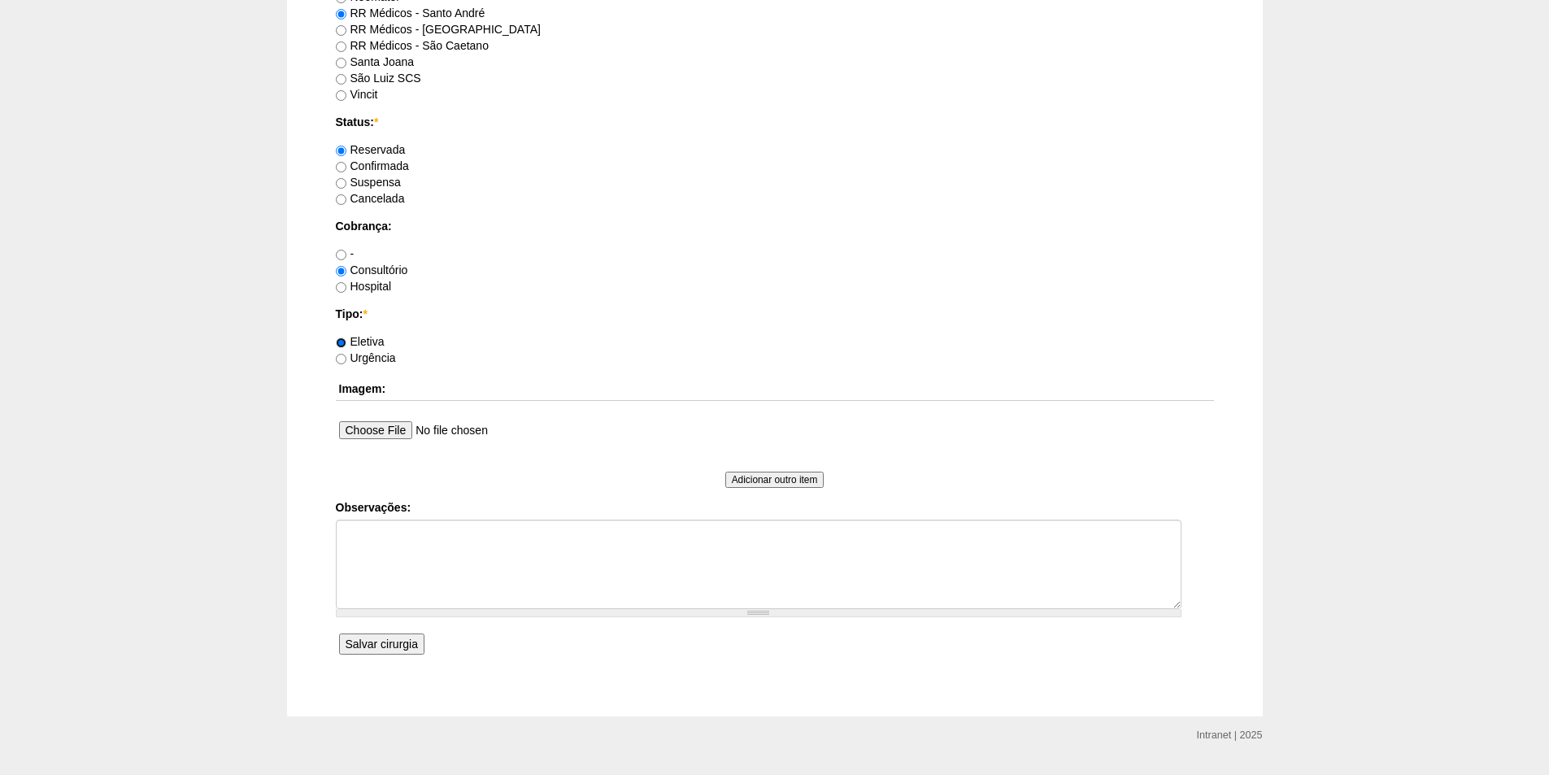
scroll to position [1151, 0]
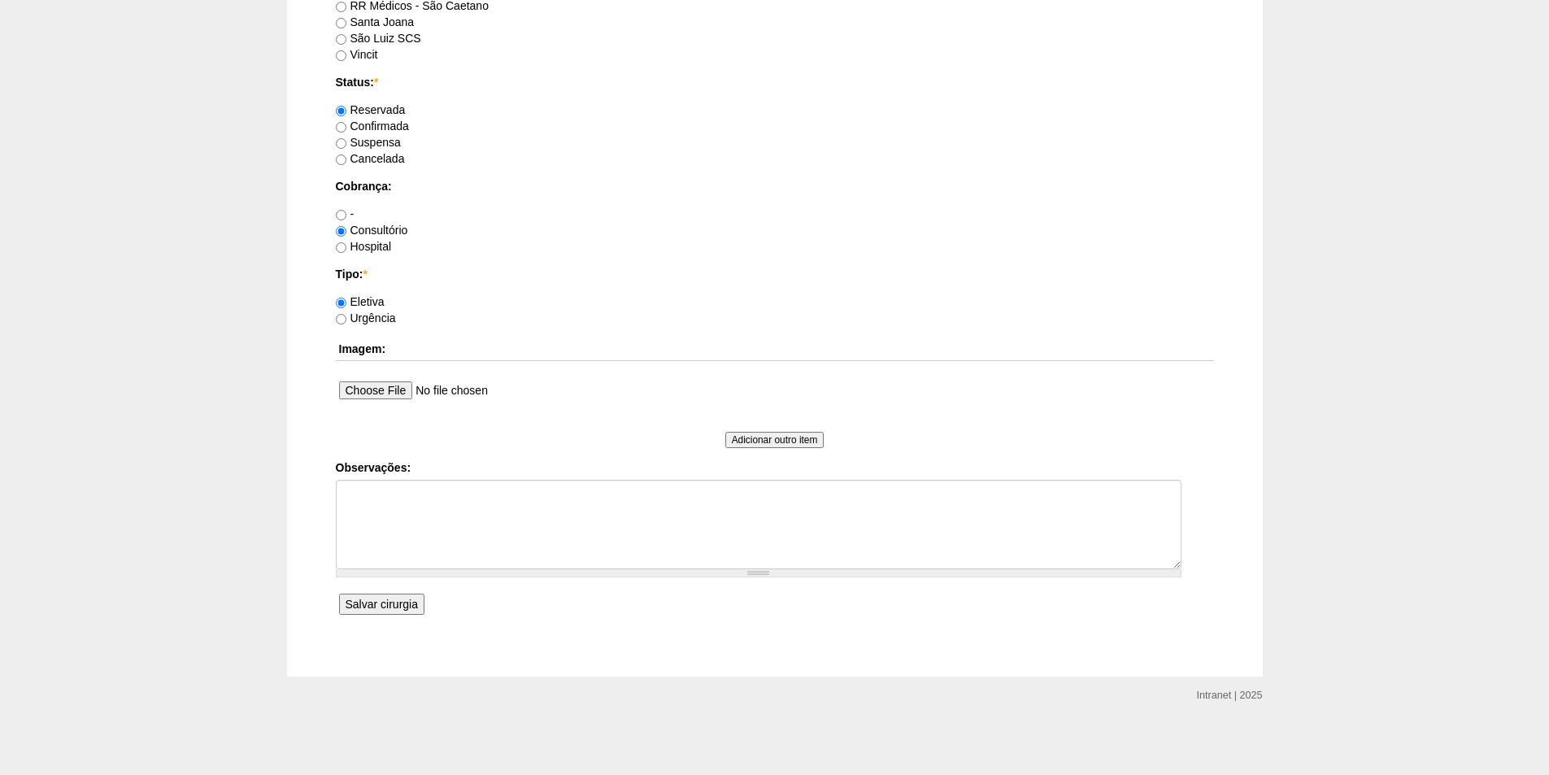
click at [370, 607] on input "Salvar cirurgia" at bounding box center [381, 604] width 85 height 21
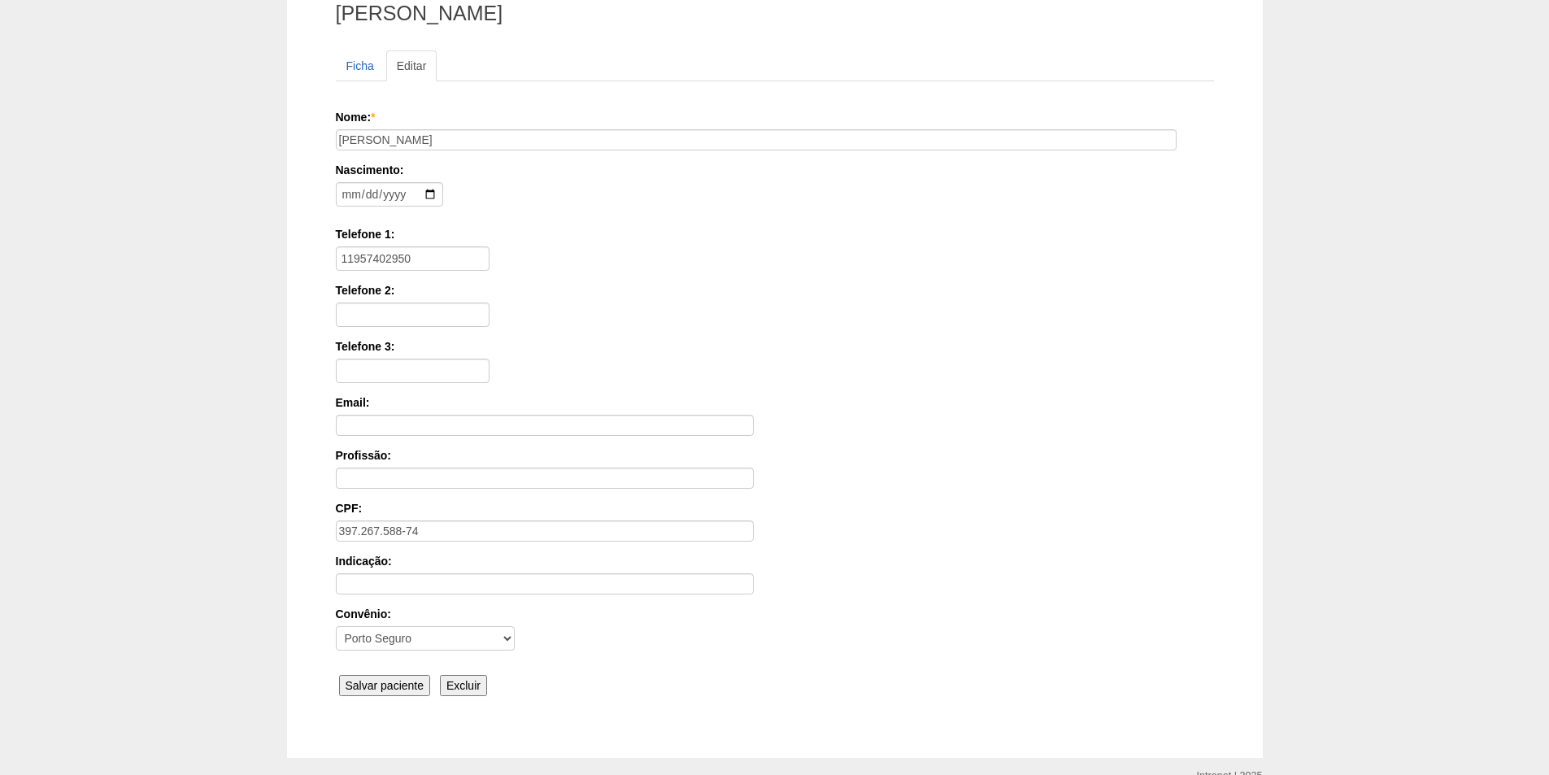
scroll to position [163, 0]
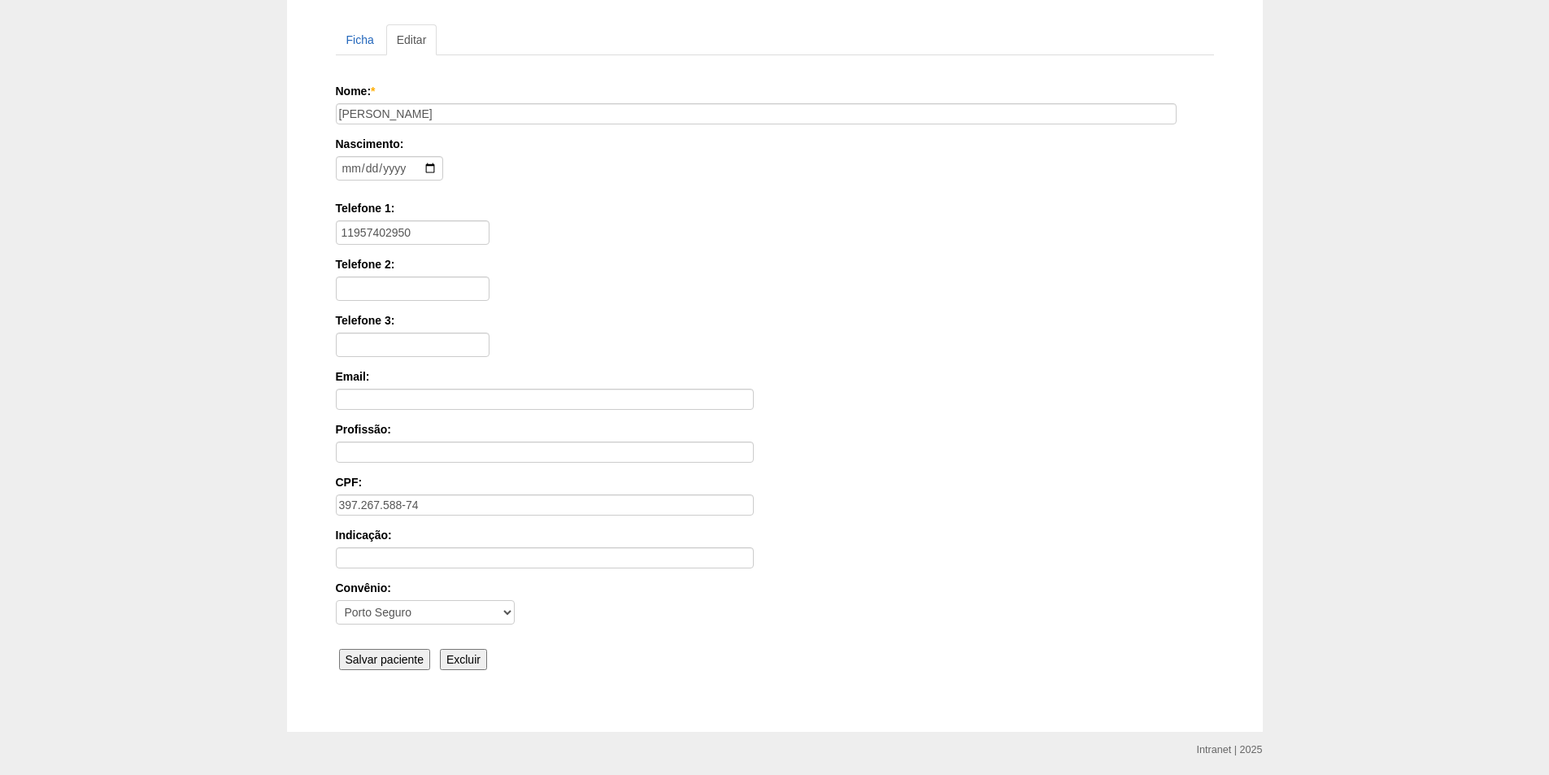
click at [373, 656] on input "Salvar paciente" at bounding box center [385, 659] width 92 height 21
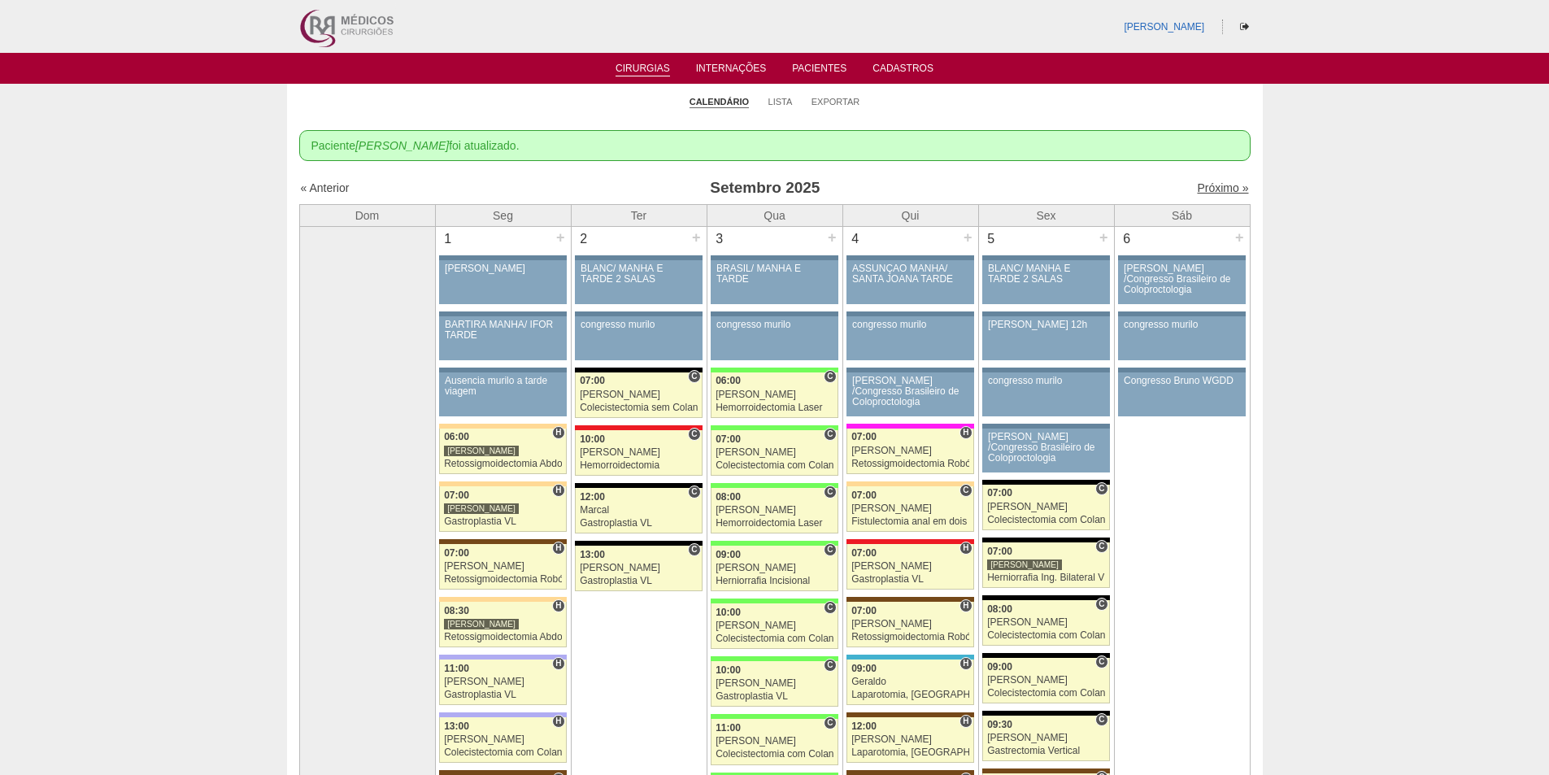
click at [1205, 183] on link "Próximo »" at bounding box center [1222, 187] width 51 height 13
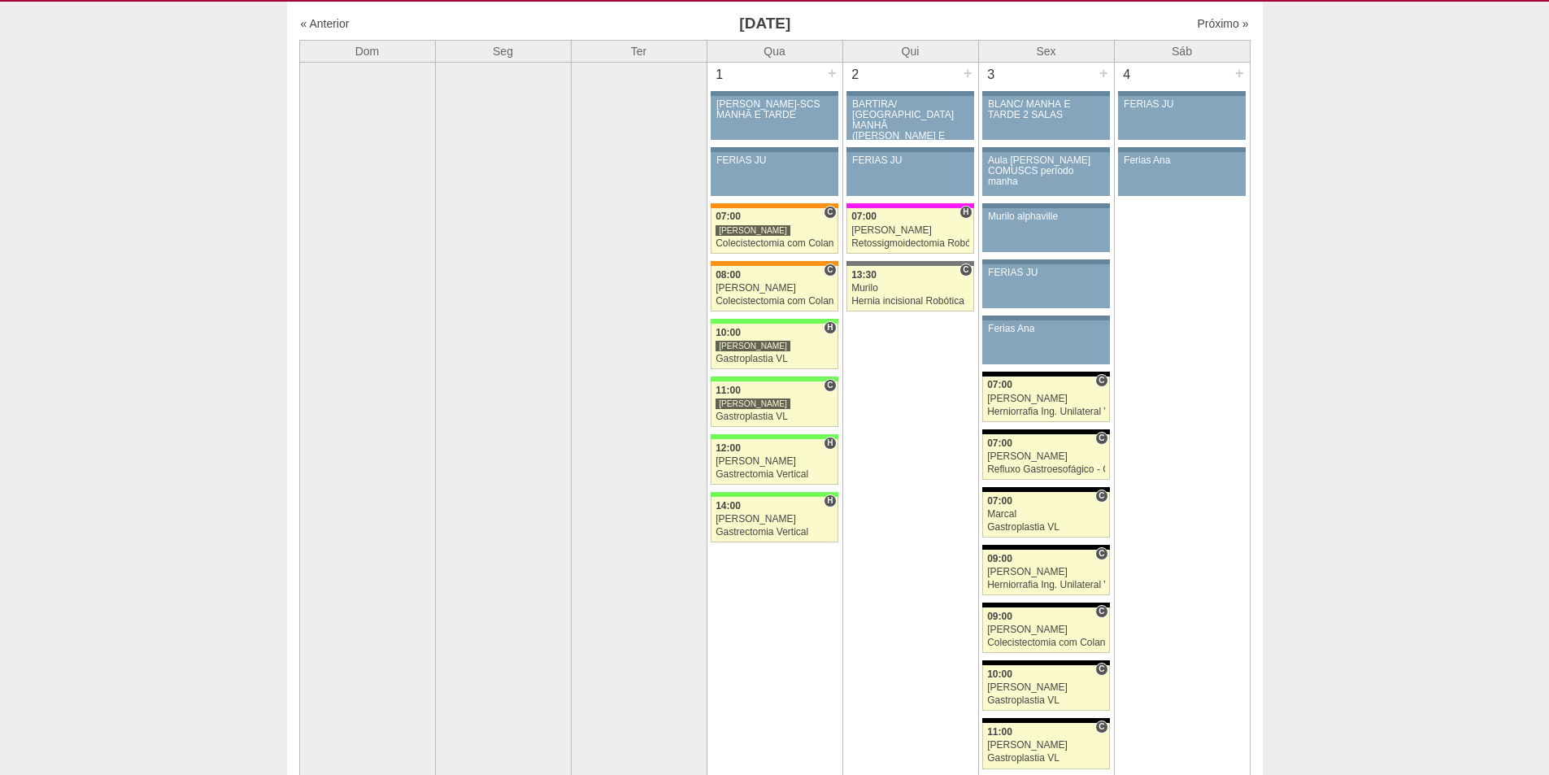
scroll to position [81, 0]
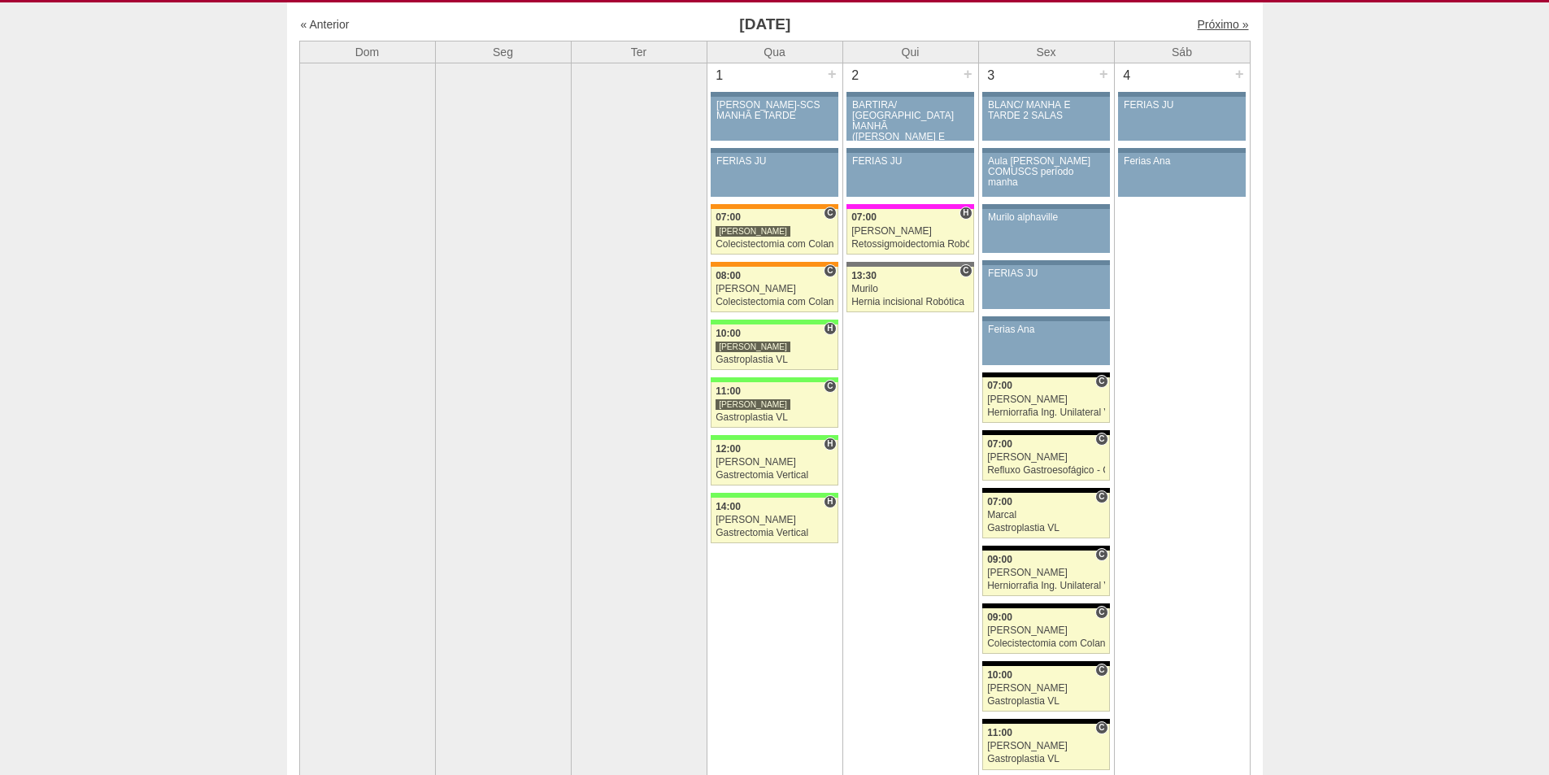
click at [1198, 27] on link "Próximo »" at bounding box center [1222, 24] width 51 height 13
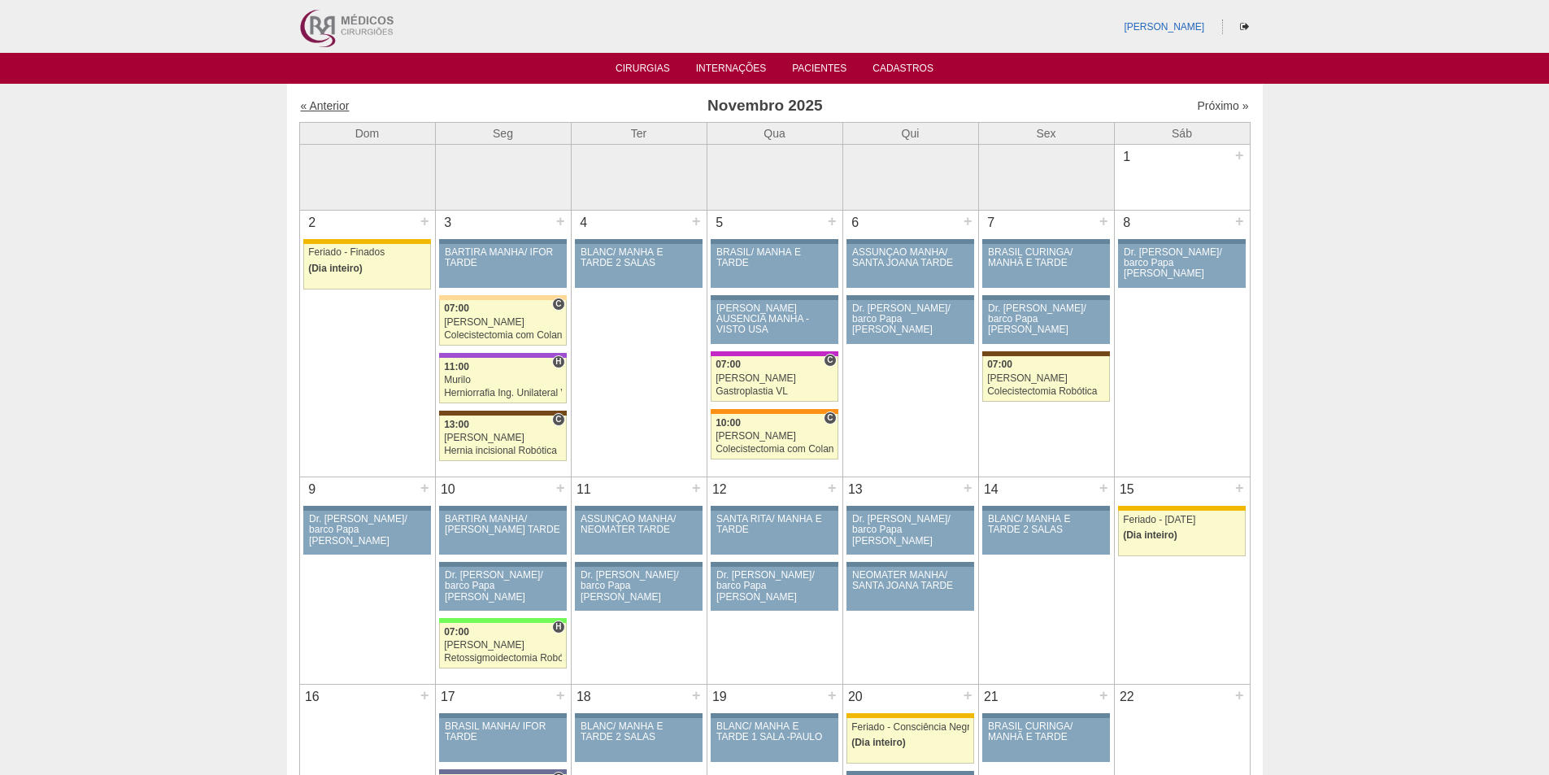
click at [333, 101] on link "« Anterior" at bounding box center [325, 105] width 49 height 13
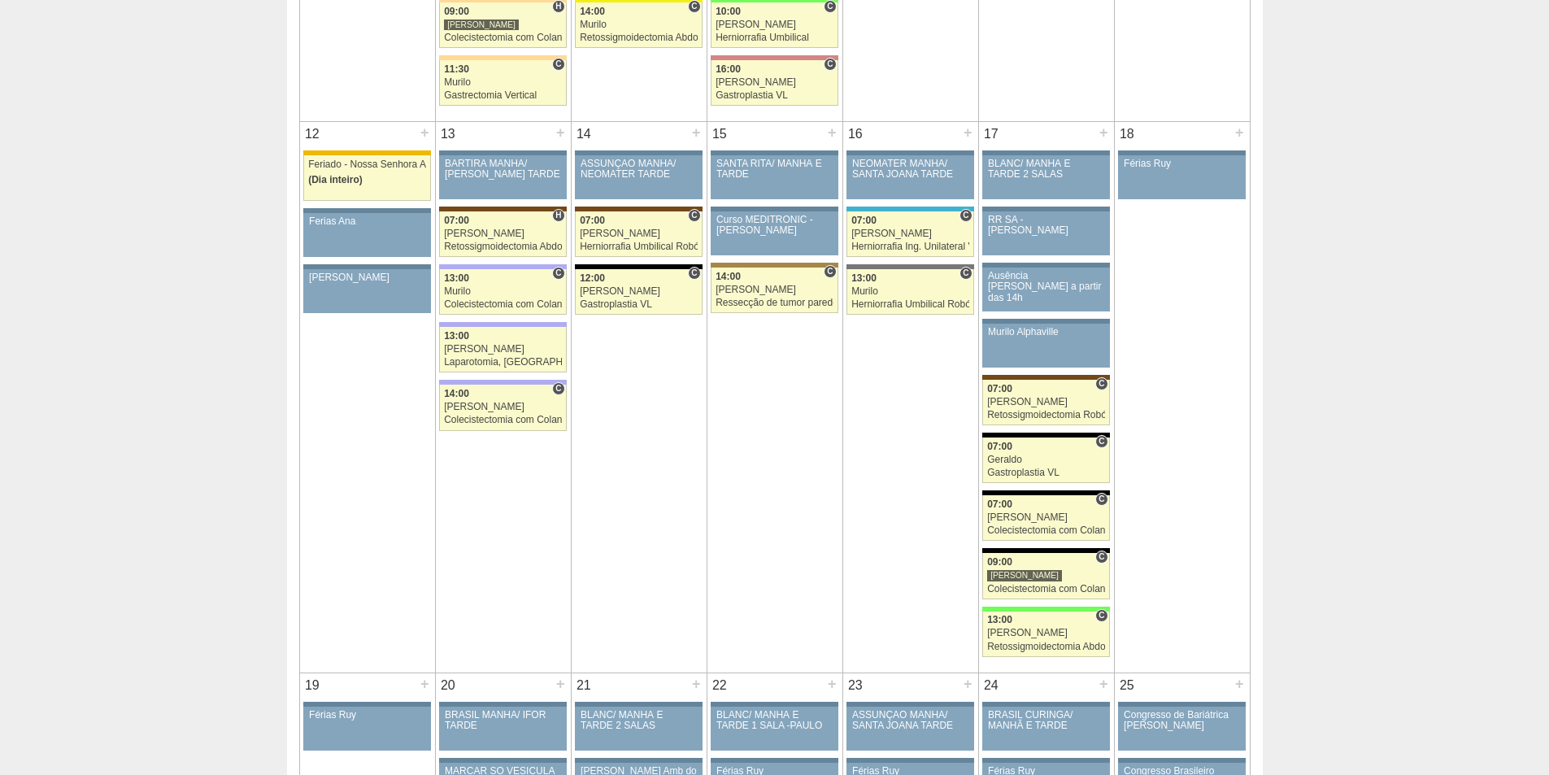
scroll to position [1382, 0]
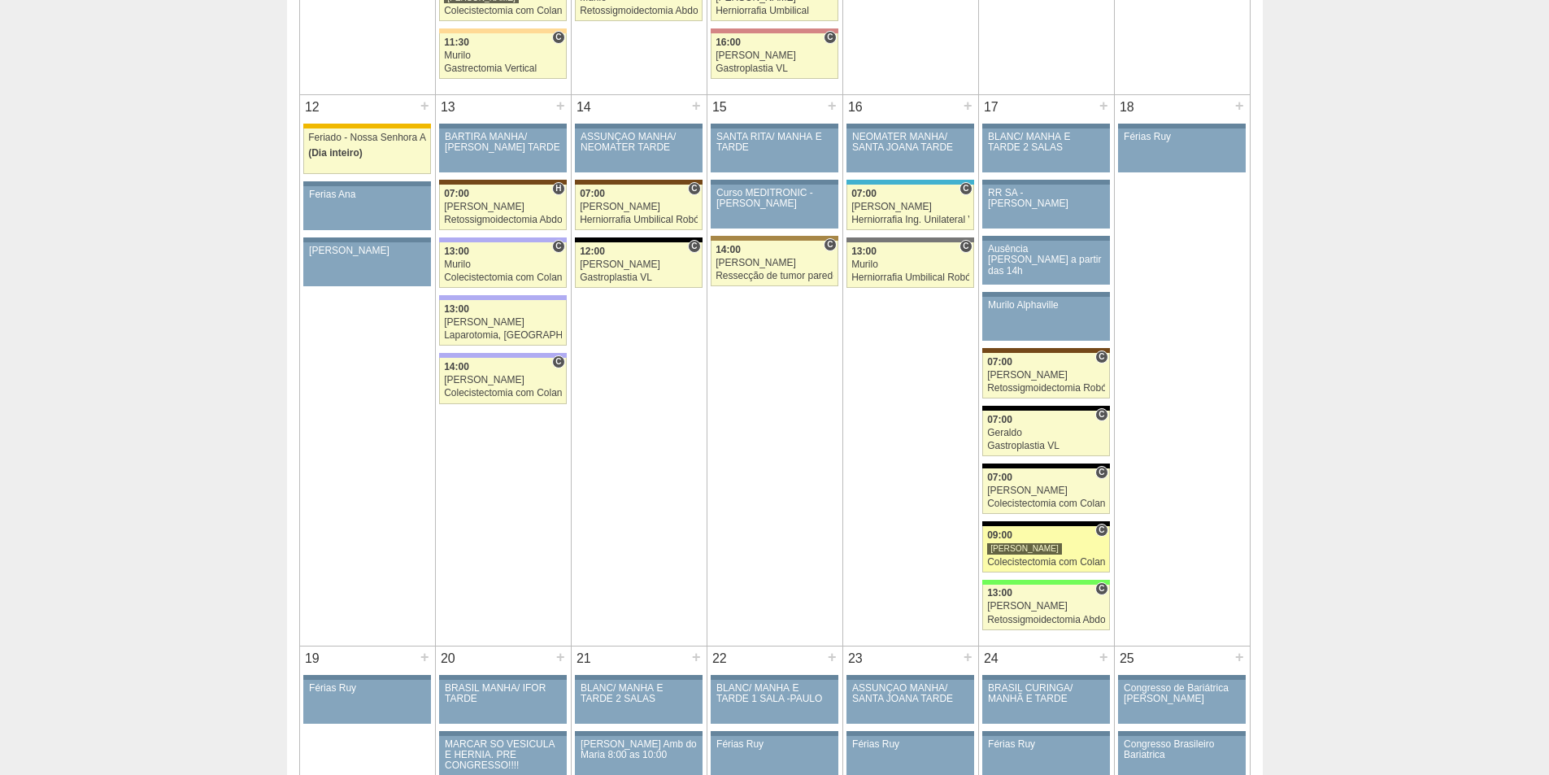
click at [1069, 551] on div "[PERSON_NAME]" at bounding box center [1046, 548] width 118 height 11
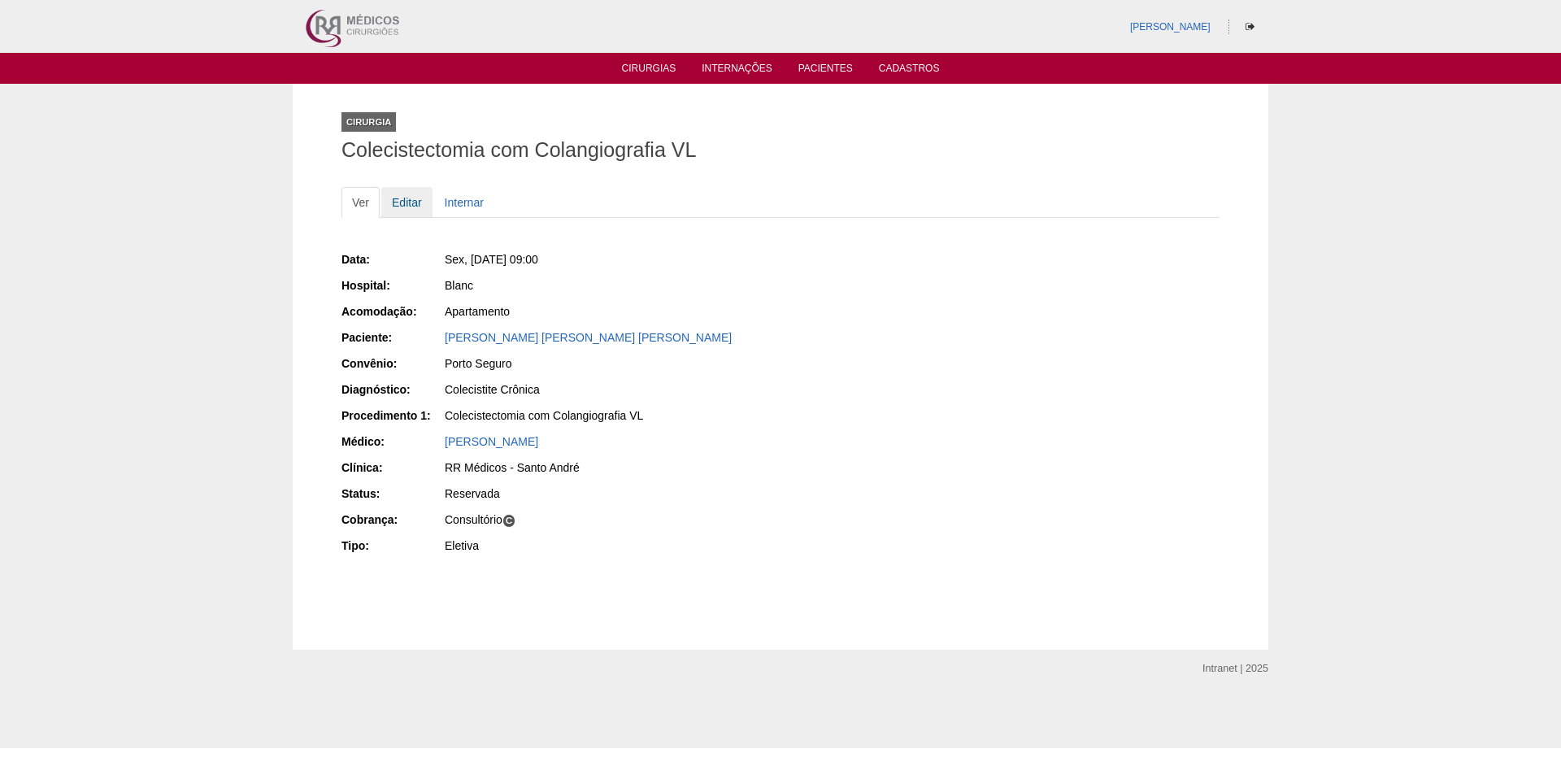
click at [419, 207] on link "Editar" at bounding box center [406, 202] width 51 height 31
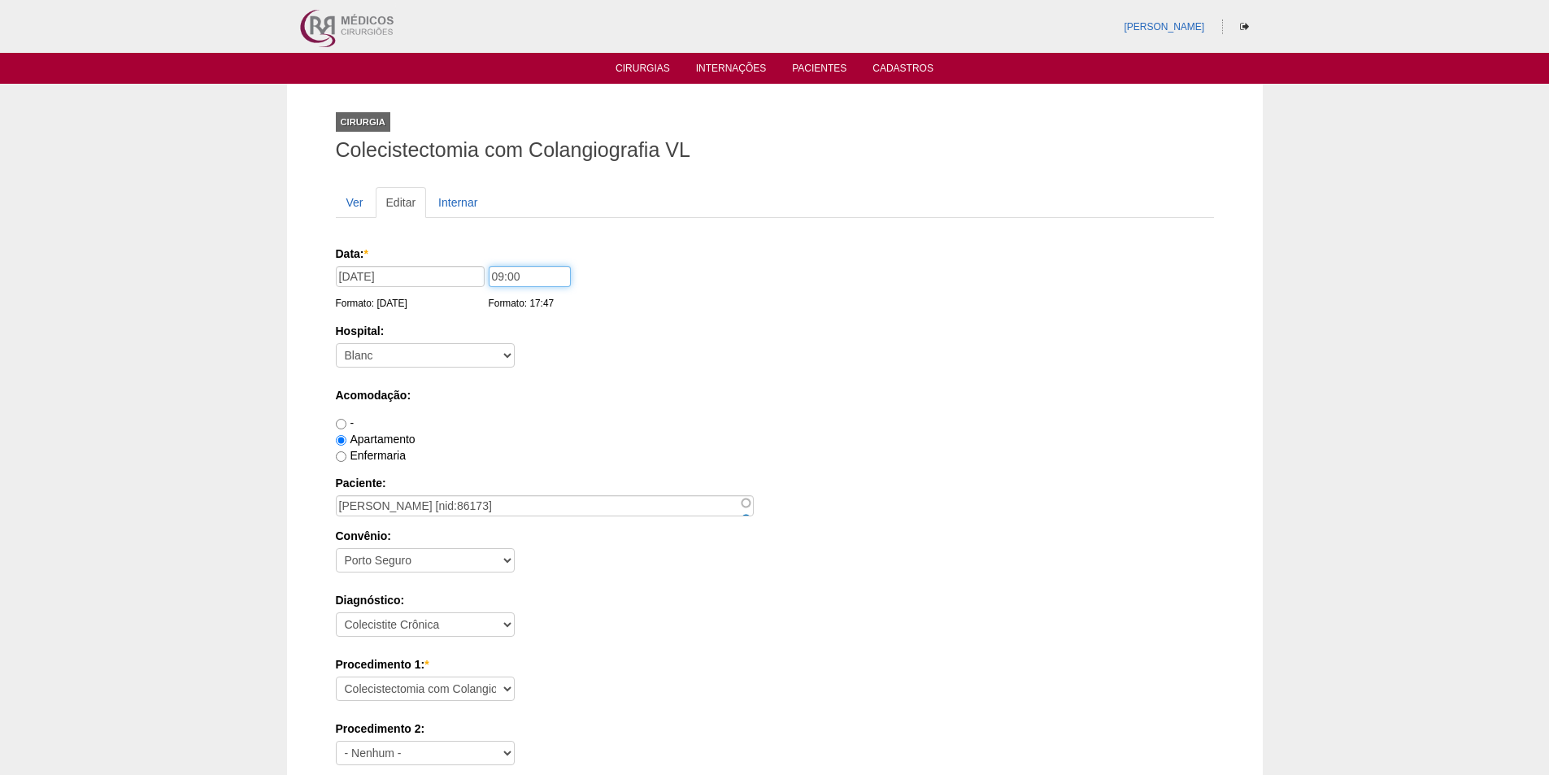
click at [497, 277] on input "09:00" at bounding box center [530, 276] width 82 height 21
type input "10:00"
click at [359, 272] on input "17/10/2025" at bounding box center [410, 276] width 149 height 21
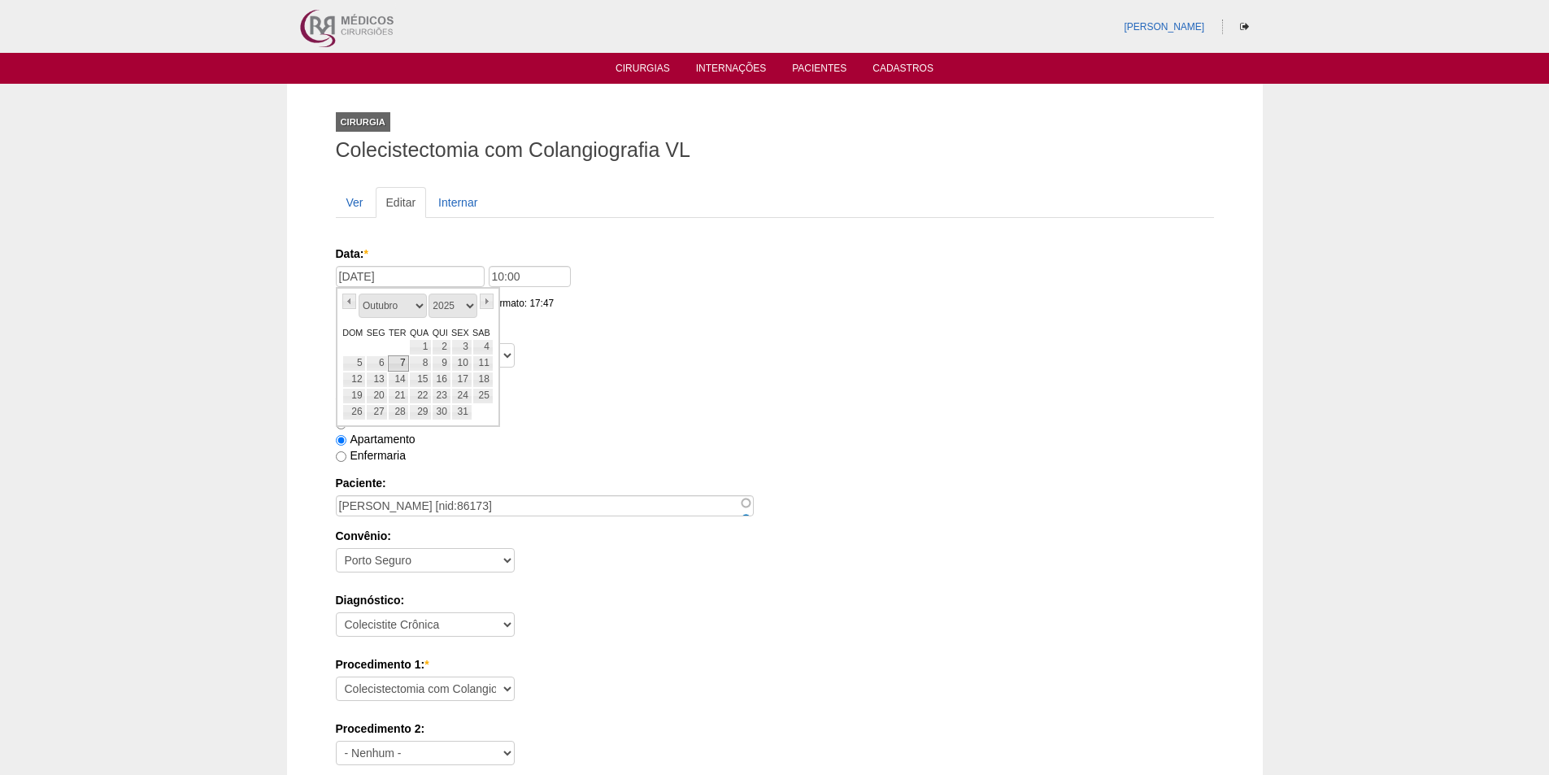
click at [404, 361] on link "7" at bounding box center [398, 363] width 21 height 16
type input "07/10/2025"
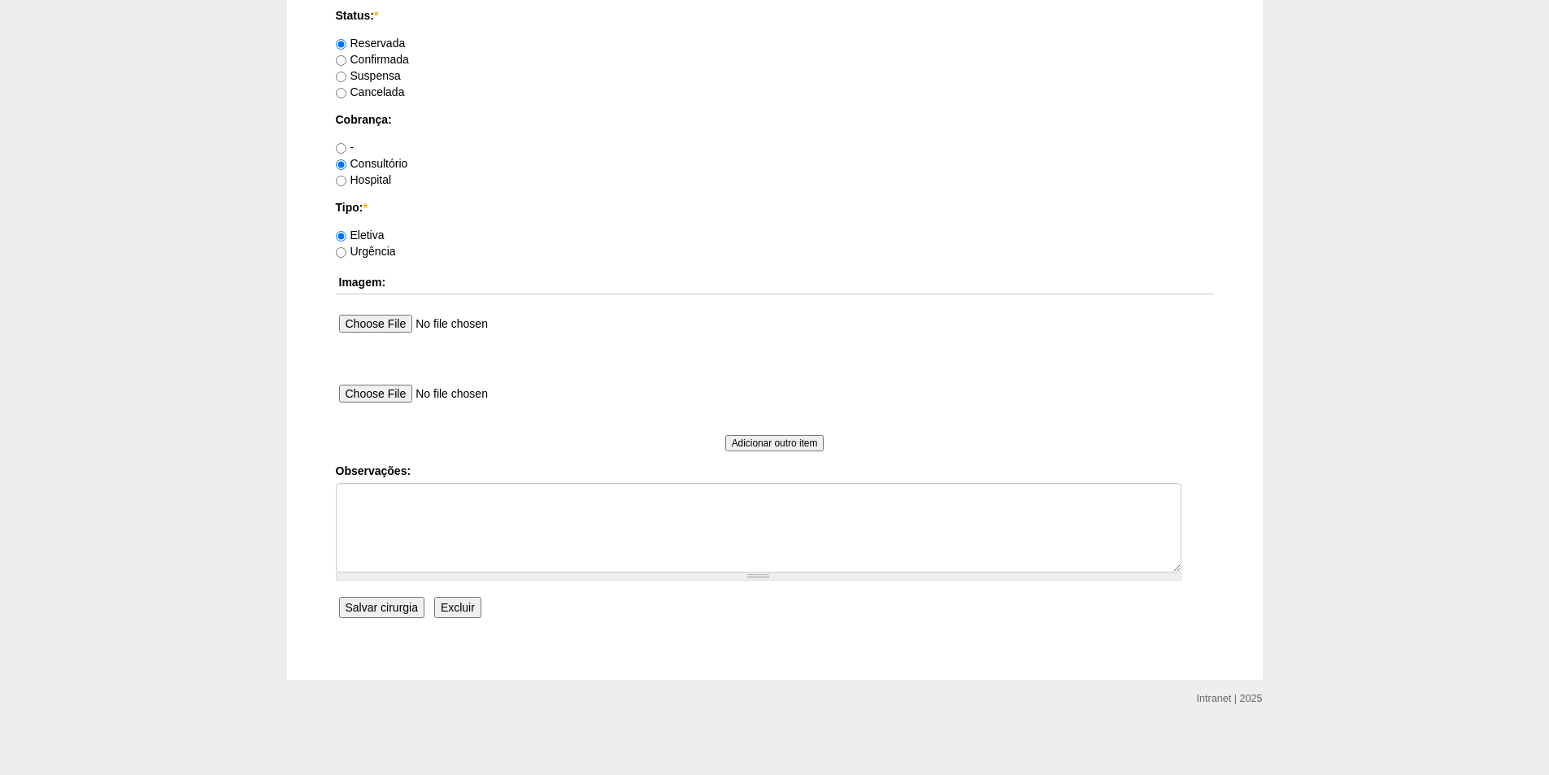
scroll to position [1320, 0]
click at [362, 602] on input "Salvar cirurgia" at bounding box center [381, 604] width 85 height 21
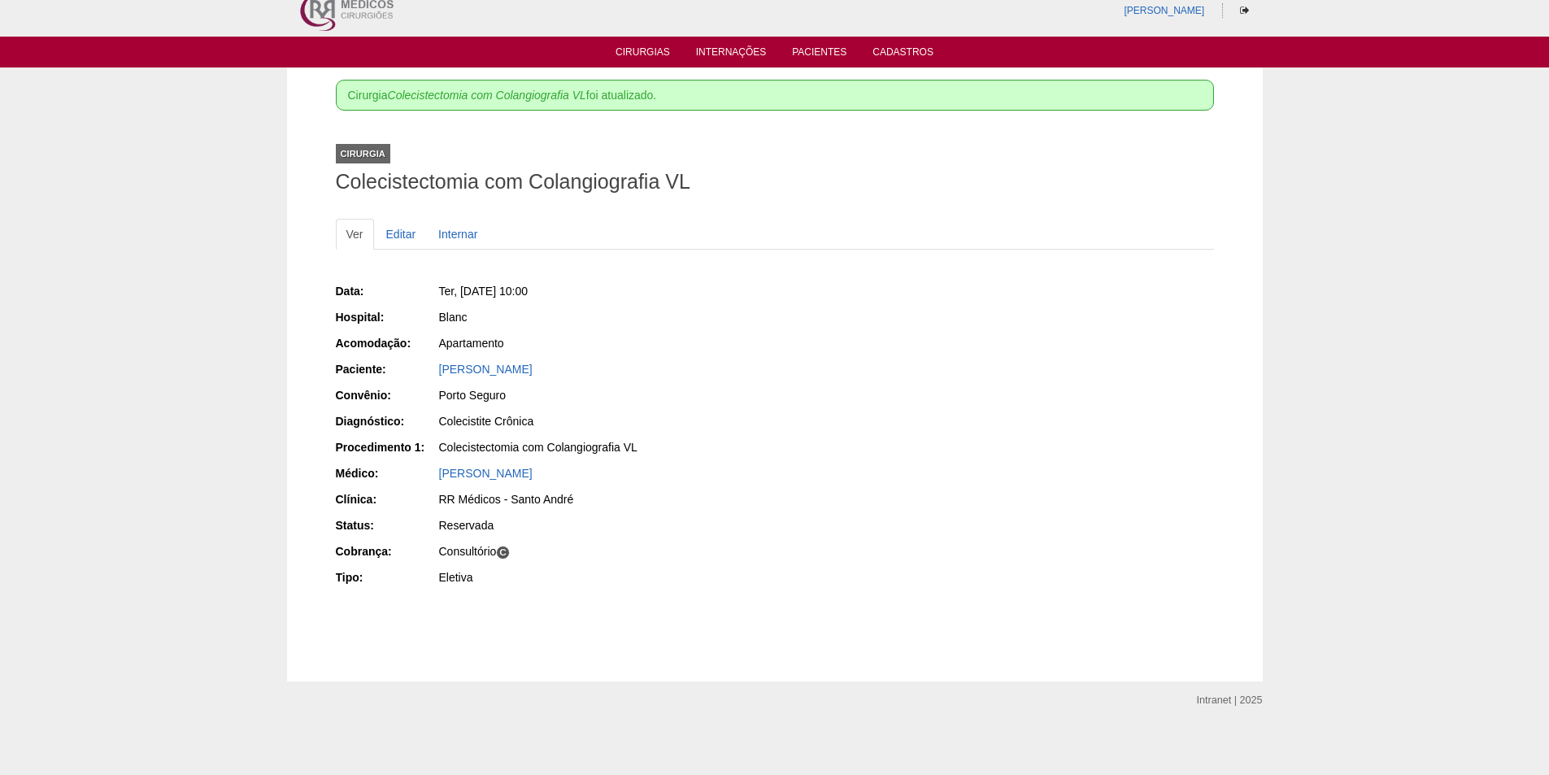
scroll to position [21, 0]
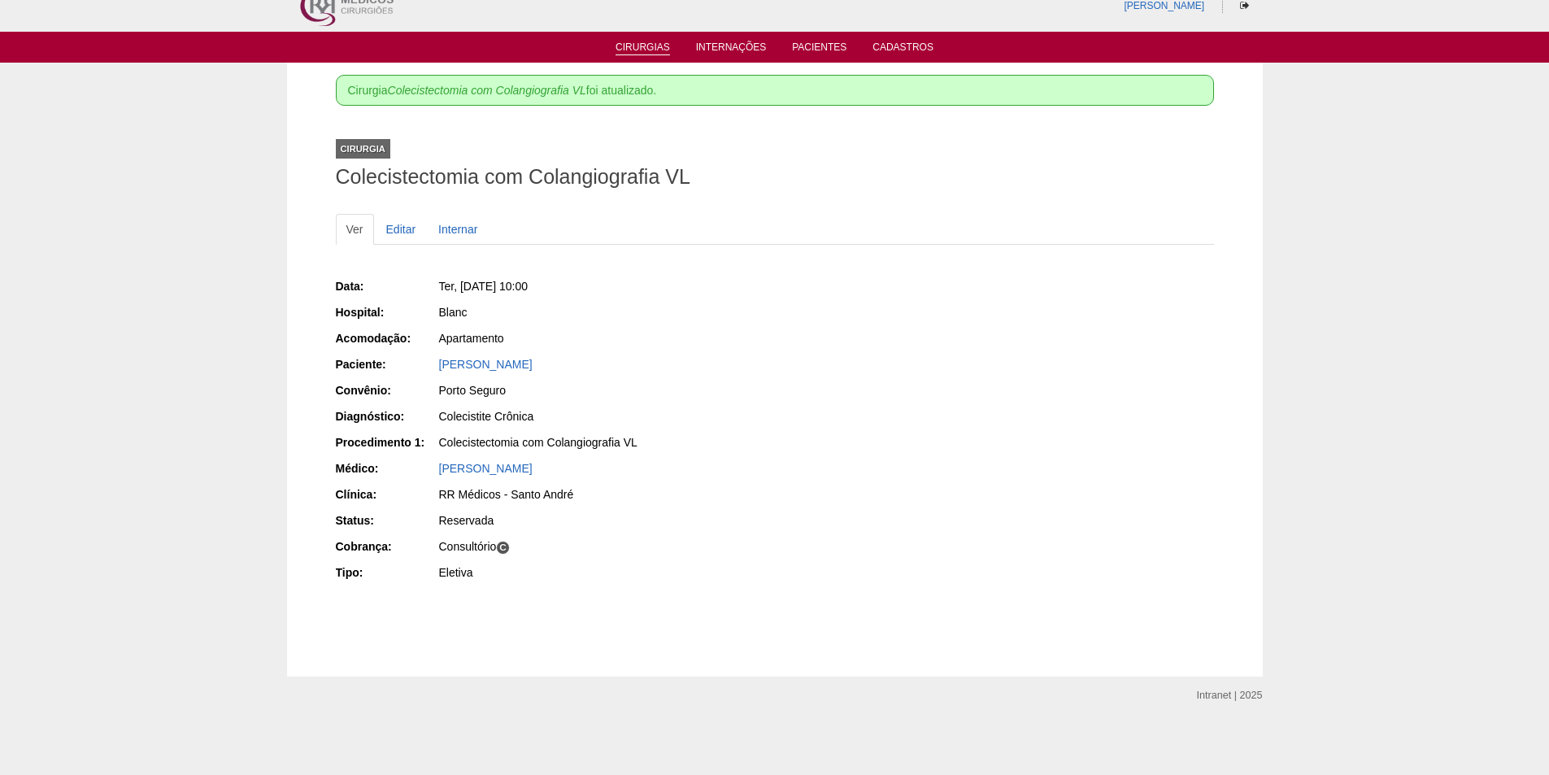
click at [637, 52] on link "Cirurgias" at bounding box center [642, 48] width 54 height 14
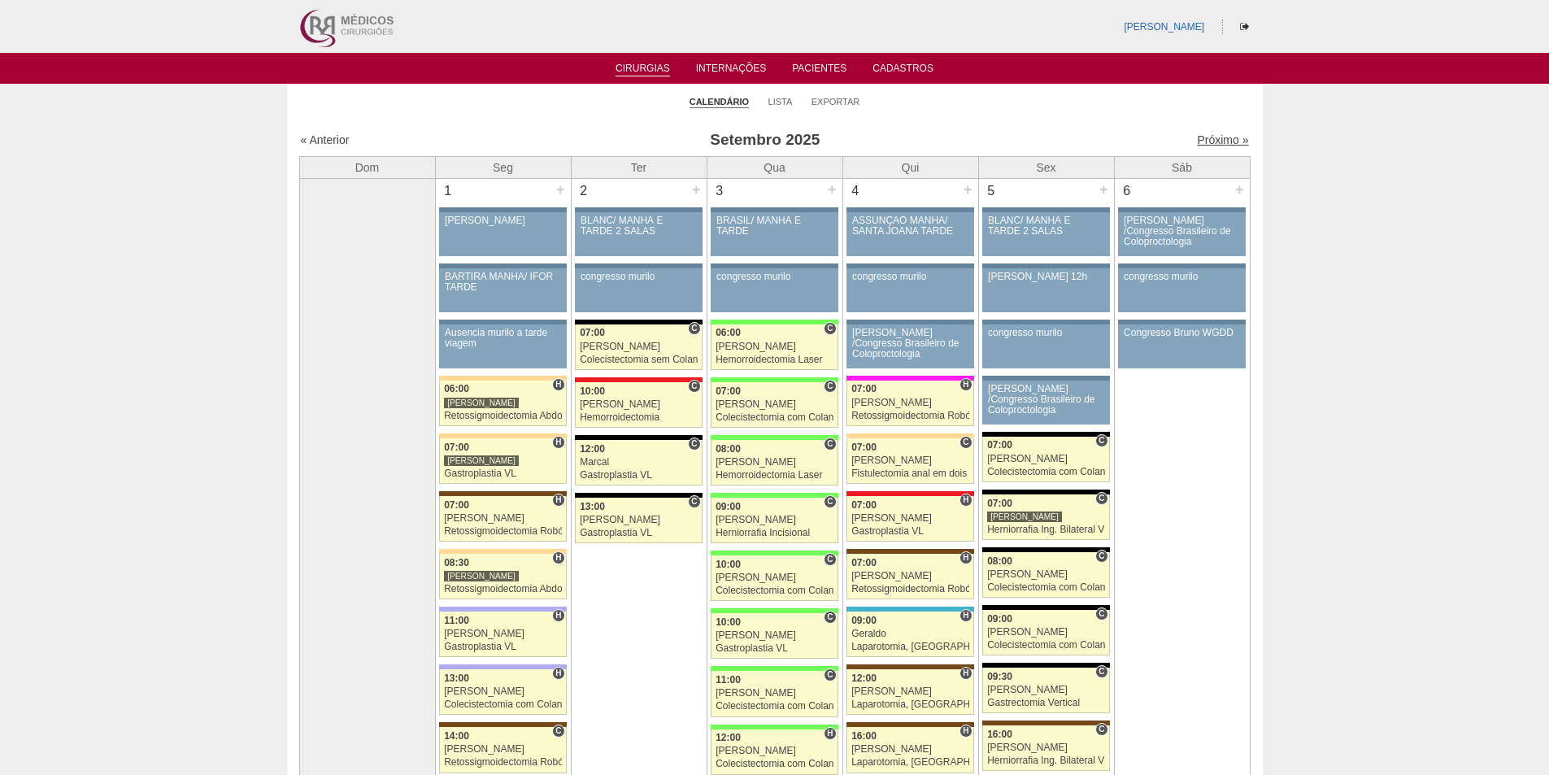
click at [1203, 143] on link "Próximo »" at bounding box center [1222, 139] width 51 height 13
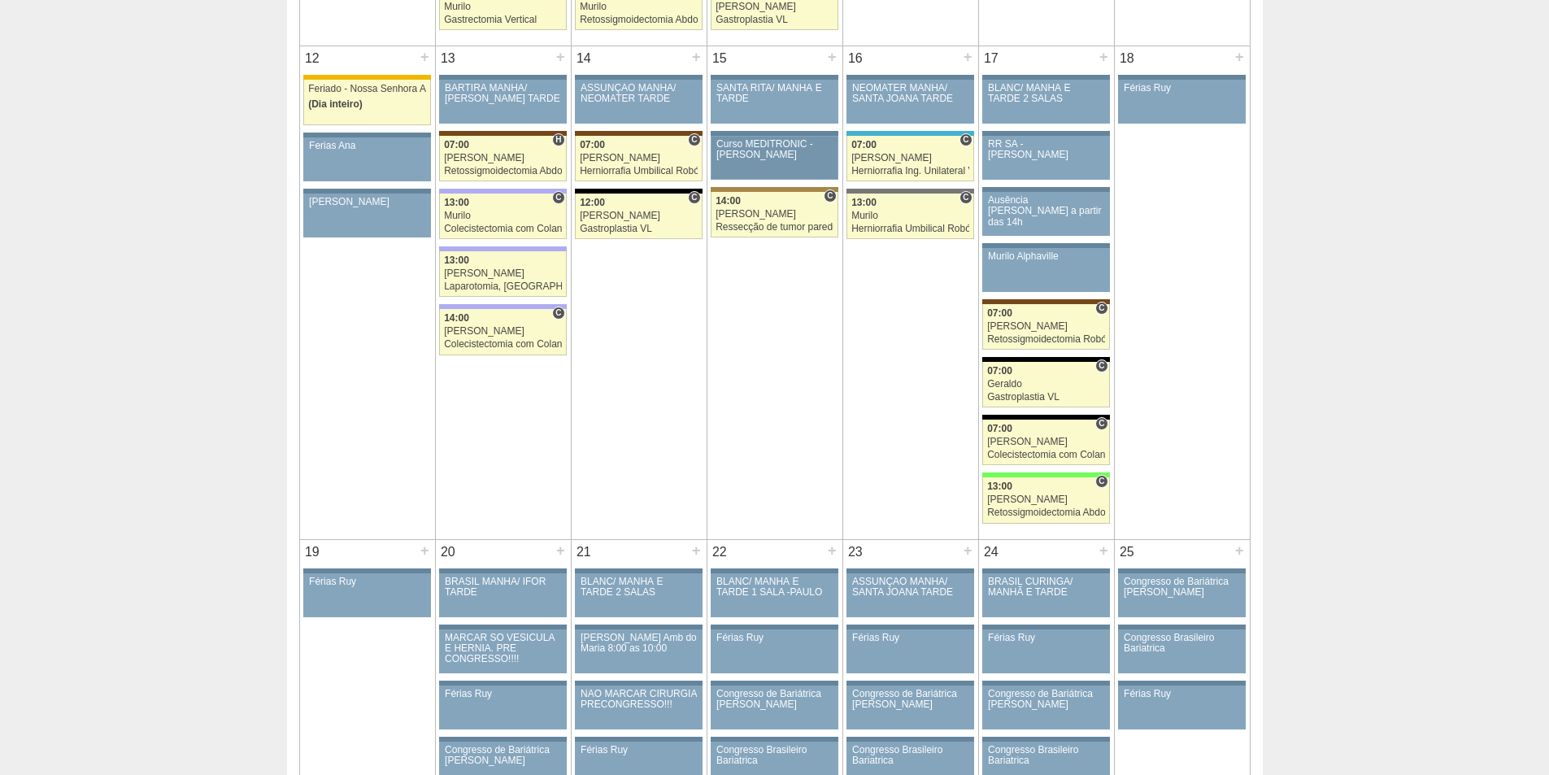
scroll to position [1464, 0]
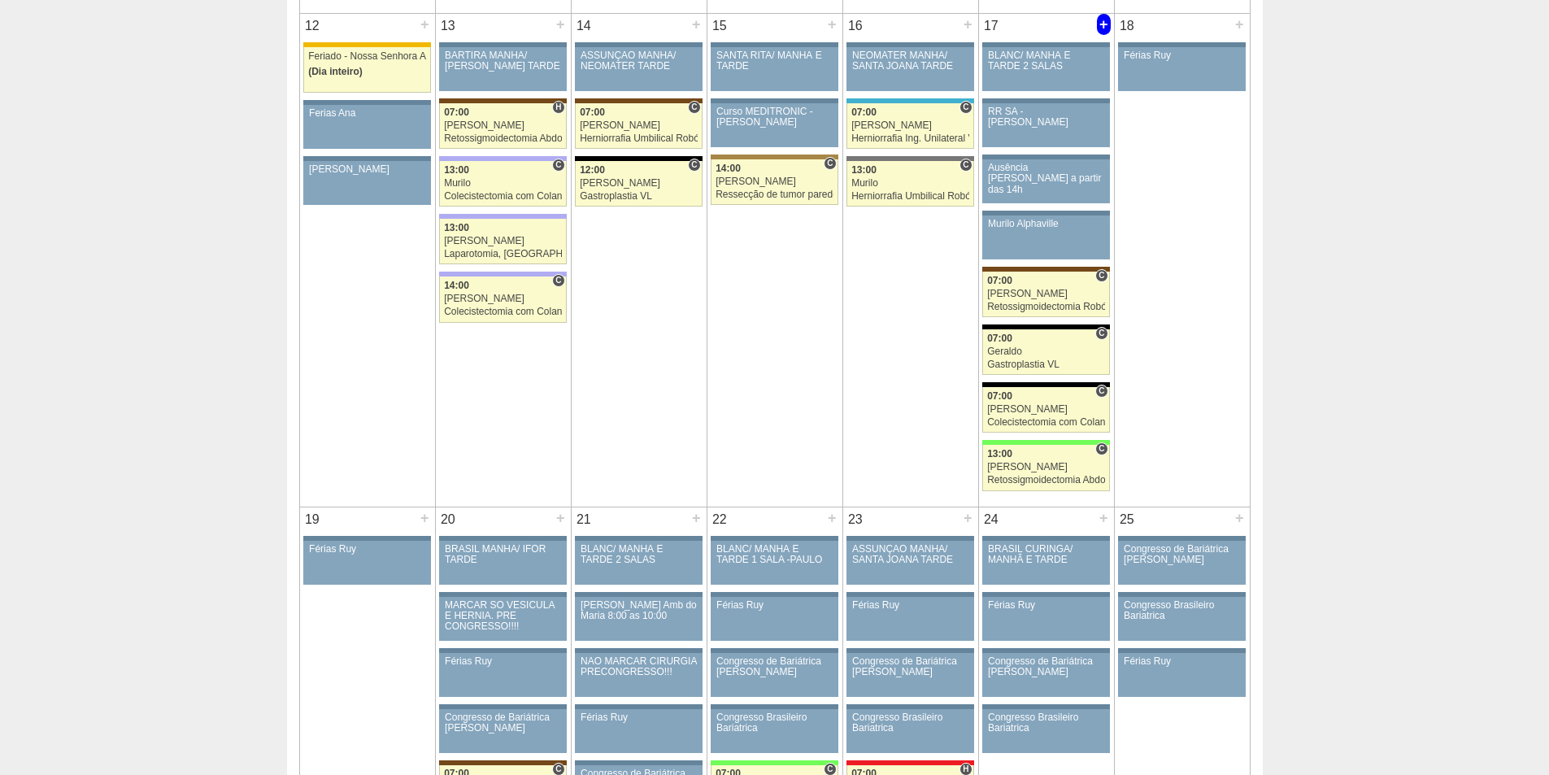
click at [1098, 24] on div "+" at bounding box center [1104, 24] width 14 height 21
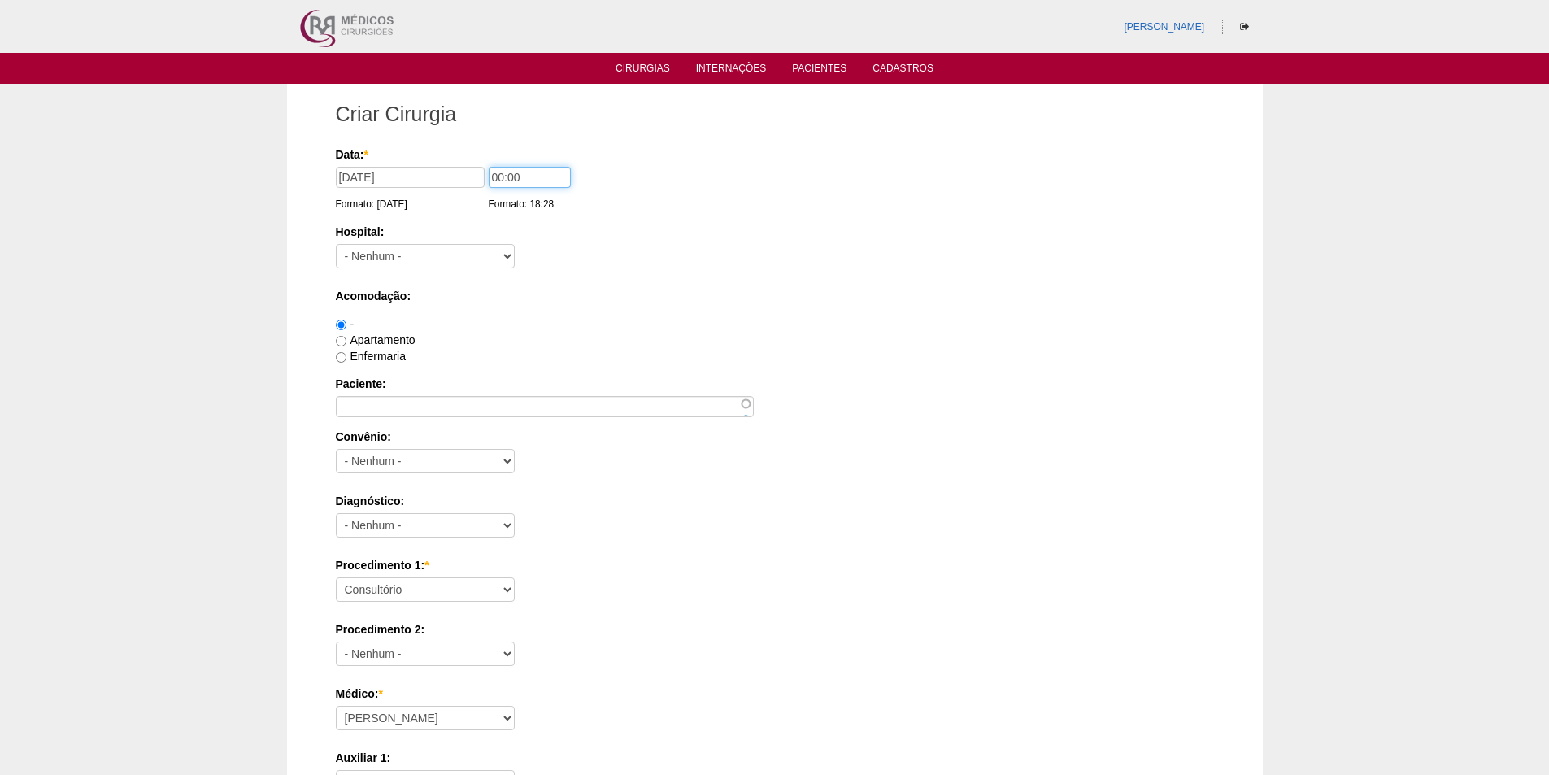
click at [491, 176] on input "00:00" at bounding box center [530, 177] width 82 height 21
type input "07:00"
click at [359, 252] on select "- Nenhum - 9 de Julho Albert Einstein Alvorada América Assunção Bartira Benefic…" at bounding box center [425, 256] width 179 height 24
select select "67"
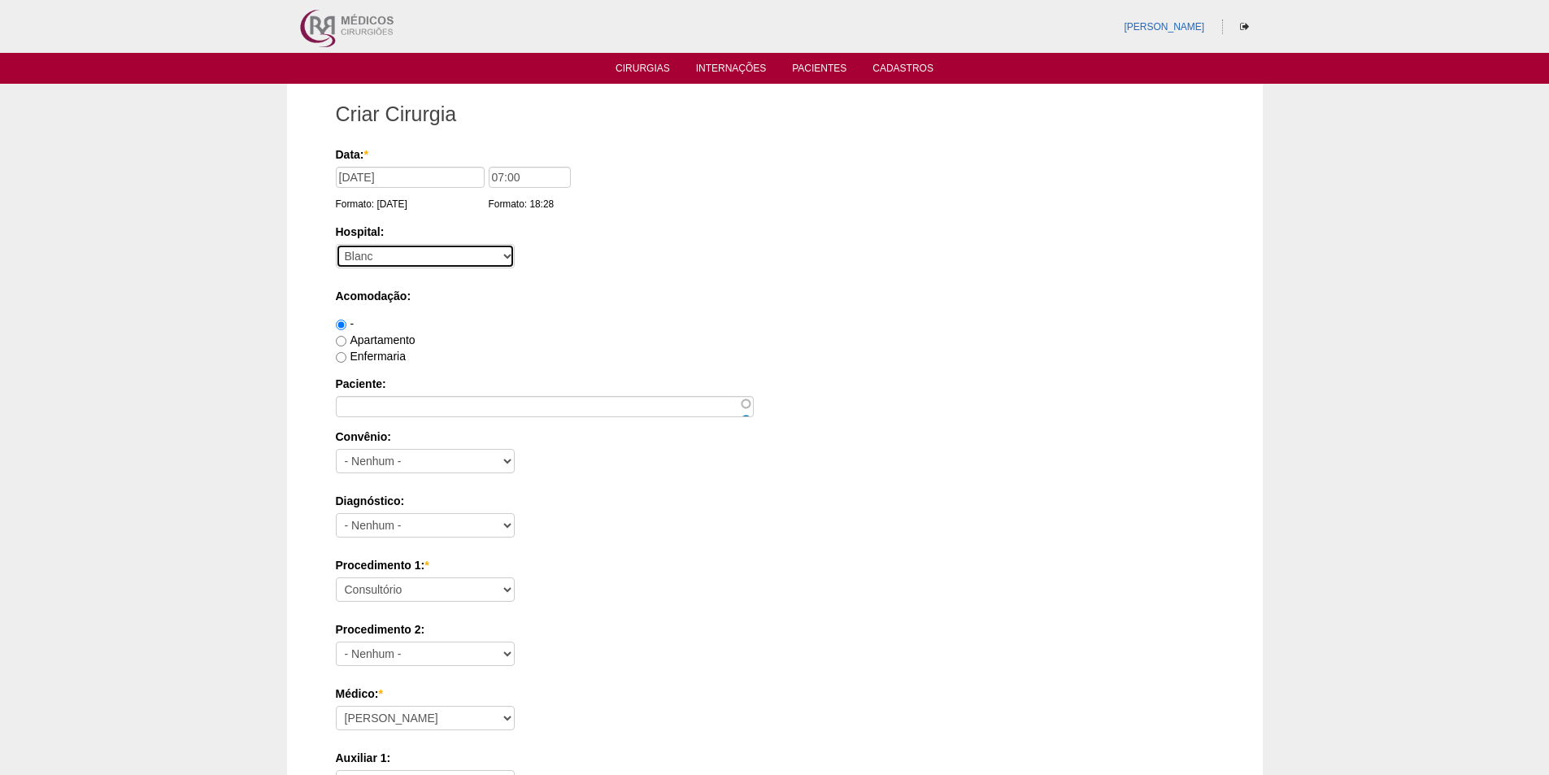
click at [336, 244] on select "- Nenhum - 9 de Julho Albert Einstein Alvorada América Assunção Bartira Benefic…" at bounding box center [425, 256] width 179 height 24
click at [372, 343] on label "Apartamento" at bounding box center [376, 339] width 80 height 13
click at [346, 343] on input "Apartamento" at bounding box center [341, 341] width 11 height 11
radio input "true"
click at [350, 354] on label "Enfermaria" at bounding box center [371, 356] width 70 height 13
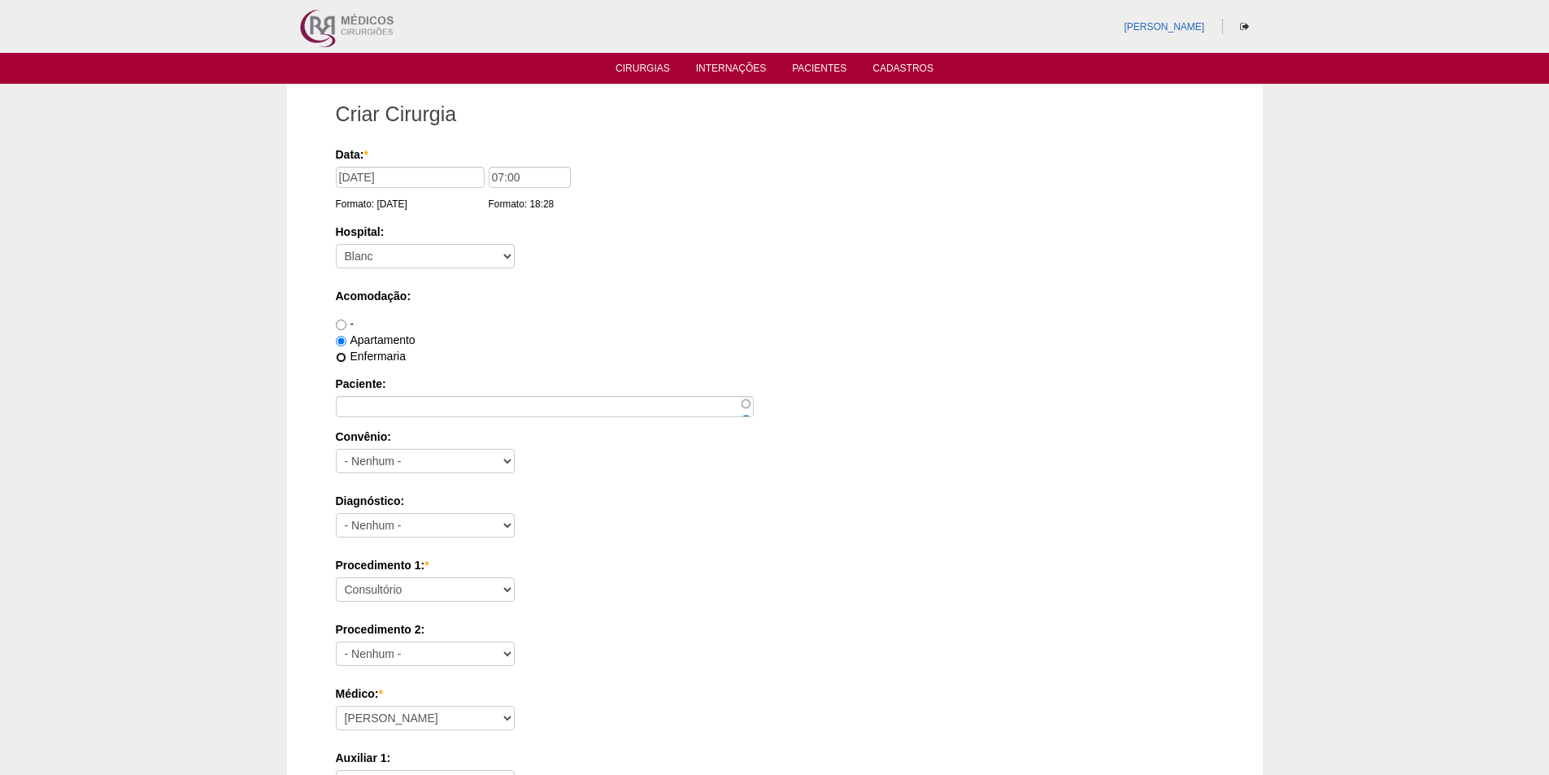
click at [346, 354] on input "Enfermaria" at bounding box center [341, 357] width 11 height 11
radio input "true"
click at [355, 409] on input "Paciente:" at bounding box center [545, 406] width 418 height 21
paste input "FRANK ROBERTO AUGUSTO"
type input "FRANK ROBERTO AUGUSTO"
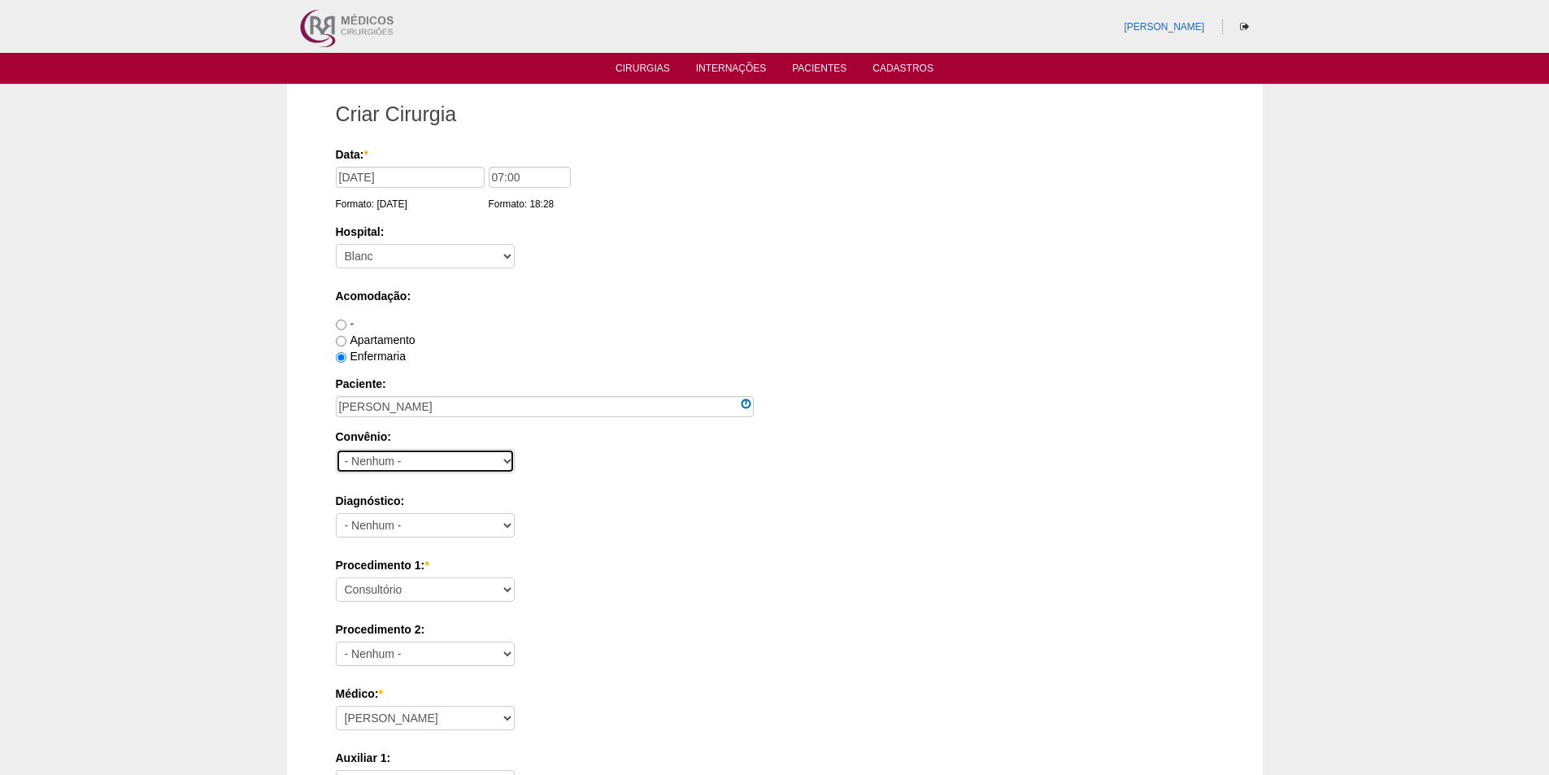
click at [407, 466] on select "- Nenhum - Abet Afresp Allianz Amil Blue Life Caasp Cabesp Caixa de Pensões Car…" at bounding box center [425, 461] width 179 height 24
select select "8907"
click at [336, 449] on select "- Nenhum - Abet Afresp Allianz Amil Blue Life Caasp Cabesp Caixa de Pensões Car…" at bounding box center [425, 461] width 179 height 24
click at [350, 527] on select "- Nenhum - Abdome Agudo Abscesso Hepático Abscesso Perianal Abscesso Peritoneal…" at bounding box center [425, 525] width 179 height 24
select select "3914"
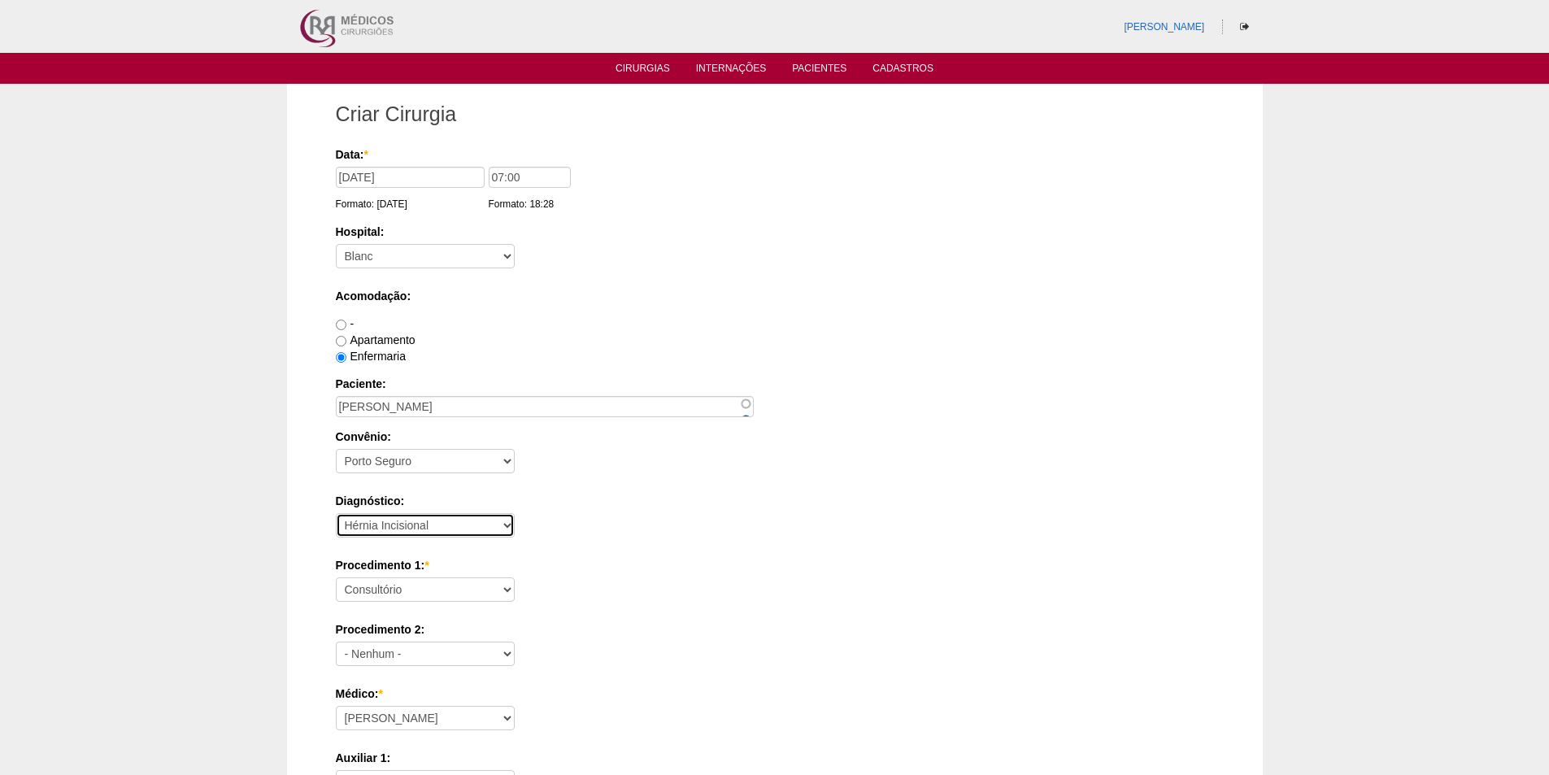
click at [336, 513] on select "- Nenhum - Abdome Agudo Abscesso Hepático Abscesso Perianal Abscesso Peritoneal…" at bounding box center [425, 525] width 179 height 24
drag, startPoint x: 394, startPoint y: 590, endPoint x: 394, endPoint y: 581, distance: 8.9
click at [394, 589] on select "Consultório Abscesso Hepático - Drenagem Abscesso perianal Amputação Abdômino P…" at bounding box center [425, 589] width 179 height 24
select select "3998"
click at [336, 577] on select "Consultório Abscesso Hepático - Drenagem Abscesso perianal Amputação Abdômino P…" at bounding box center [425, 589] width 179 height 24
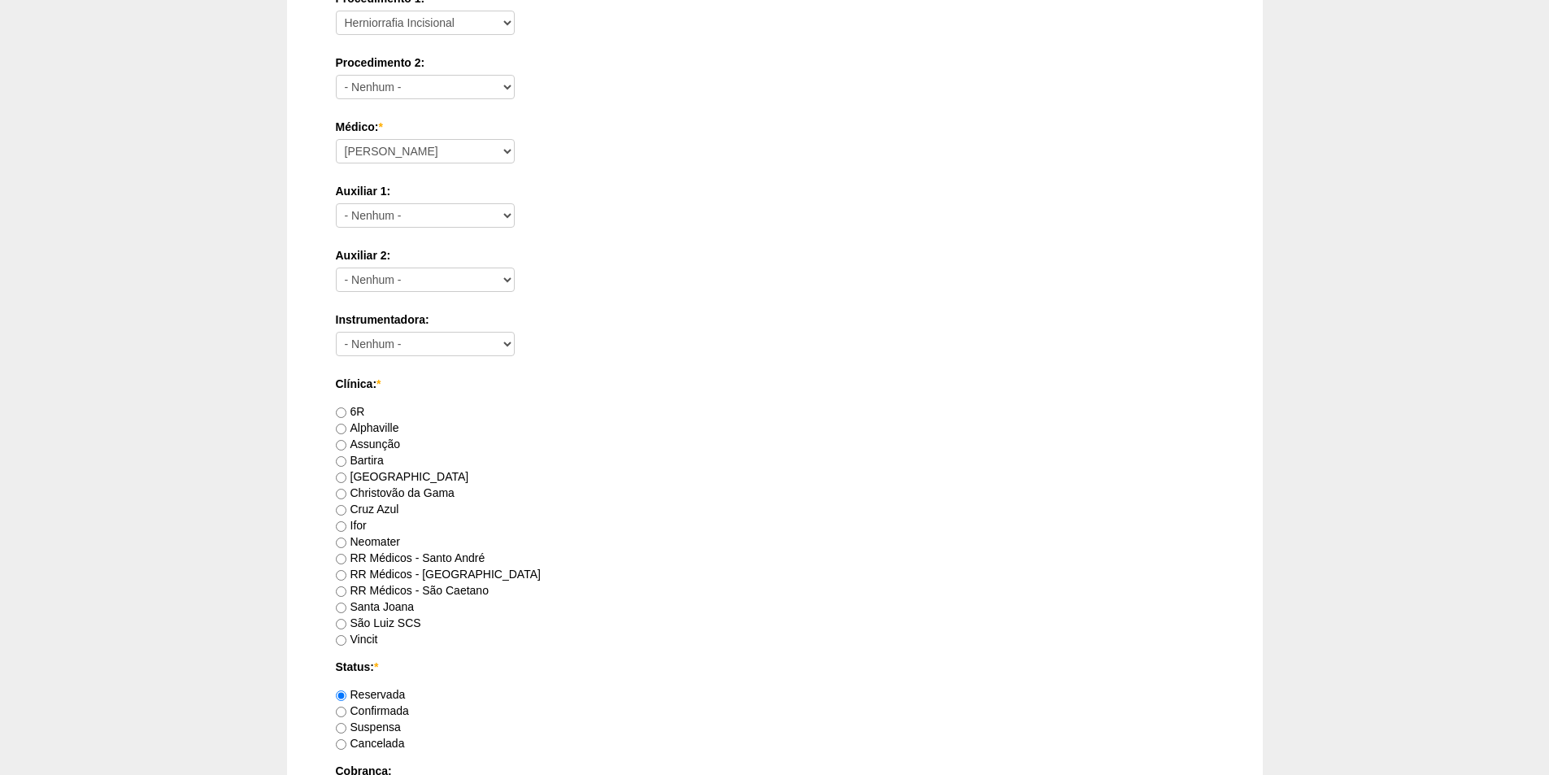
scroll to position [569, 0]
click at [390, 550] on label "RR Médicos - Santo André" at bounding box center [411, 555] width 150 height 13
click at [346, 551] on input "RR Médicos - Santo André" at bounding box center [341, 556] width 11 height 11
radio input "true"
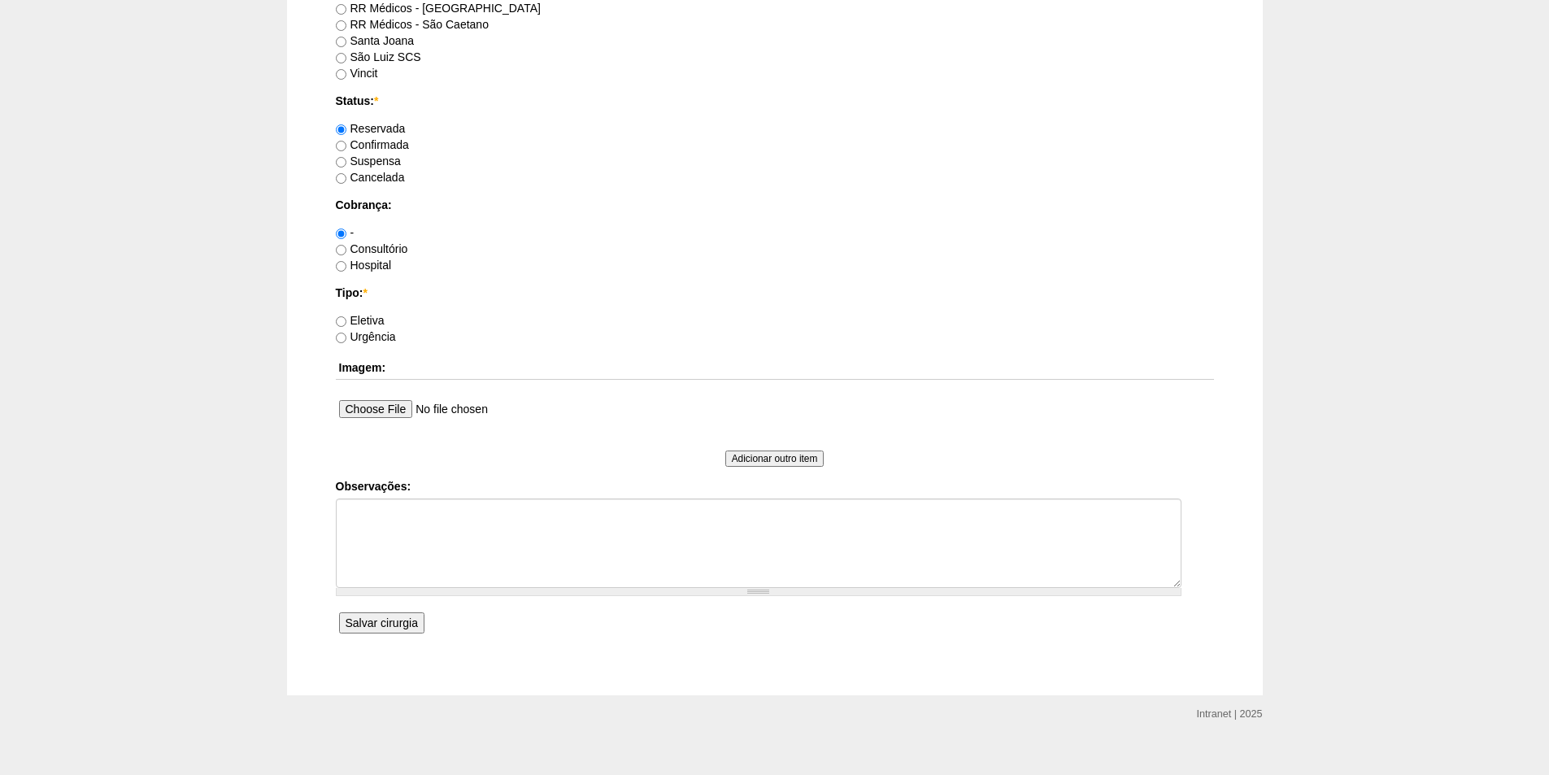
scroll to position [1138, 0]
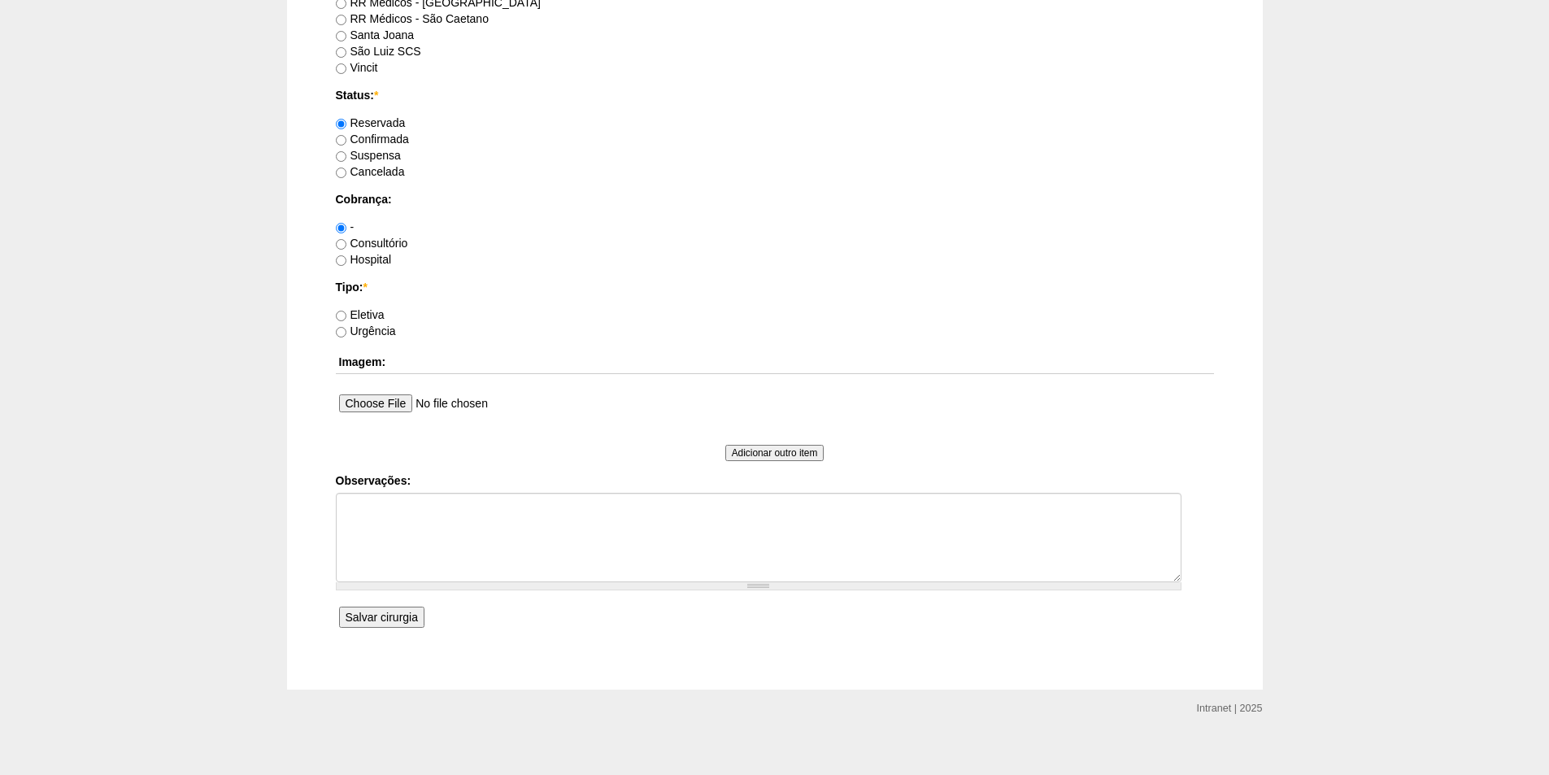
drag, startPoint x: 382, startPoint y: 240, endPoint x: 364, endPoint y: 298, distance: 61.2
click at [382, 241] on label "Consultório" at bounding box center [372, 243] width 72 height 13
click at [346, 241] on input "Consultório" at bounding box center [341, 244] width 11 height 11
radio input "true"
click at [363, 315] on label "Eletiva" at bounding box center [360, 314] width 49 height 13
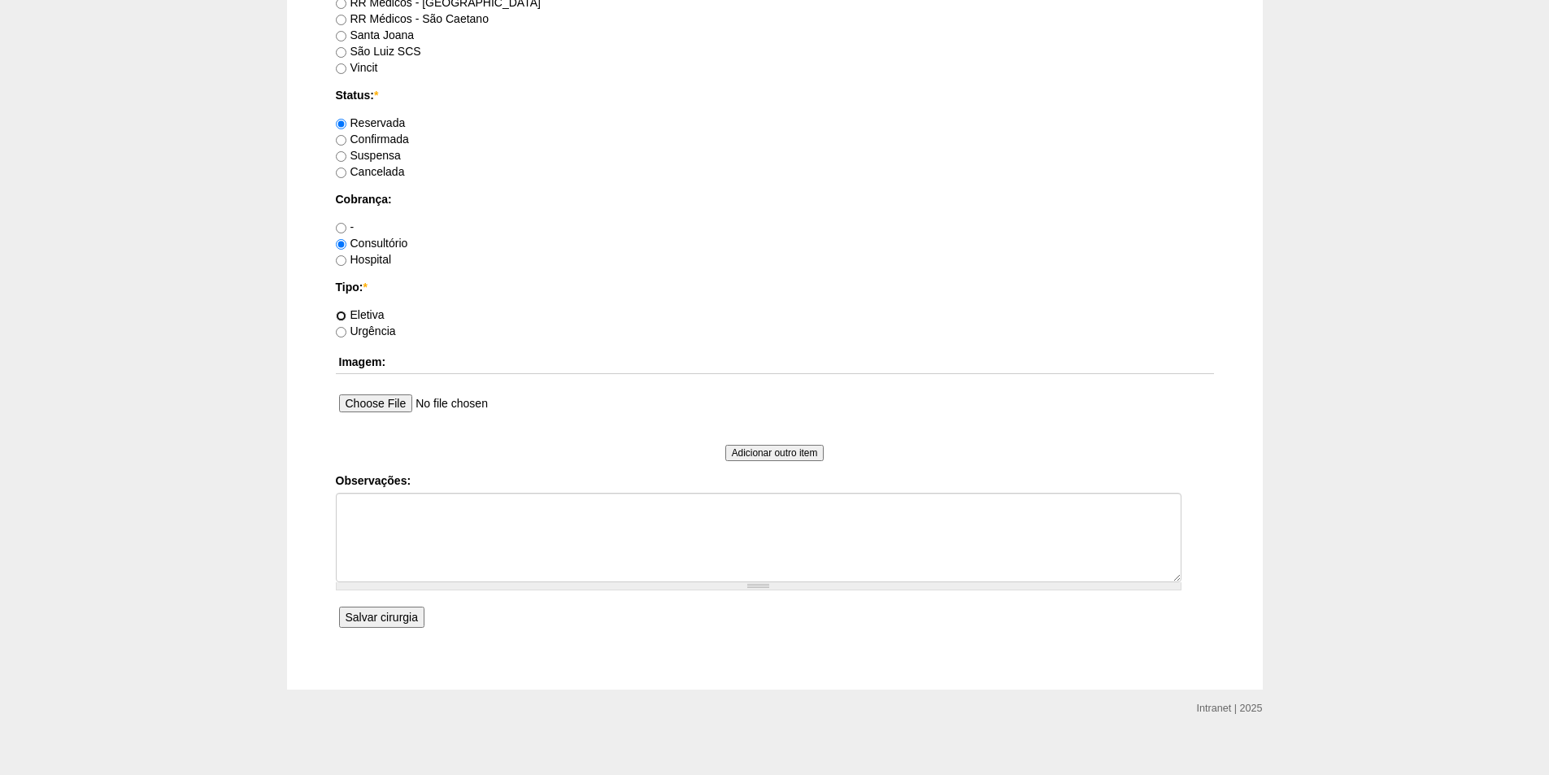
click at [346, 315] on input "Eletiva" at bounding box center [341, 316] width 11 height 11
radio input "true"
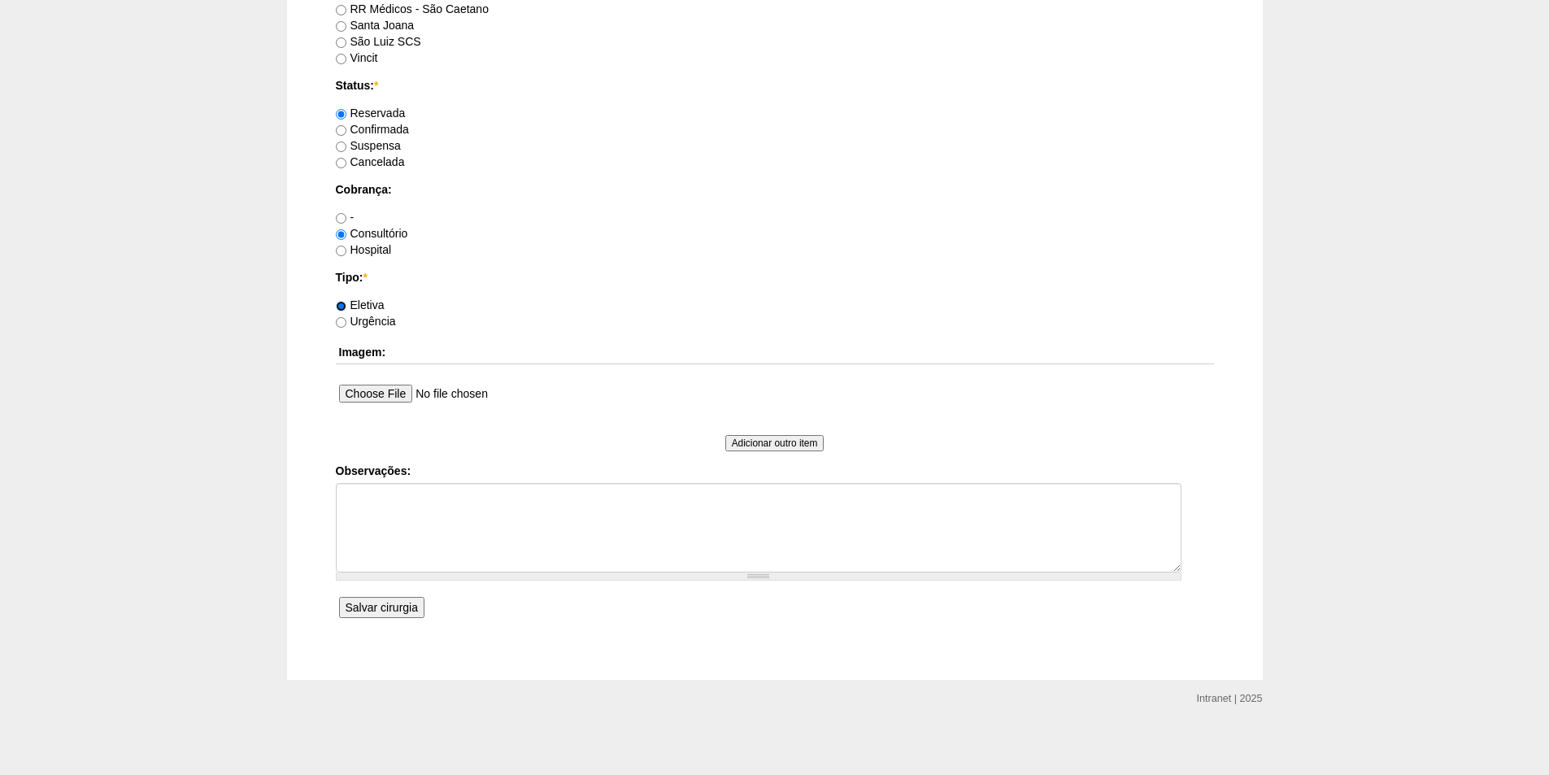
scroll to position [1151, 0]
click at [368, 601] on input "Salvar cirurgia" at bounding box center [381, 604] width 85 height 21
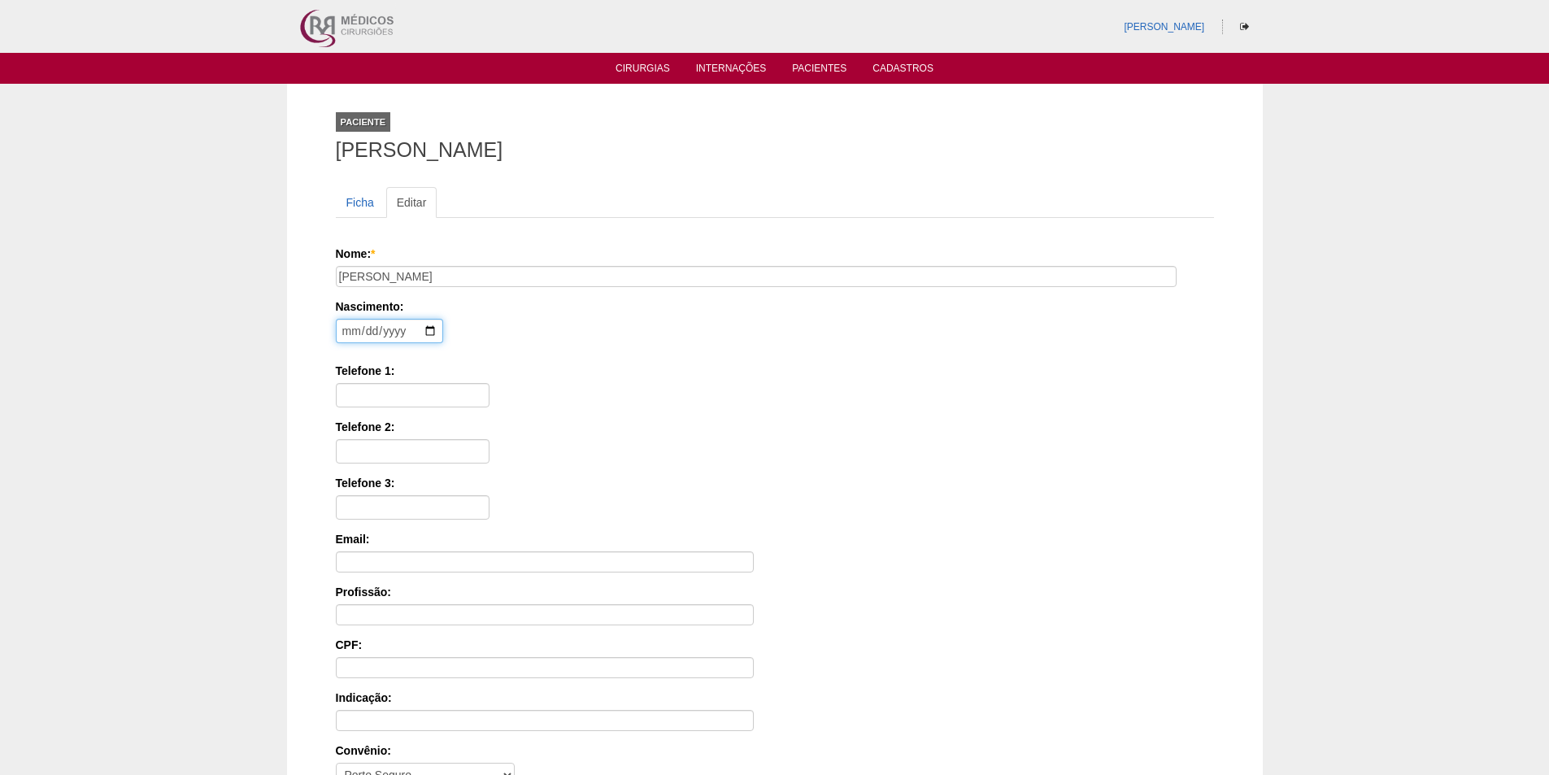
click at [345, 331] on input "date" at bounding box center [389, 331] width 107 height 24
type input "1971-08-16"
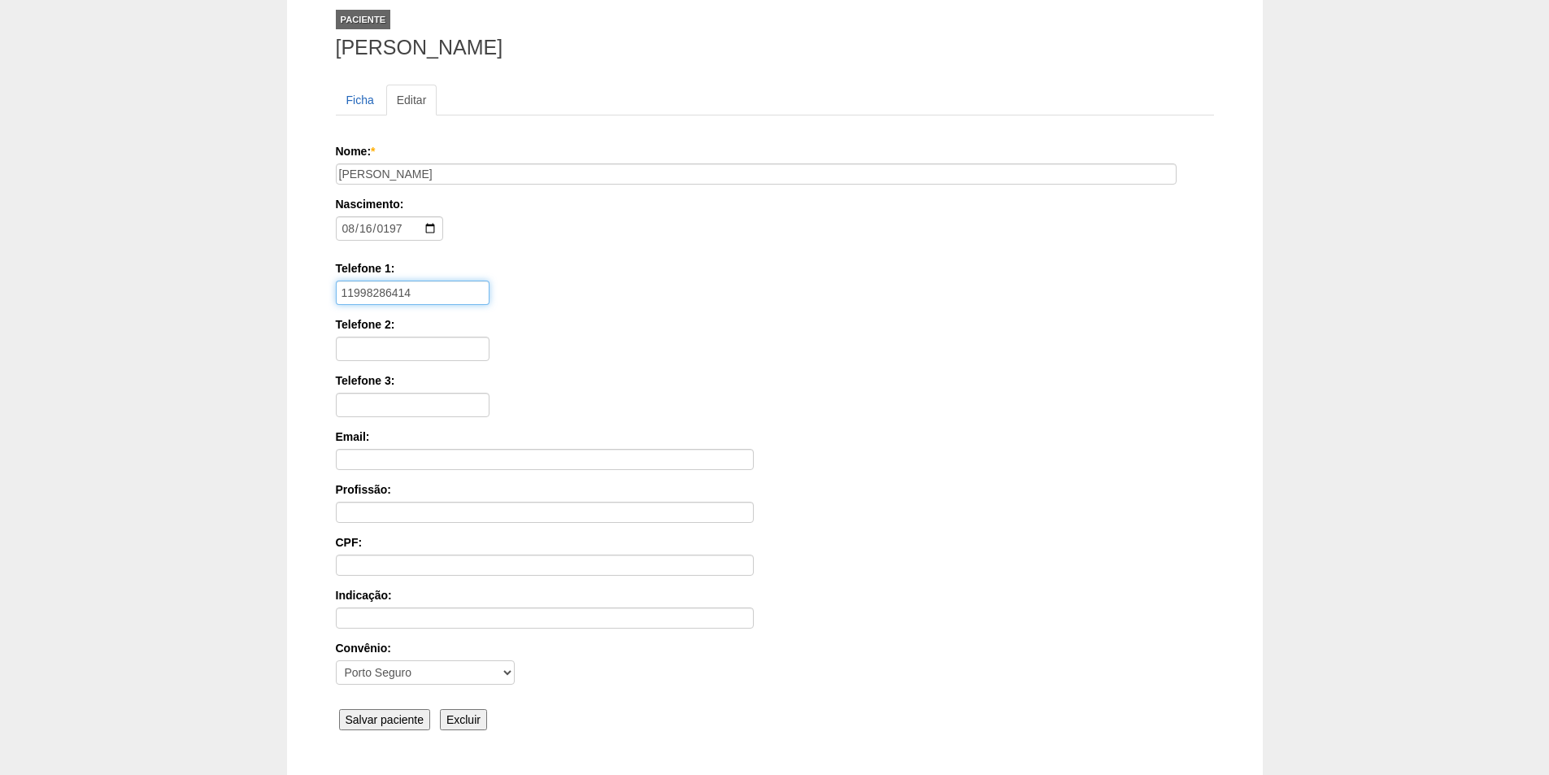
scroll to position [163, 0]
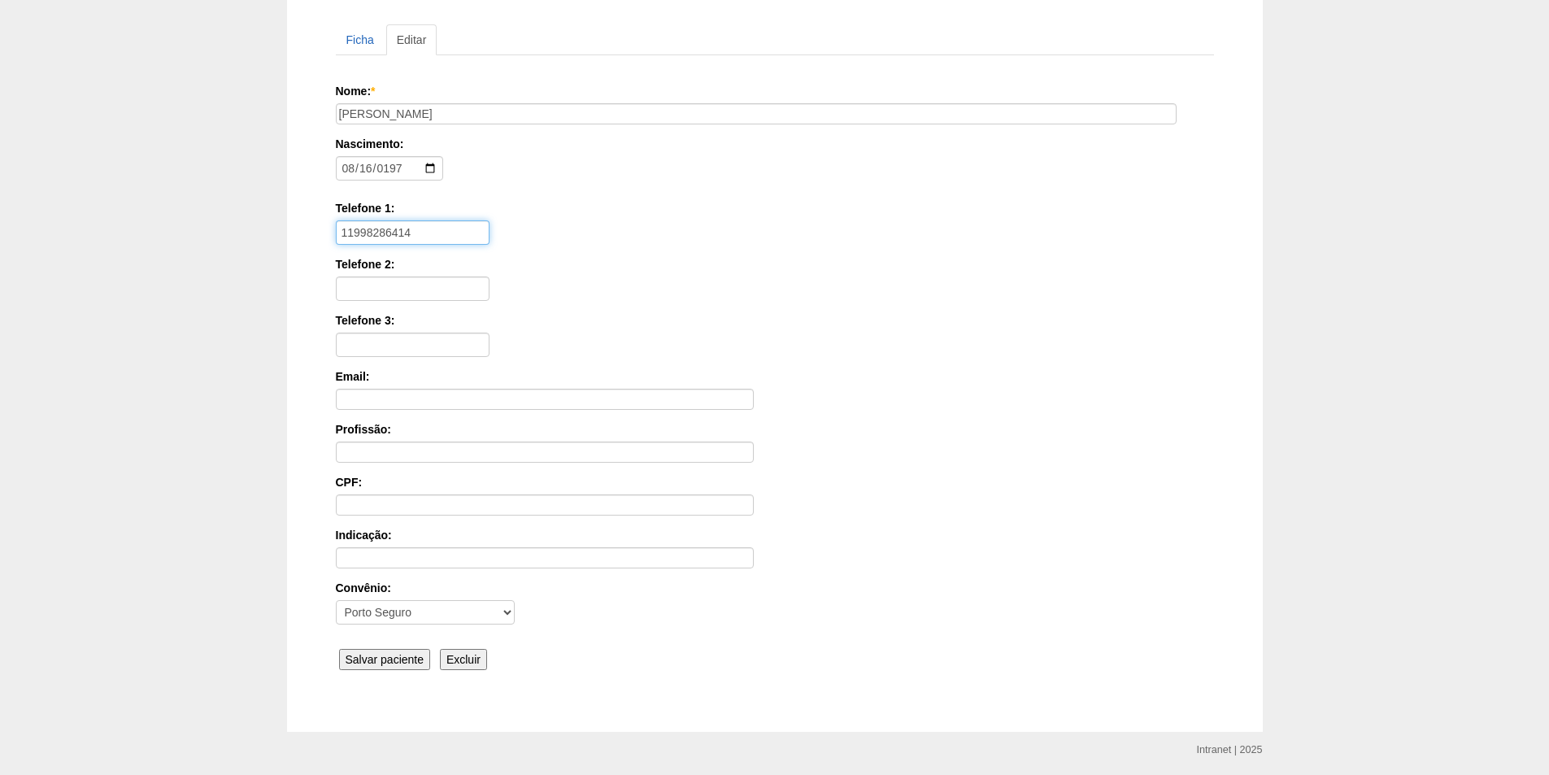
type input "11998286414"
click at [399, 661] on input "Salvar paciente" at bounding box center [385, 659] width 92 height 21
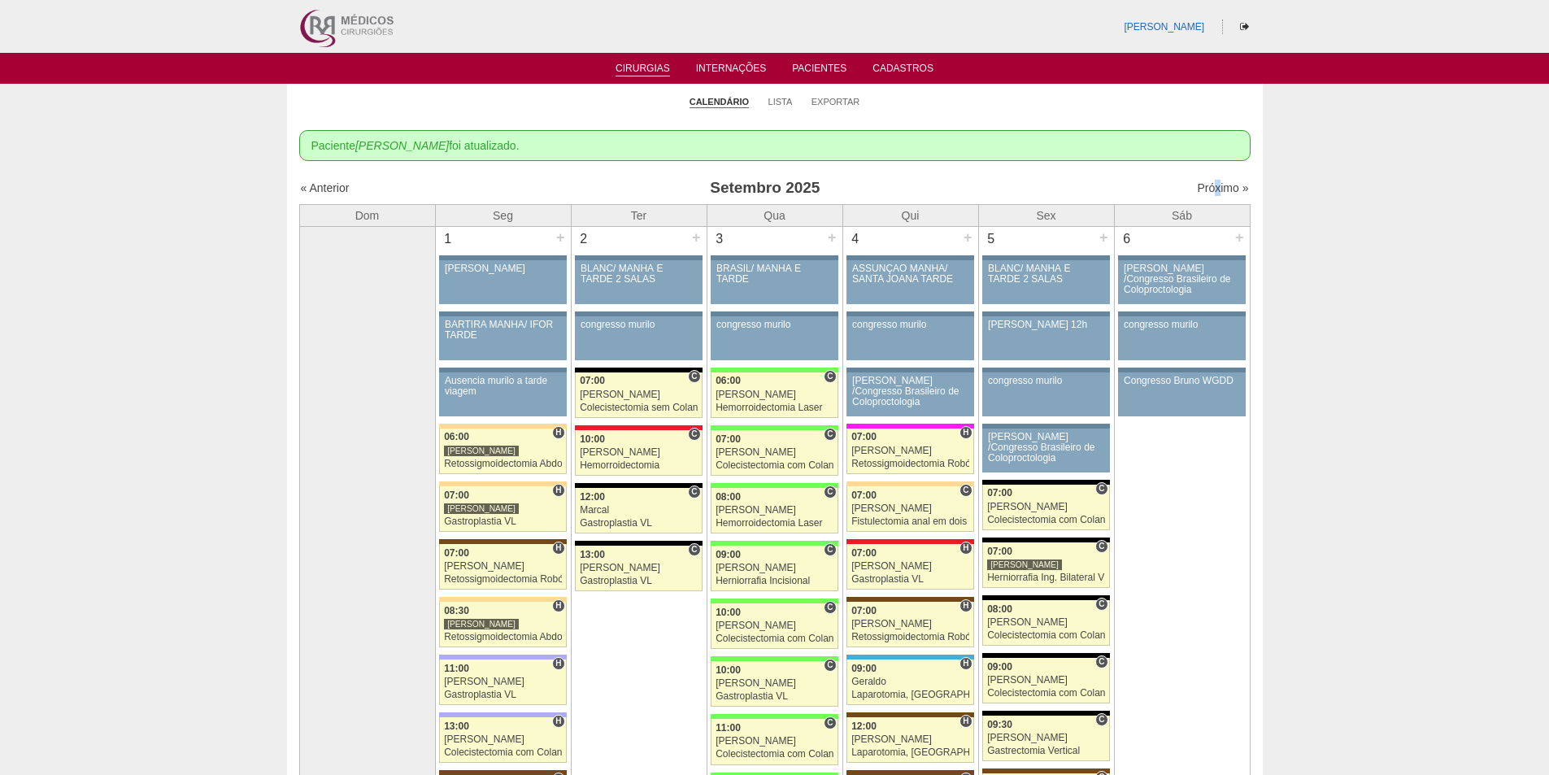
scroll to position [12, 0]
click at [1205, 196] on div "« Anterior [DATE] Próximo »" at bounding box center [774, 191] width 951 height 26
click at [1206, 179] on link "Próximo »" at bounding box center [1222, 175] width 51 height 13
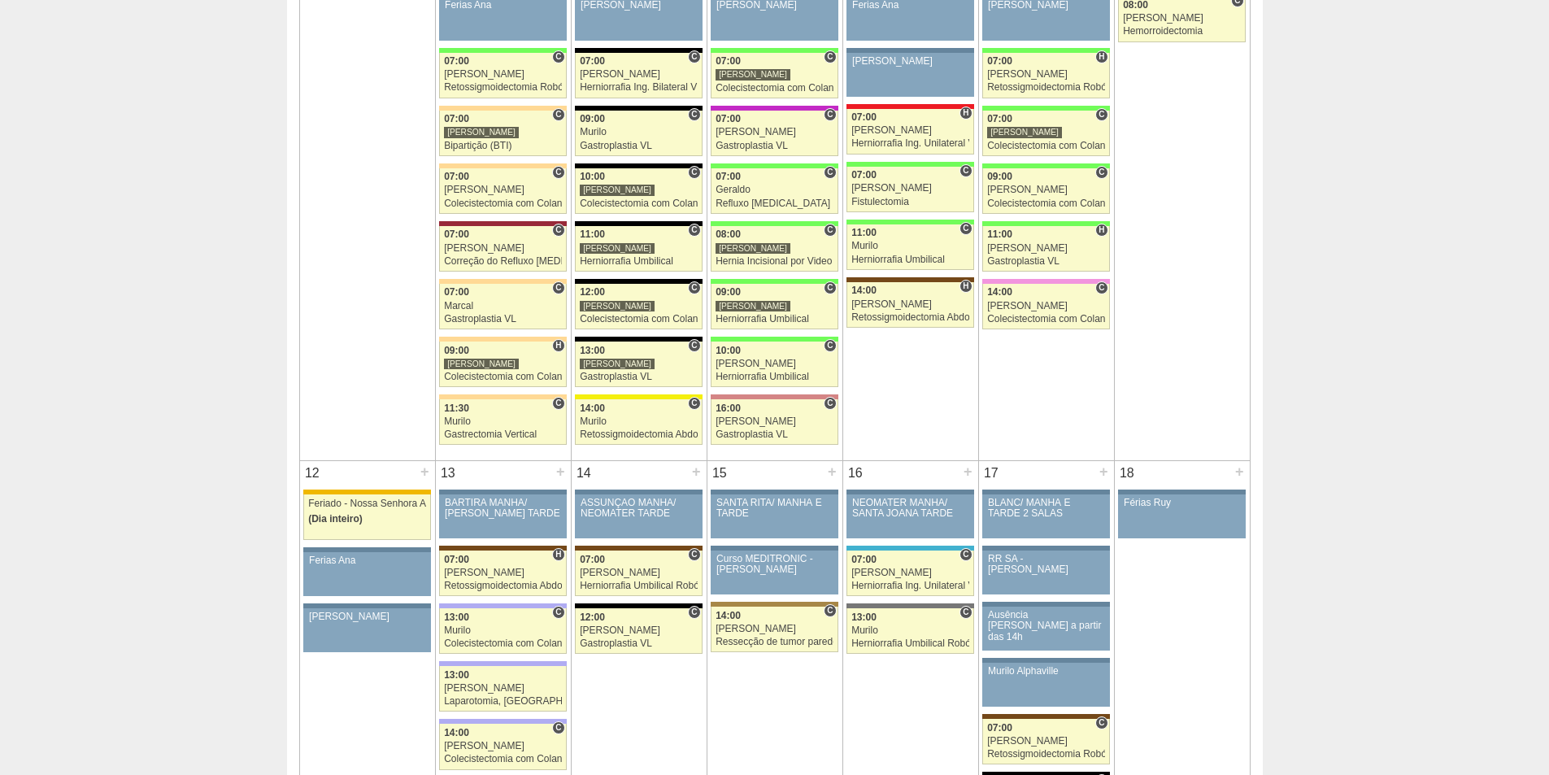
scroll to position [109, 0]
